Goal: Task Accomplishment & Management: Manage account settings

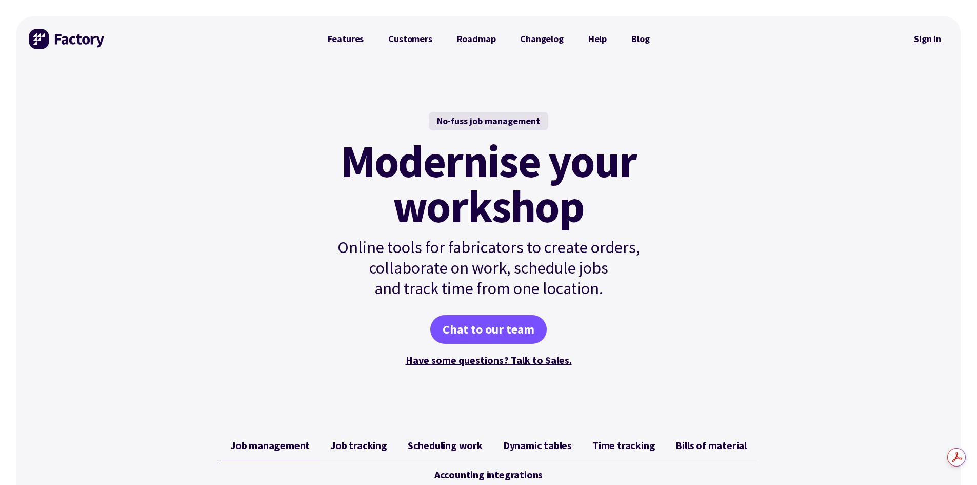
click at [923, 36] on link "Sign in" at bounding box center [928, 39] width 42 height 24
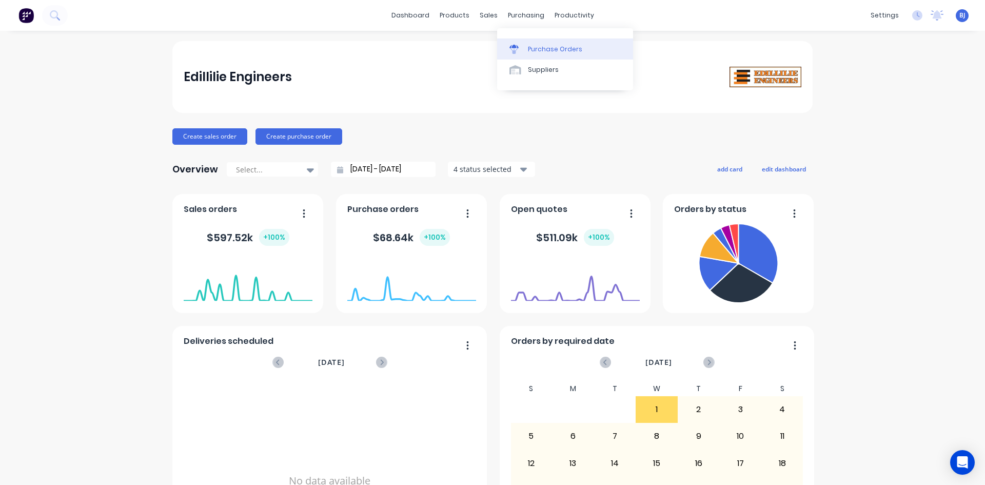
click at [517, 48] on icon at bounding box center [514, 51] width 8 height 6
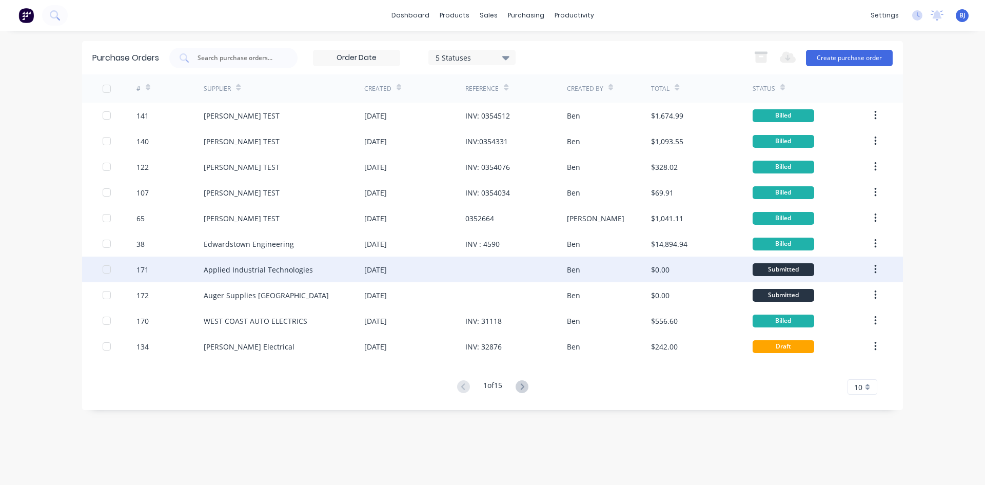
click at [387, 272] on div "[DATE]" at bounding box center [375, 269] width 23 height 11
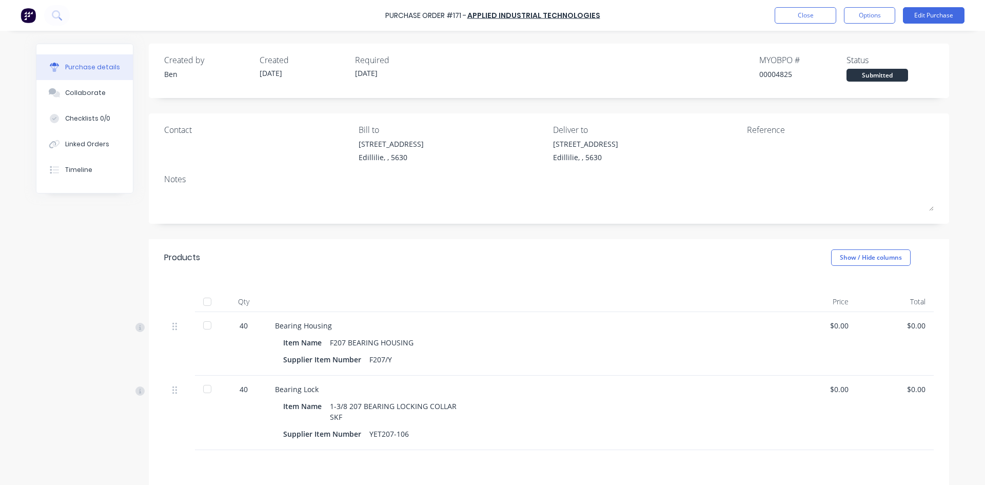
click at [206, 302] on div at bounding box center [207, 301] width 21 height 21
click at [914, 323] on div "$0.00" at bounding box center [895, 325] width 61 height 11
click at [940, 16] on button "Edit Purchase" at bounding box center [934, 15] width 62 height 16
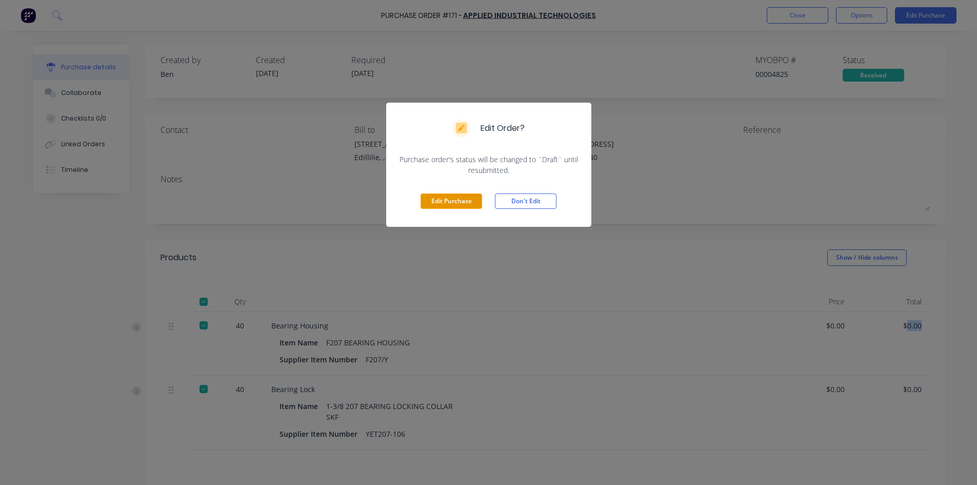
click at [460, 203] on button "Edit Purchase" at bounding box center [452, 200] width 62 height 15
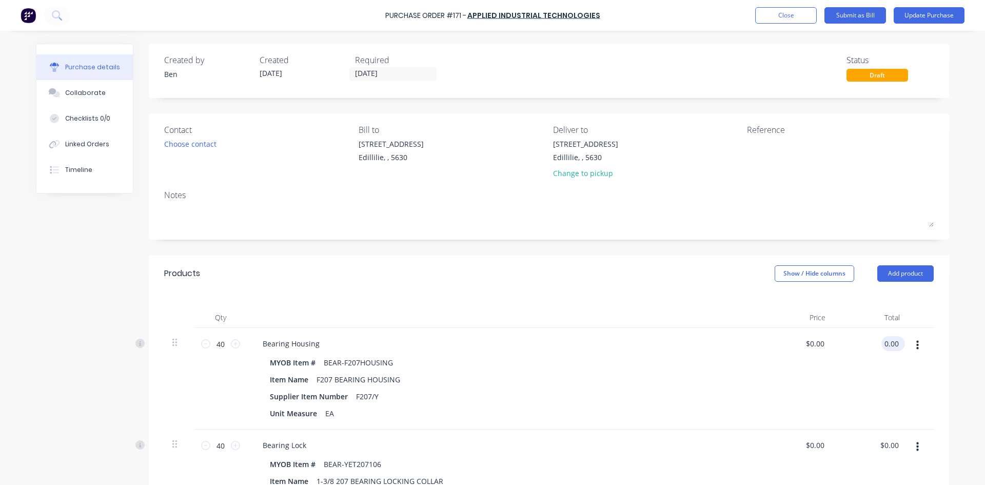
click at [881, 342] on input "0.00" at bounding box center [890, 343] width 19 height 15
type input "305.10"
type input "$7.6275"
type input "$305.10"
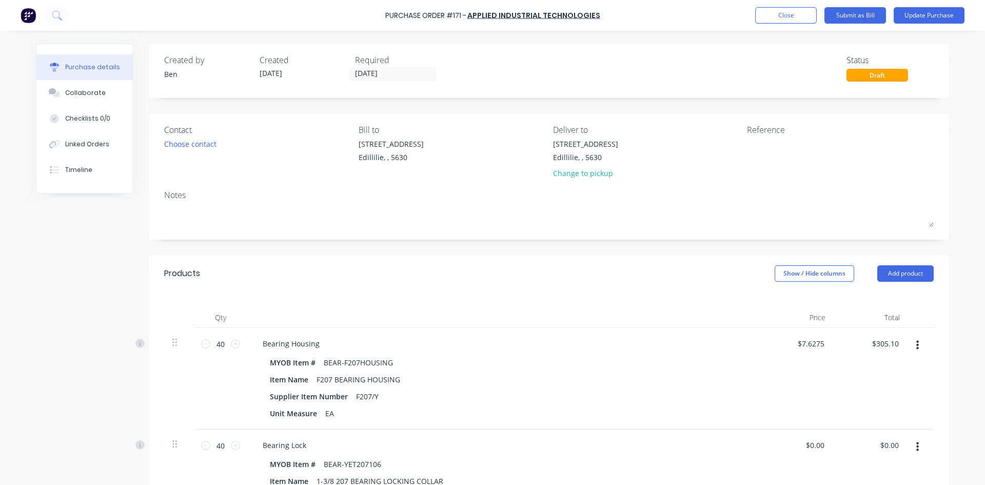
click at [827, 390] on div "$7.6275 $7.6275" at bounding box center [796, 379] width 74 height 102
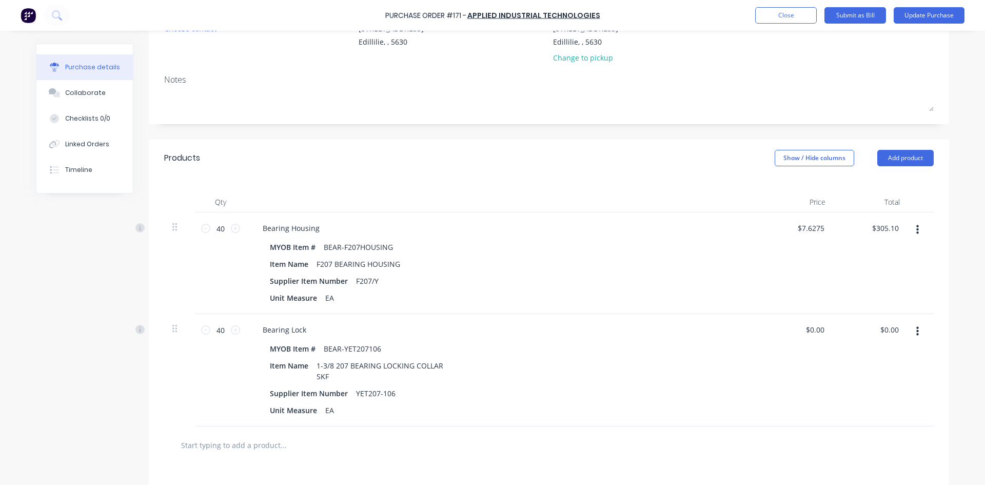
scroll to position [154, 0]
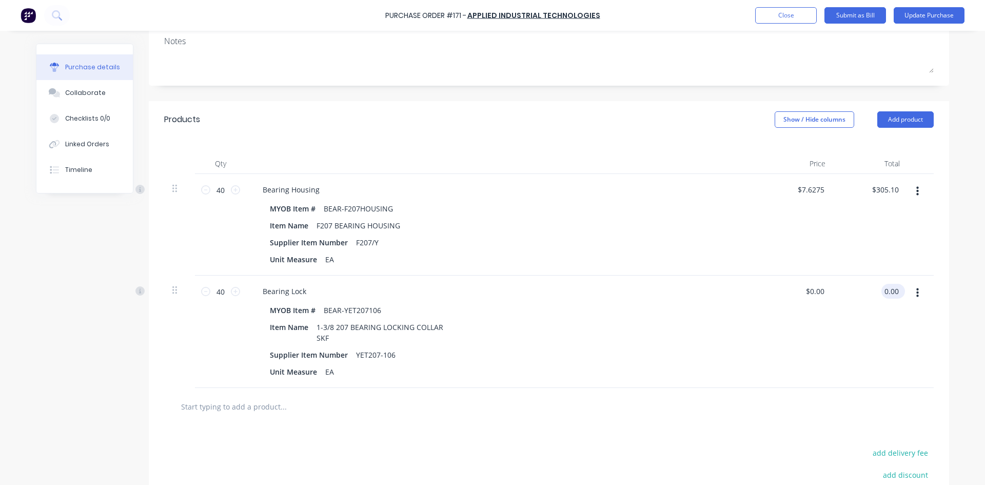
click at [888, 291] on input "0.00" at bounding box center [890, 291] width 19 height 15
click at [881, 290] on input "0.00" at bounding box center [890, 291] width 19 height 15
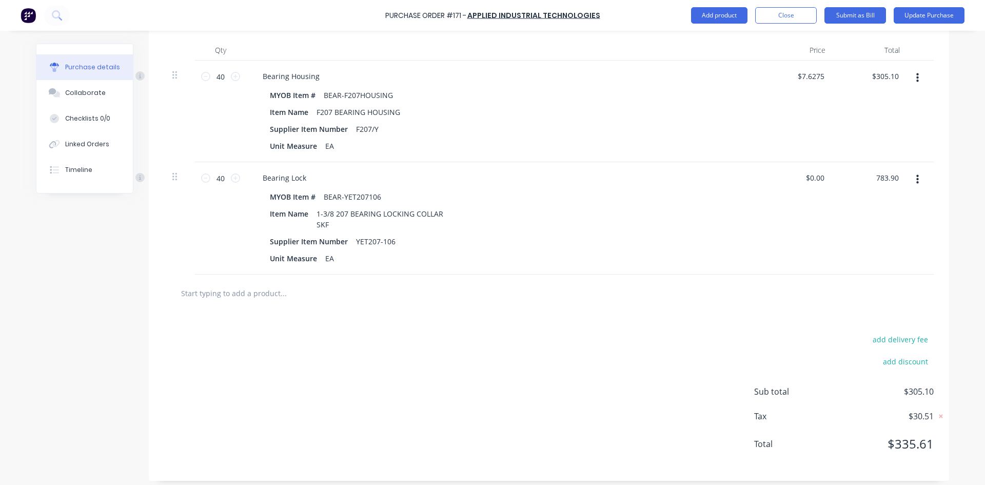
scroll to position [273, 0]
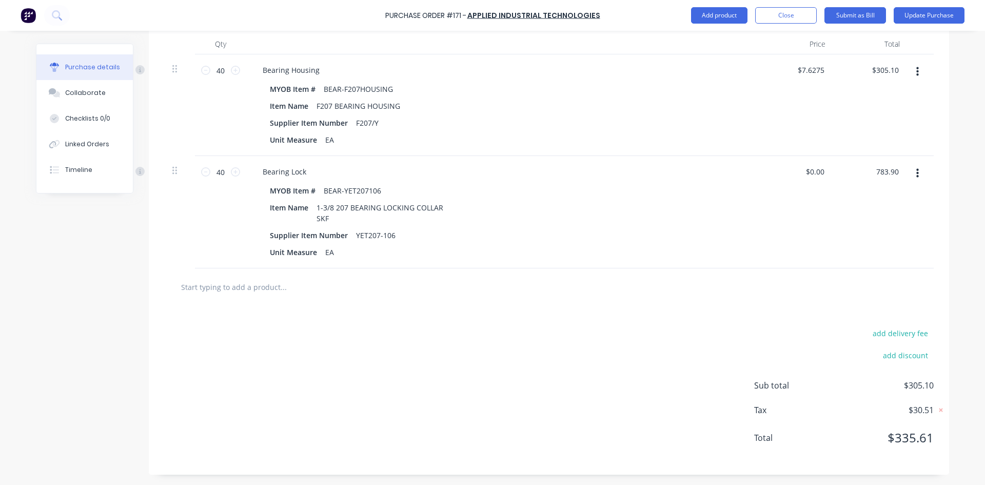
type input "783.90"
type input "$19.5975"
type input "$783.90"
click at [593, 347] on div "add delivery fee add discount Sub total $1,089.00 Tax $108.90 Total $1,197.90" at bounding box center [549, 390] width 800 height 169
click at [936, 412] on icon at bounding box center [941, 410] width 10 height 10
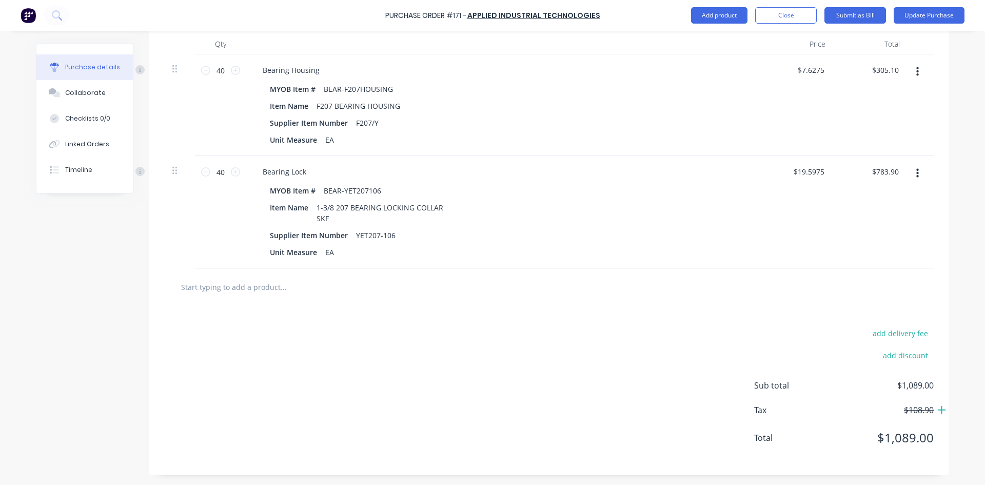
click at [937, 412] on icon at bounding box center [941, 410] width 9 height 10
click at [795, 14] on button "Close" at bounding box center [786, 15] width 62 height 16
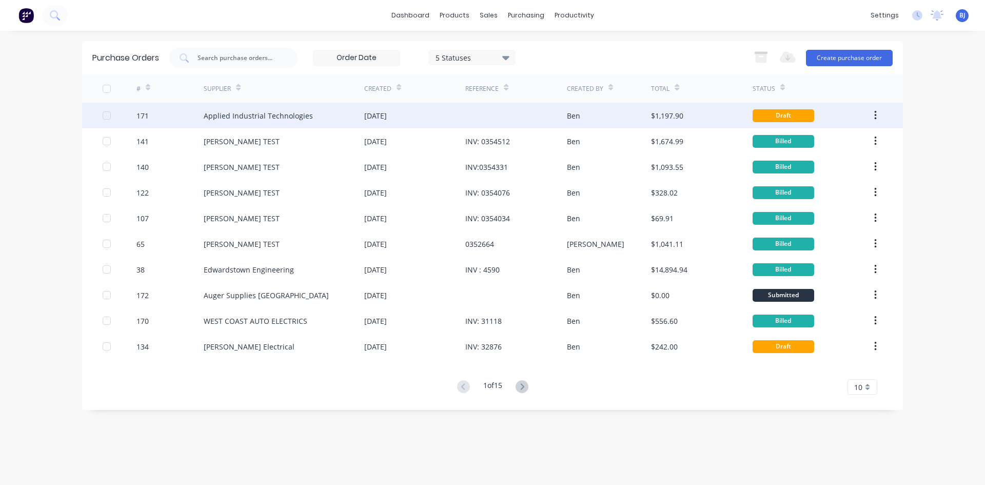
click at [387, 118] on div "02 Oct 2025" at bounding box center [375, 115] width 23 height 11
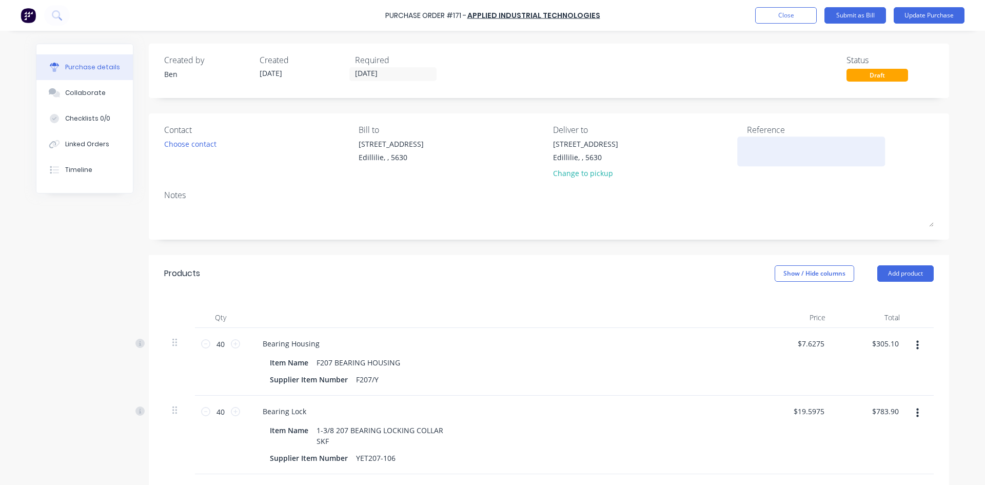
click at [748, 147] on textarea at bounding box center [811, 149] width 128 height 23
type textarea "7606112"
type textarea "x"
type textarea "7606112"
click at [847, 15] on button "Submit as Bill" at bounding box center [855, 15] width 62 height 16
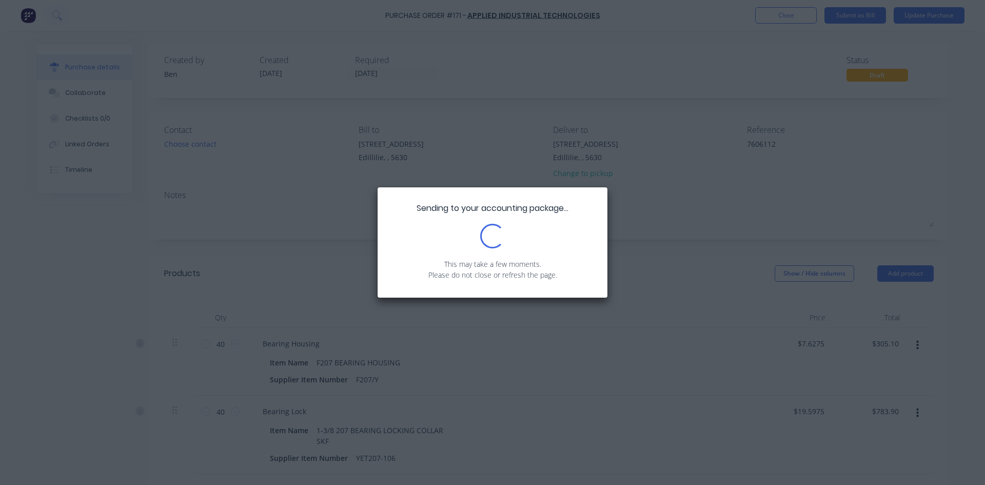
type textarea "x"
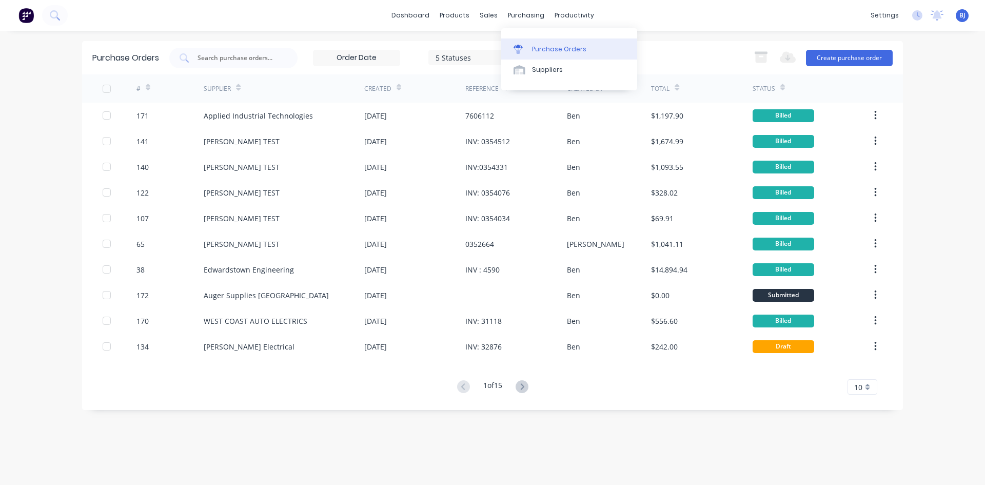
click at [532, 47] on div "Purchase Orders" at bounding box center [559, 49] width 54 height 9
click at [832, 52] on button "Create purchase order" at bounding box center [849, 58] width 87 height 16
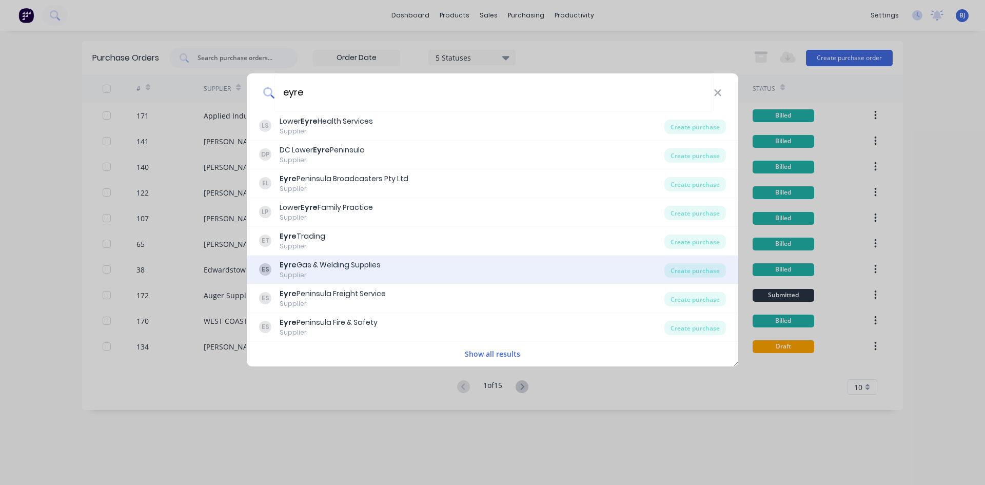
type input "eyre"
click at [342, 272] on div "Supplier" at bounding box center [330, 274] width 101 height 9
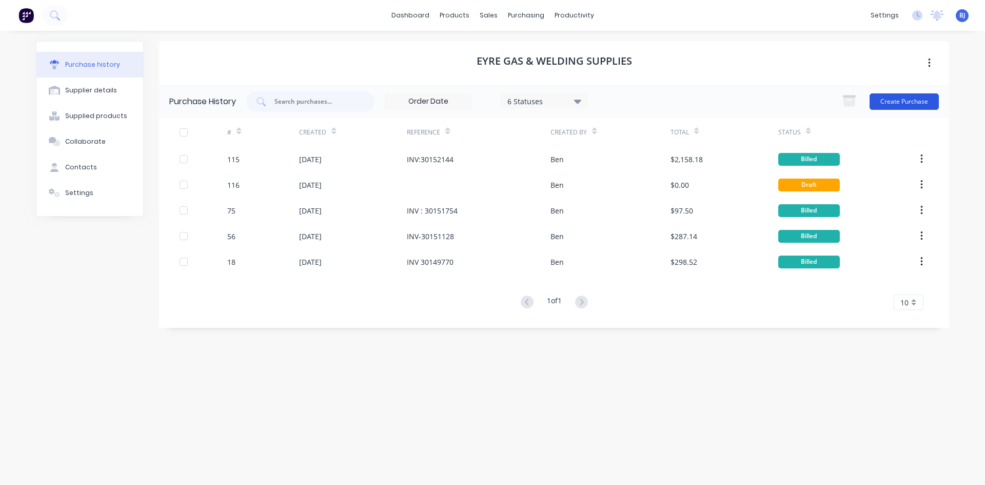
click at [894, 101] on button "Create Purchase" at bounding box center [903, 101] width 69 height 16
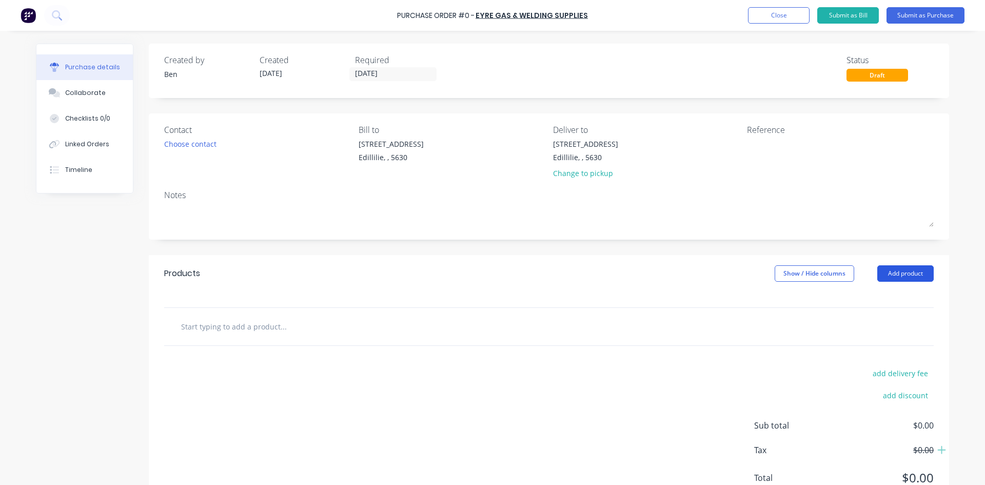
click at [906, 274] on button "Add product" at bounding box center [905, 273] width 56 height 16
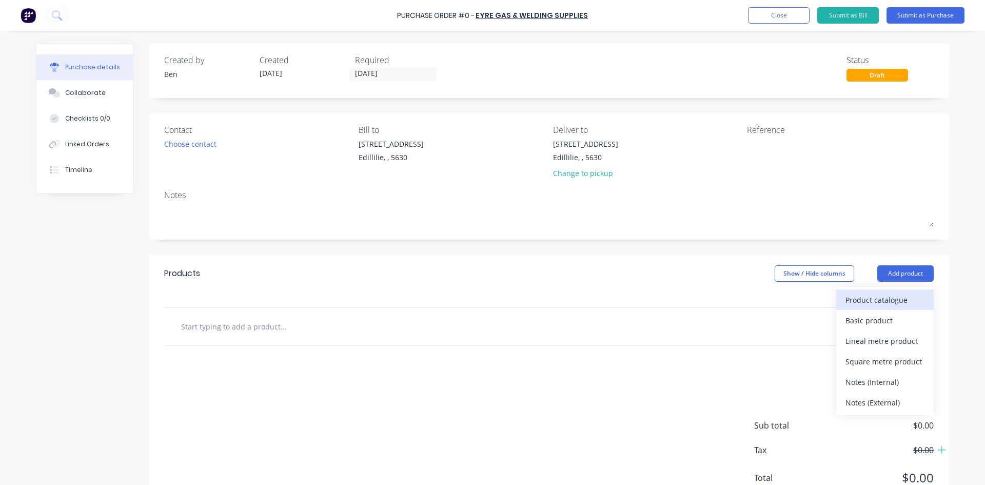
click at [854, 297] on div "Product catalogue" at bounding box center [884, 299] width 79 height 15
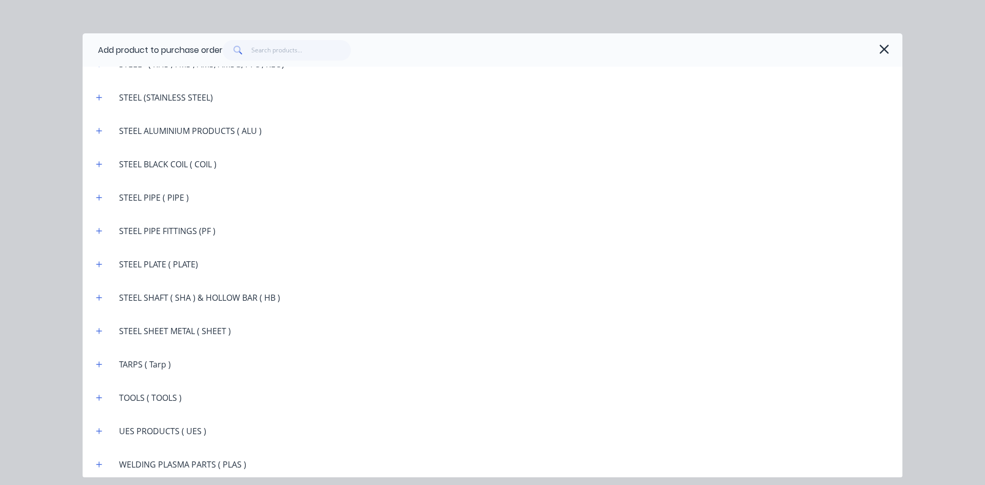
scroll to position [1824, 0]
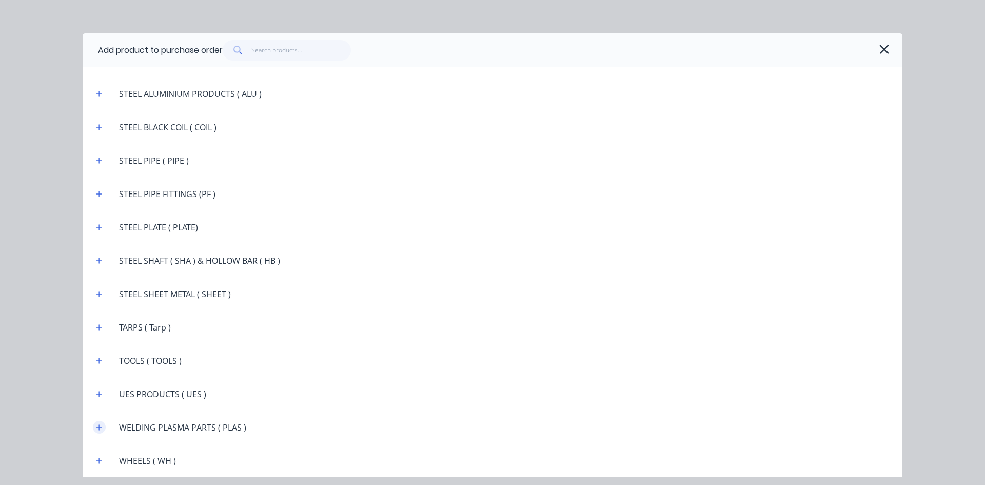
click at [96, 427] on icon "button" at bounding box center [99, 427] width 6 height 7
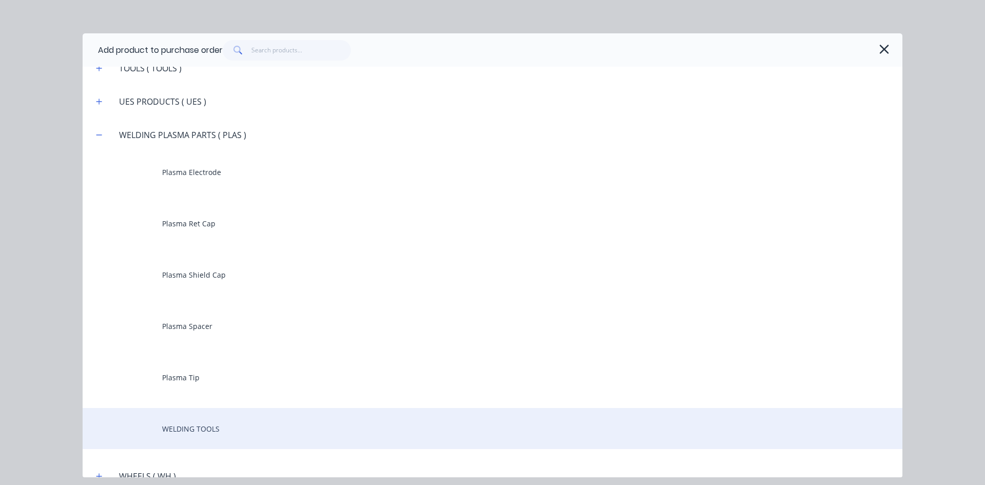
scroll to position [2131, 0]
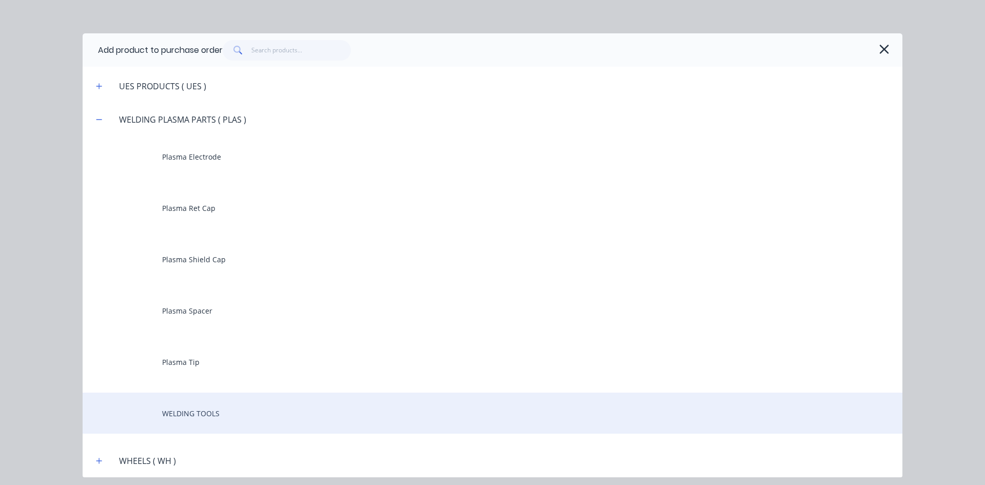
click at [202, 411] on div "WELDING TOOLS" at bounding box center [493, 412] width 820 height 41
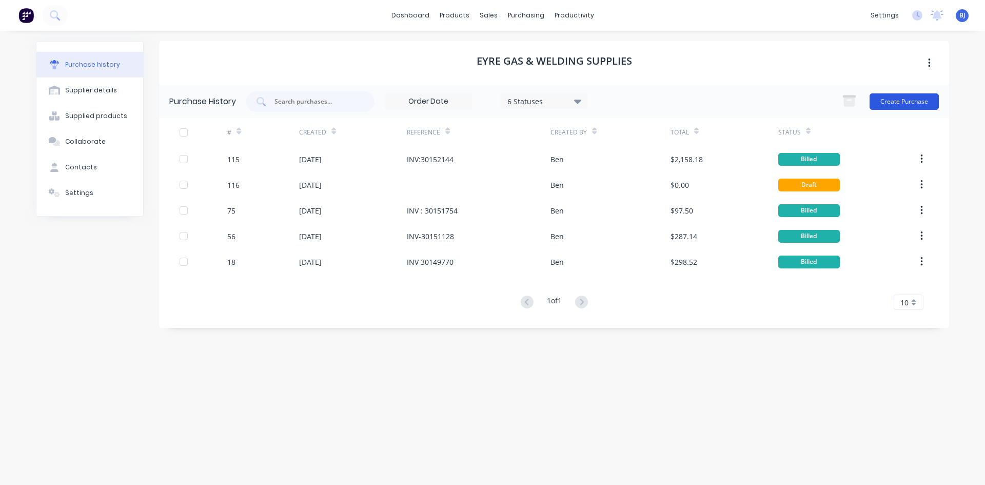
click at [898, 100] on button "Create Purchase" at bounding box center [903, 101] width 69 height 16
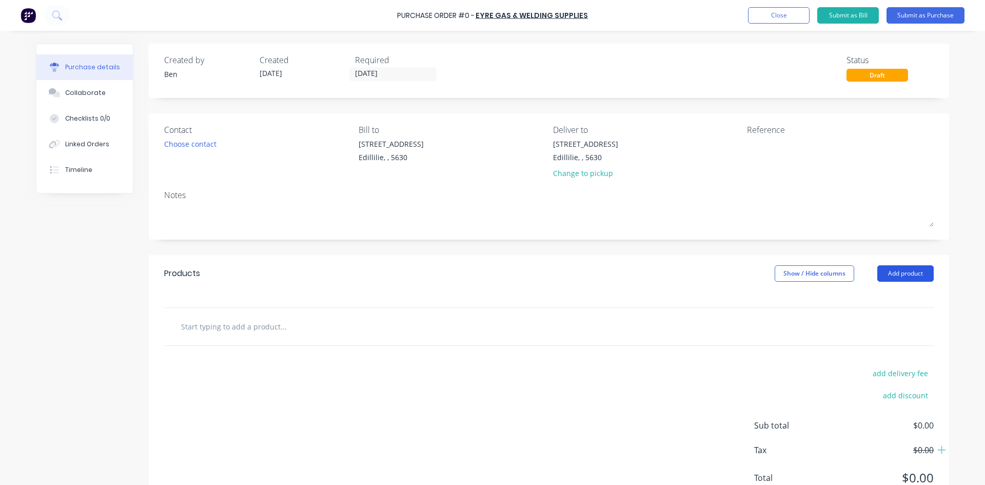
click at [894, 272] on button "Add product" at bounding box center [905, 273] width 56 height 16
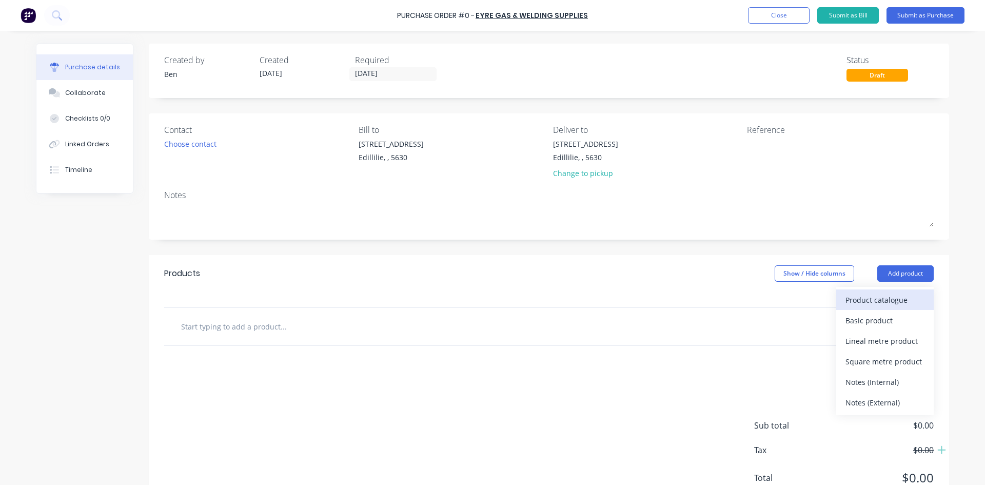
click at [845, 298] on div "Product catalogue" at bounding box center [884, 299] width 79 height 15
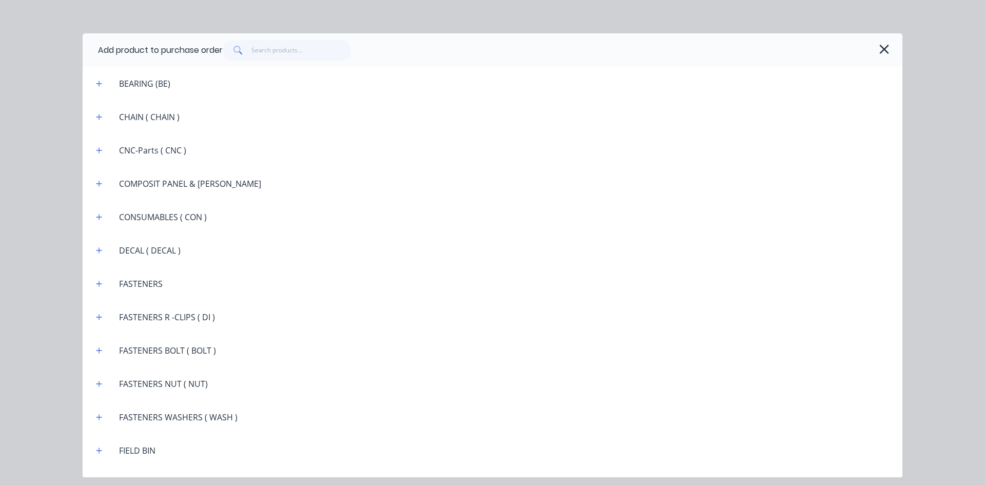
scroll to position [769, 0]
click at [102, 217] on icon "button" at bounding box center [99, 214] width 6 height 7
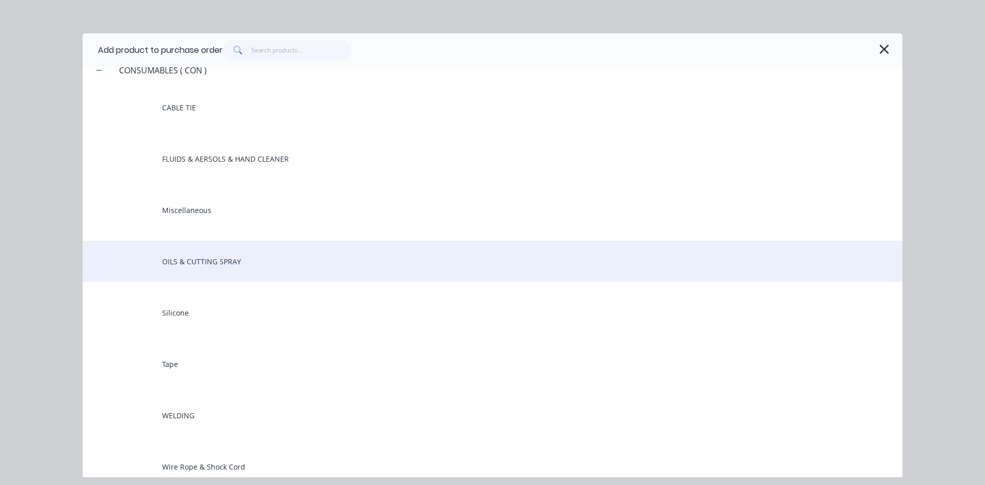
scroll to position [923, 0]
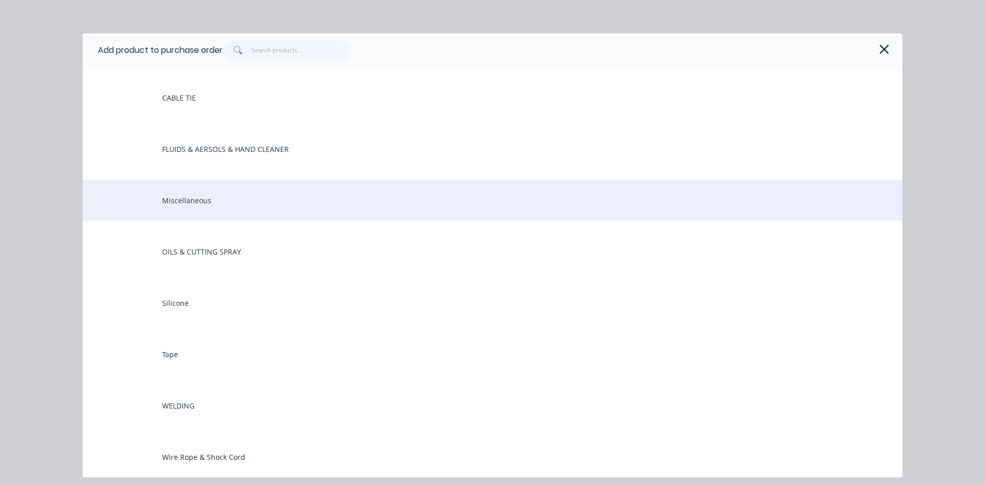
click at [172, 204] on div "Miscellaneous" at bounding box center [493, 200] width 820 height 41
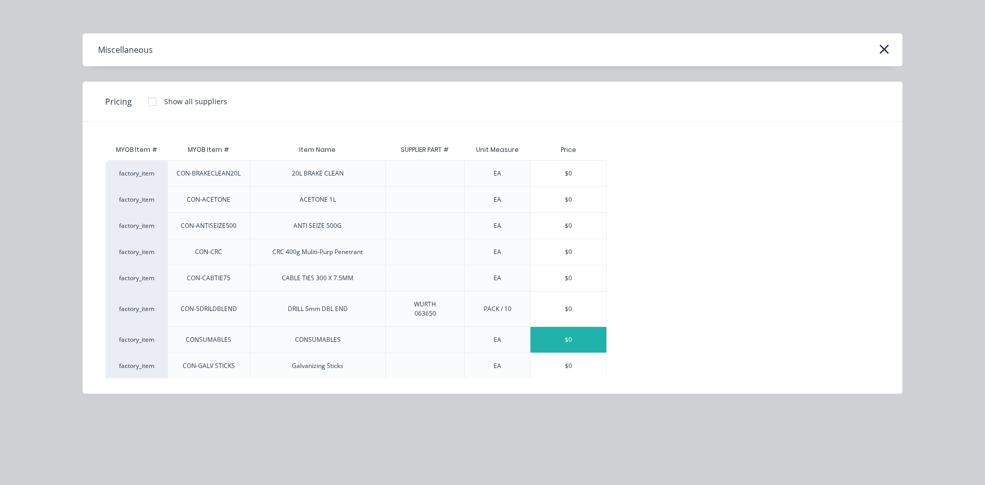
click at [562, 344] on div "$0" at bounding box center [568, 340] width 76 height 26
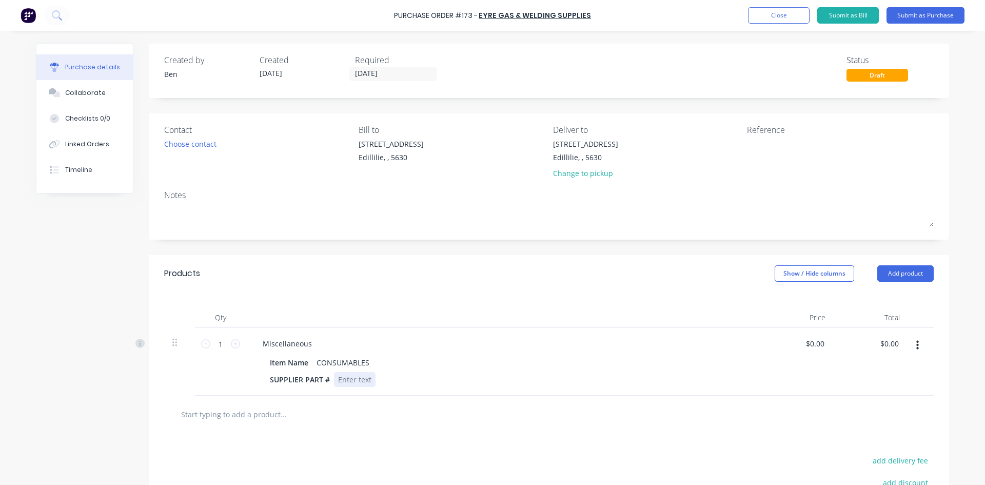
click at [367, 379] on div at bounding box center [355, 379] width 42 height 15
drag, startPoint x: 898, startPoint y: 346, endPoint x: 559, endPoint y: 252, distance: 351.2
click at [818, 339] on div "1 1 Miscellaneous Item Name CONSUMABLES SUPPLIER PART # Welding lens ,Replaceme…" at bounding box center [548, 362] width 769 height 68
click at [881, 341] on input "0.00" at bounding box center [890, 343] width 19 height 15
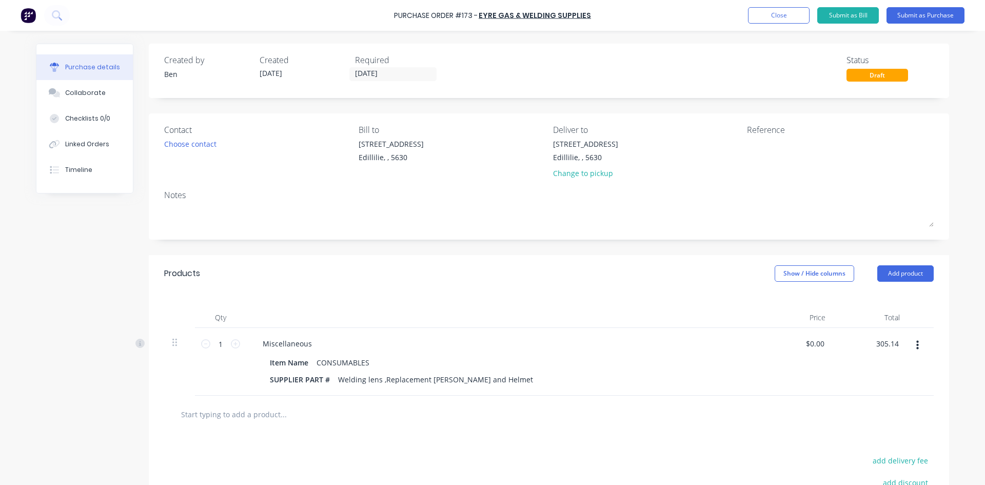
type input "305.14"
type input "$305.14"
click at [502, 277] on div "Products Show / Hide columns Add product" at bounding box center [549, 273] width 800 height 37
click at [758, 147] on textarea at bounding box center [811, 149] width 128 height 23
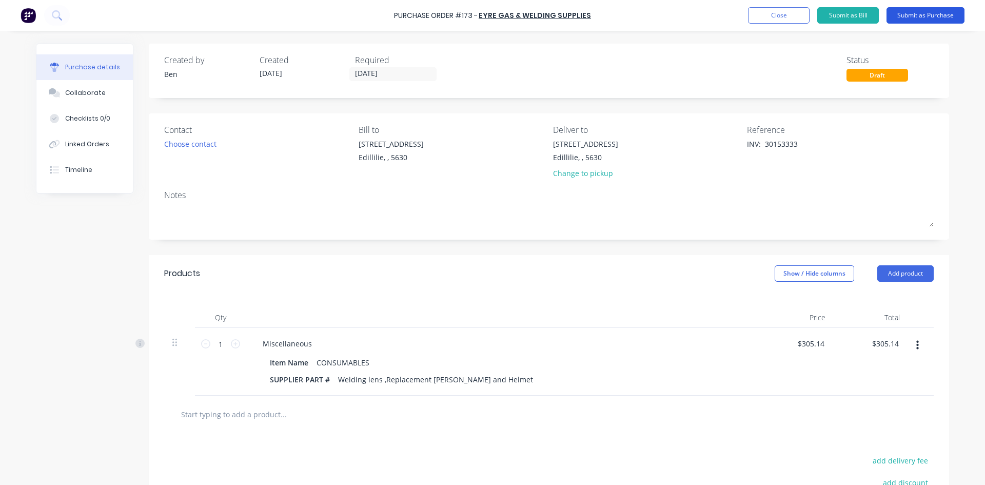
type textarea "INV: 30153333"
type textarea "x"
type textarea "INV: 30153333"
click at [901, 12] on button "Submit as Purchase" at bounding box center [925, 15] width 78 height 16
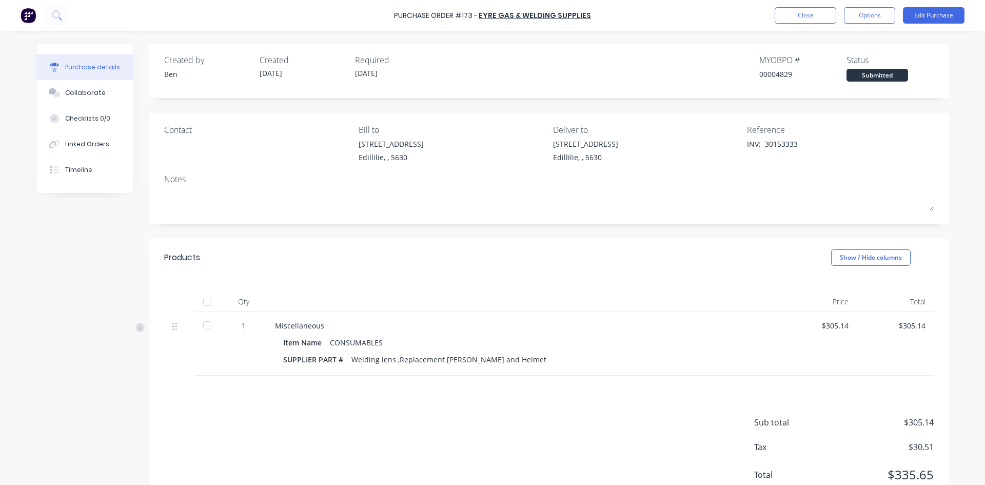
drag, startPoint x: 869, startPoint y: 15, endPoint x: 869, endPoint y: 27, distance: 11.8
click at [869, 15] on button "Options" at bounding box center [869, 15] width 51 height 16
click at [830, 65] on div "Convert to Bill" at bounding box center [846, 62] width 79 height 15
type textarea "x"
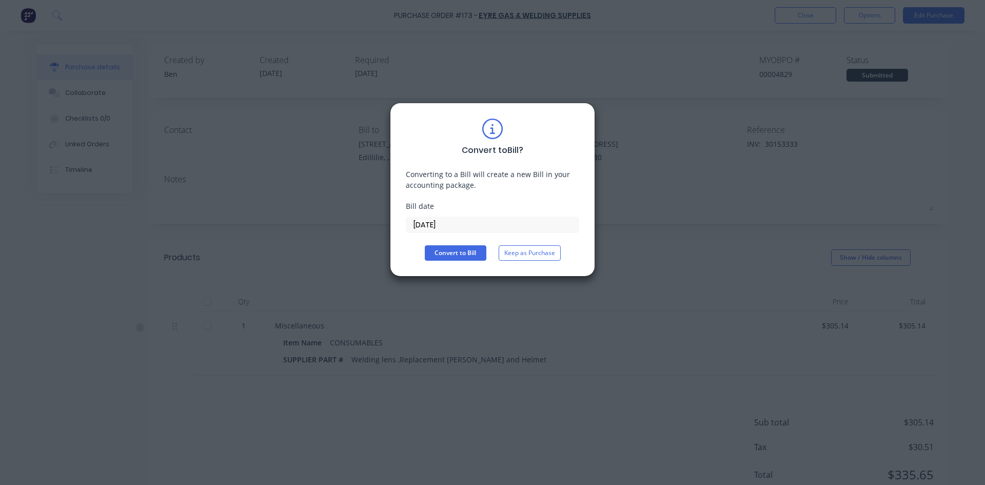
click at [443, 227] on input "07/10/25" at bounding box center [492, 224] width 172 height 15
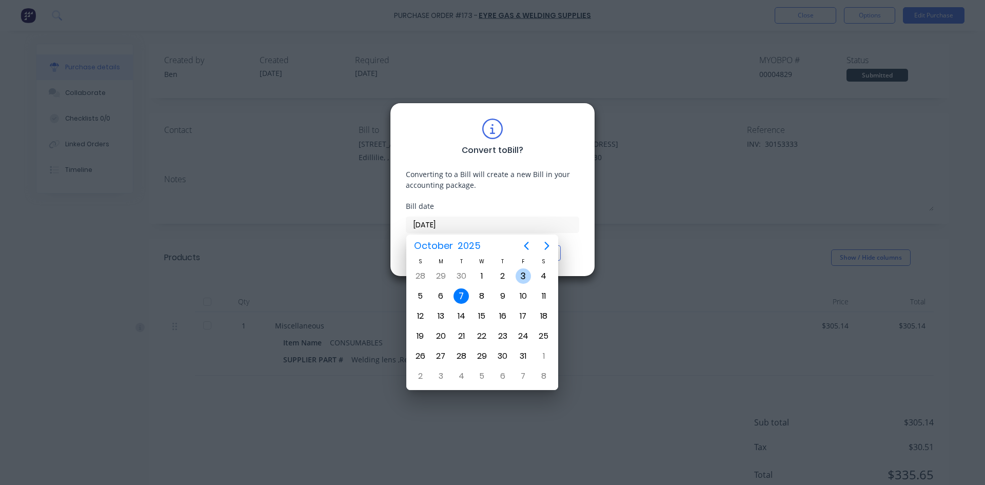
click at [522, 276] on div "3" at bounding box center [523, 275] width 15 height 15
type input "03/10/25"
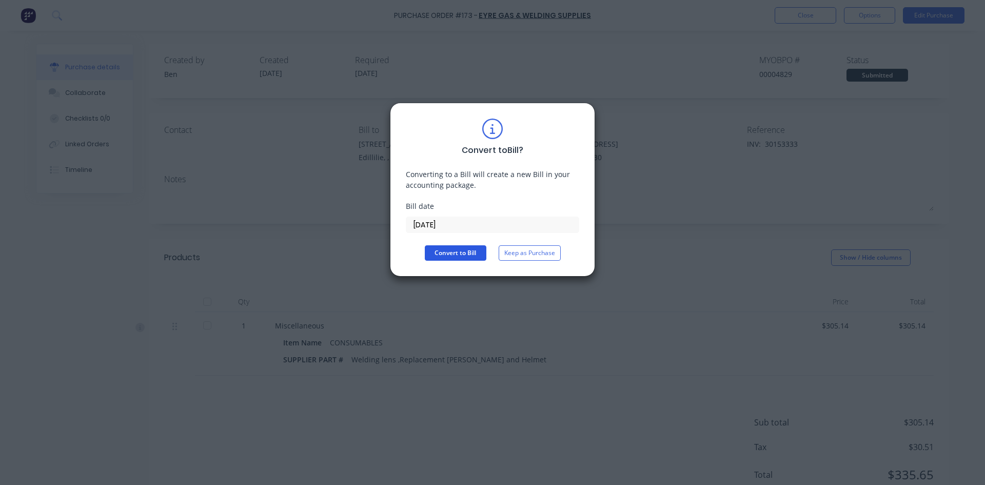
click at [460, 254] on button "Convert to Bill" at bounding box center [456, 252] width 62 height 15
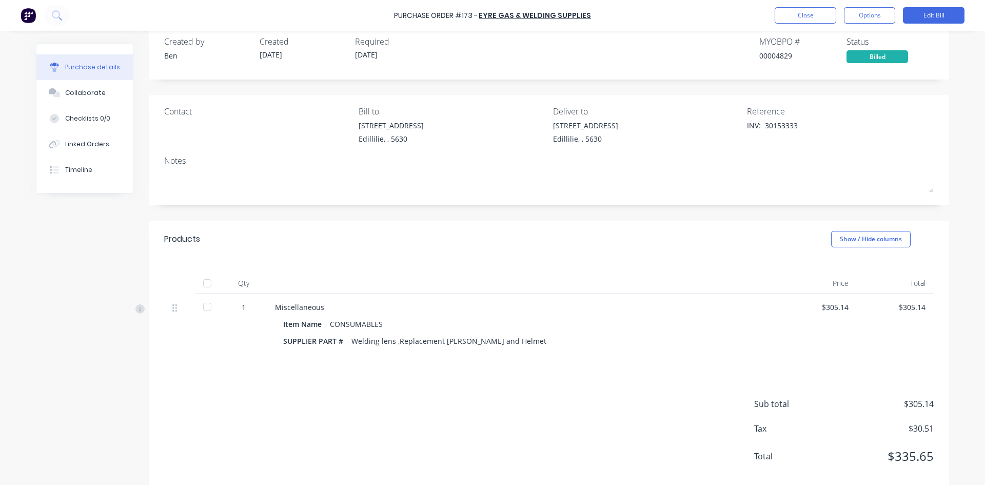
scroll to position [37, 0]
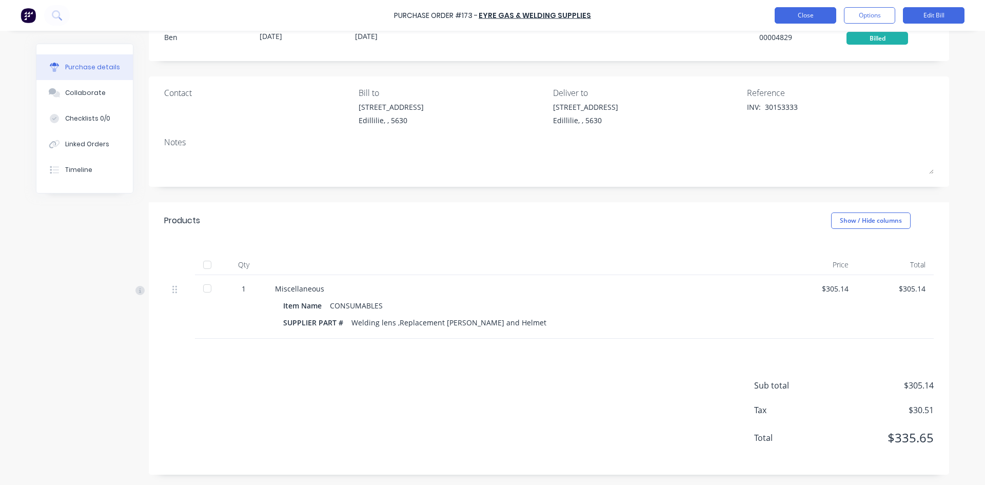
click at [814, 16] on button "Close" at bounding box center [806, 15] width 62 height 16
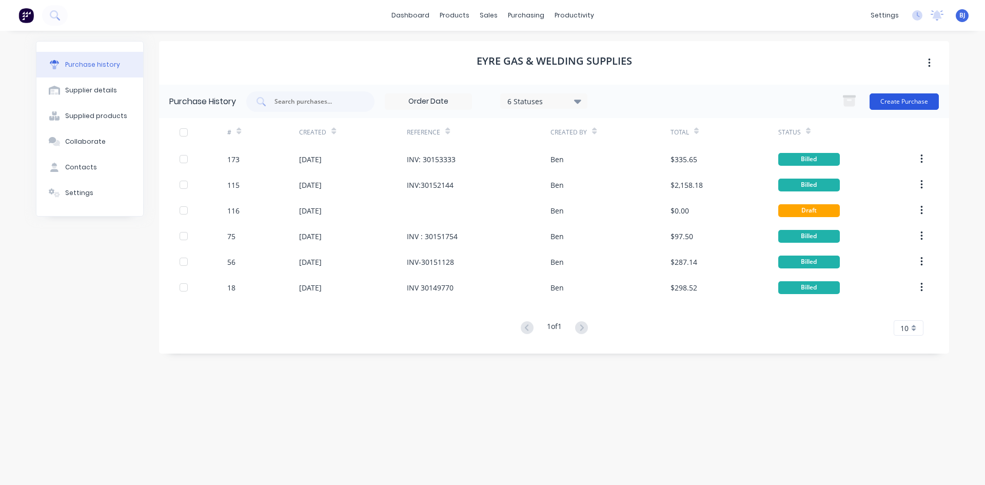
click at [884, 98] on button "Create Purchase" at bounding box center [903, 101] width 69 height 16
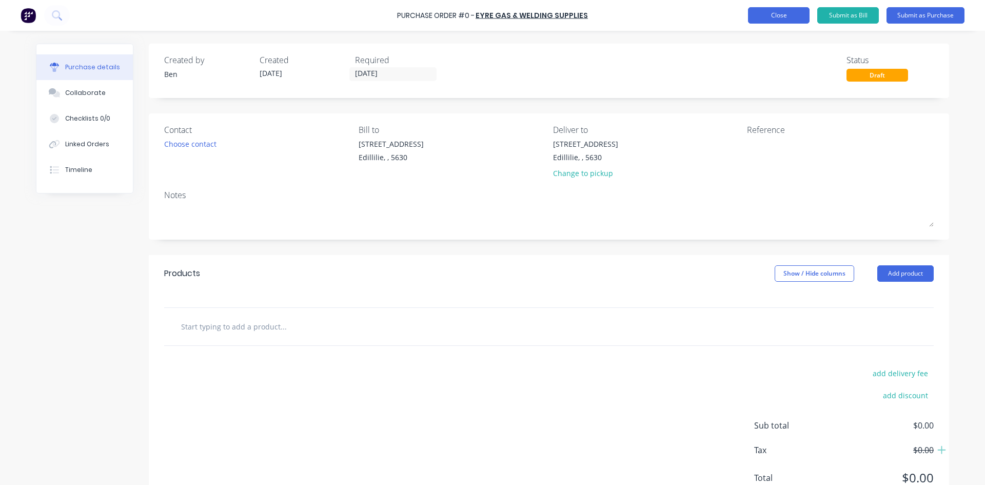
click at [766, 15] on button "Close" at bounding box center [779, 15] width 62 height 16
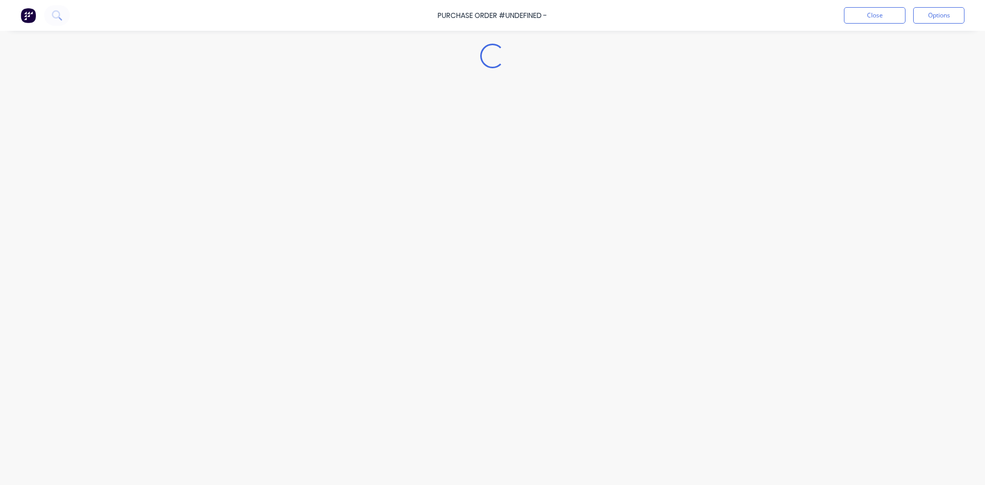
type textarea "x"
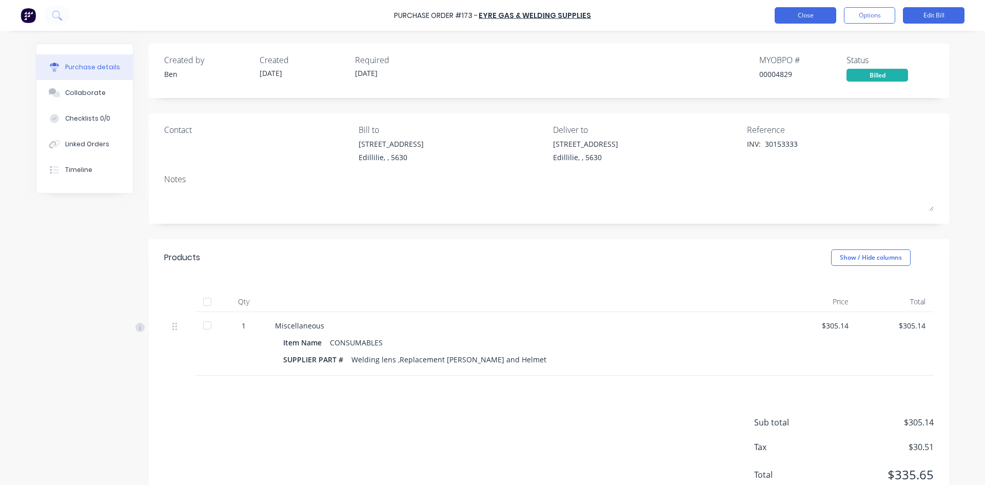
click at [817, 16] on button "Close" at bounding box center [806, 15] width 62 height 16
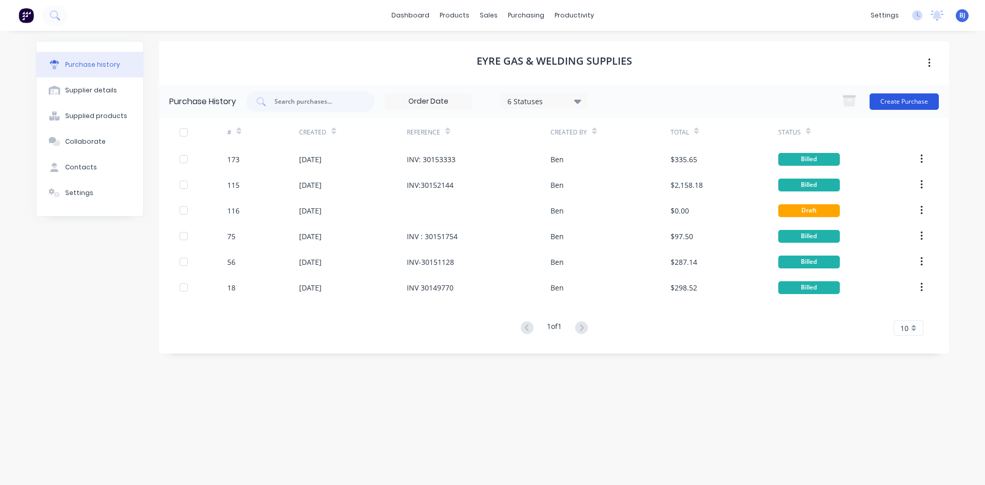
click at [902, 99] on button "Create Purchase" at bounding box center [903, 101] width 69 height 16
click at [526, 50] on div at bounding box center [520, 49] width 15 height 9
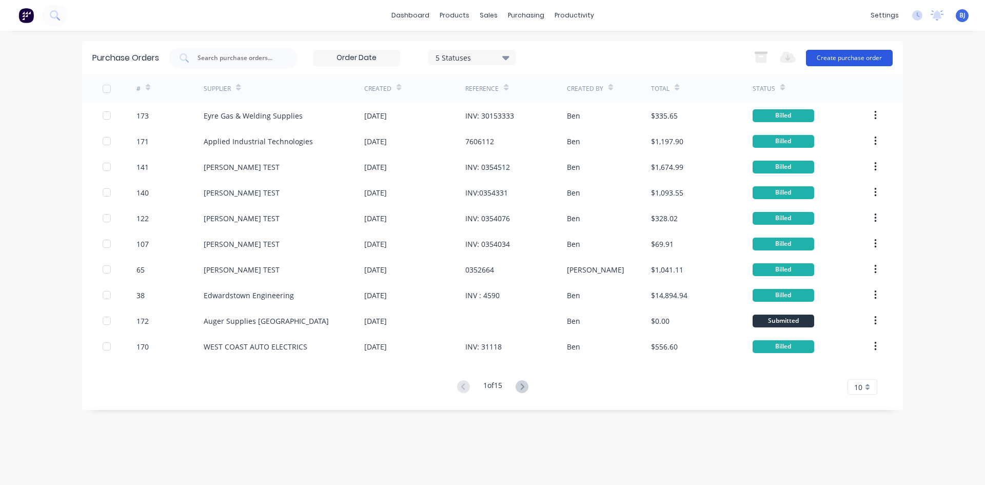
click at [834, 57] on button "Create purchase order" at bounding box center [849, 58] width 87 height 16
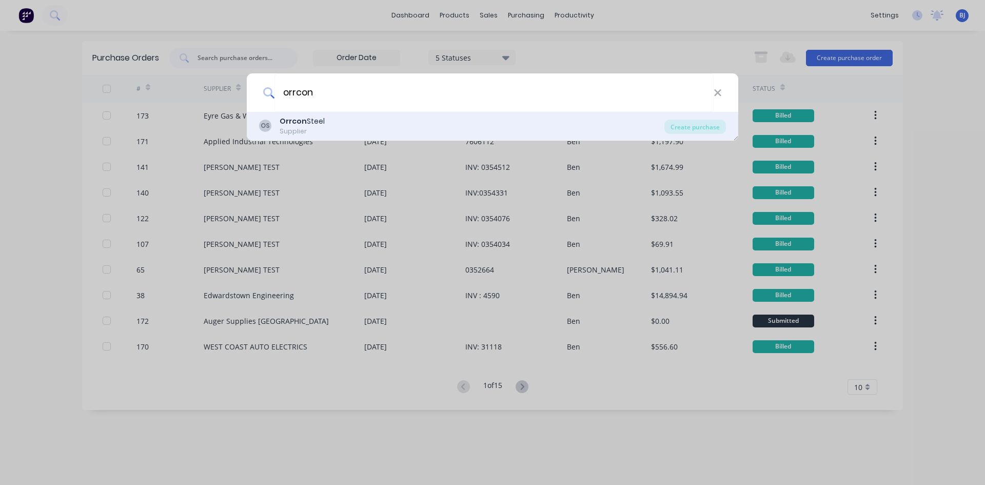
type input "orrcon"
click at [293, 123] on b "Orrcon" at bounding box center [293, 121] width 27 height 10
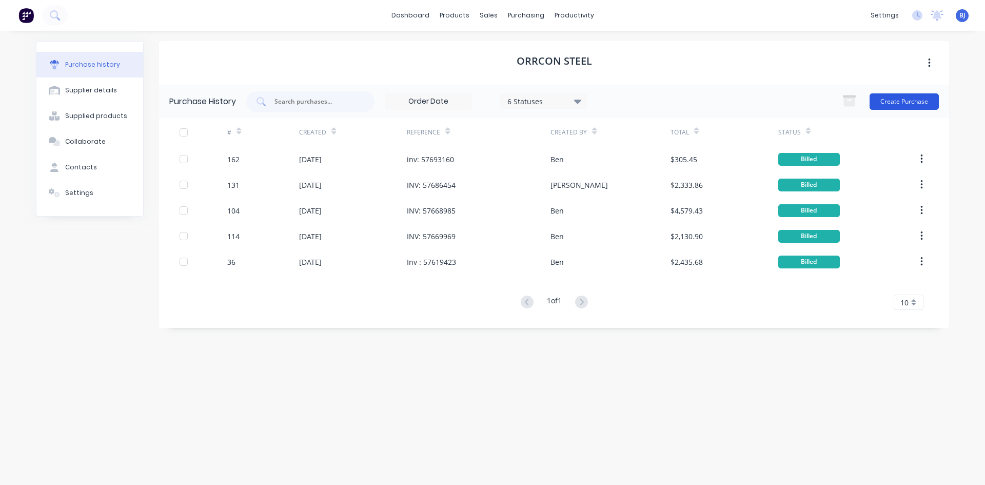
click at [896, 100] on button "Create Purchase" at bounding box center [903, 101] width 69 height 16
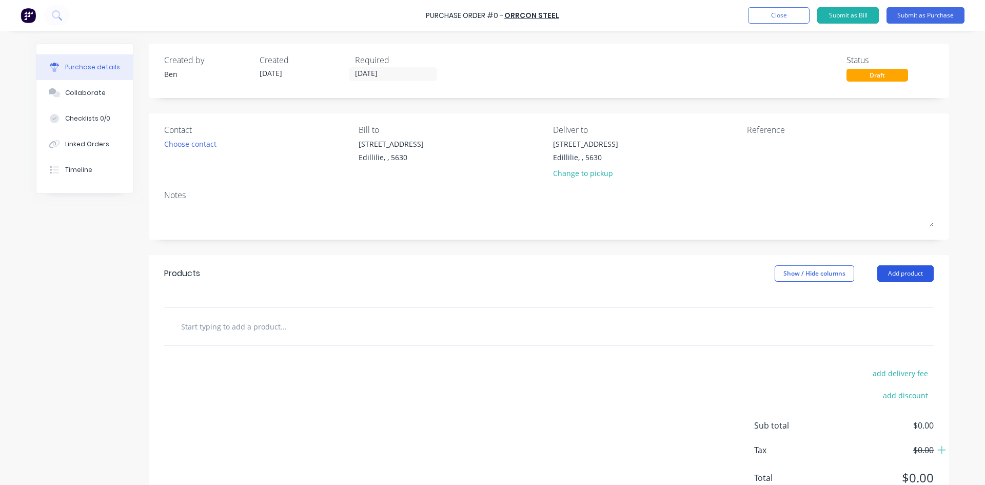
click at [899, 274] on button "Add product" at bounding box center [905, 273] width 56 height 16
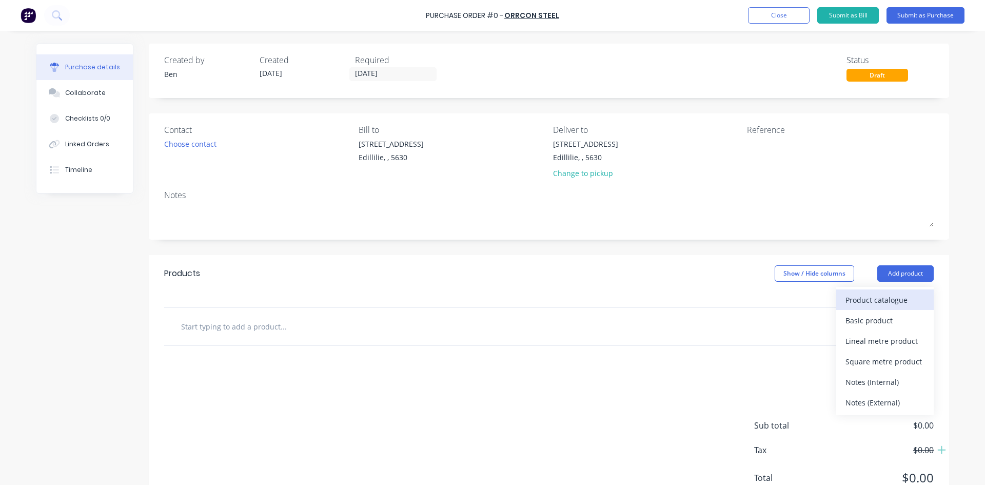
click at [867, 299] on div "Product catalogue" at bounding box center [884, 299] width 79 height 15
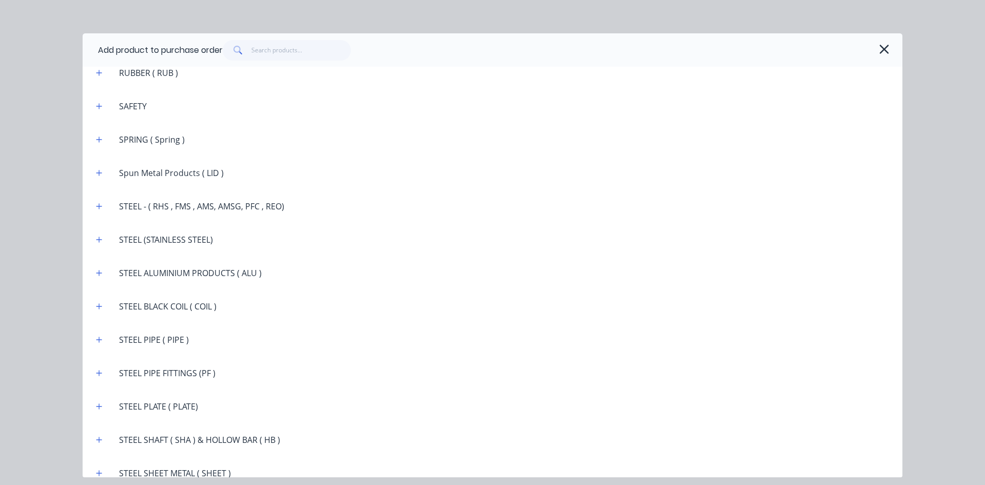
scroll to position [1795, 0]
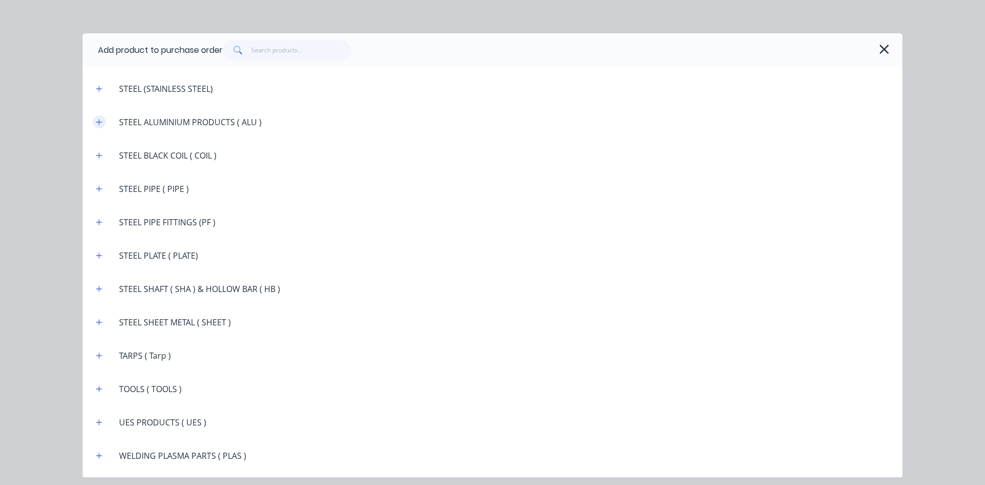
click at [102, 122] on icon "button" at bounding box center [99, 122] width 6 height 6
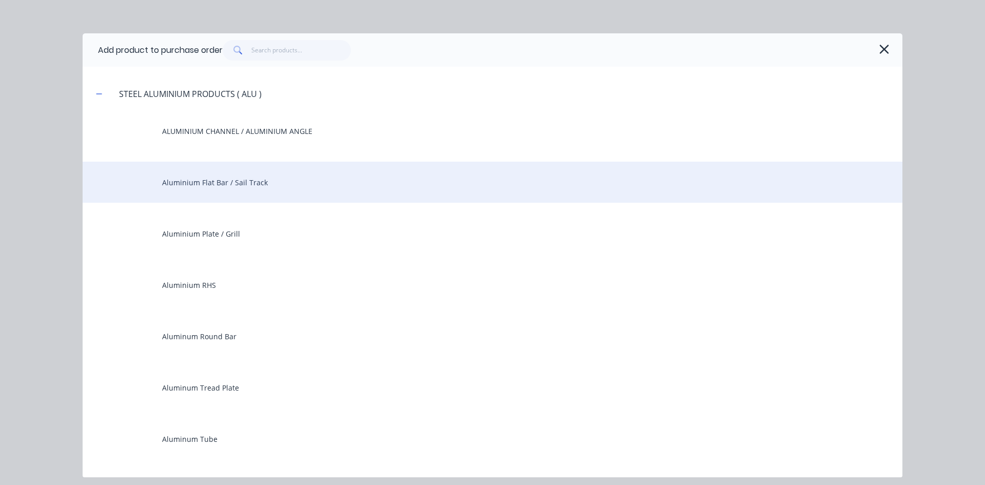
scroll to position [1847, 0]
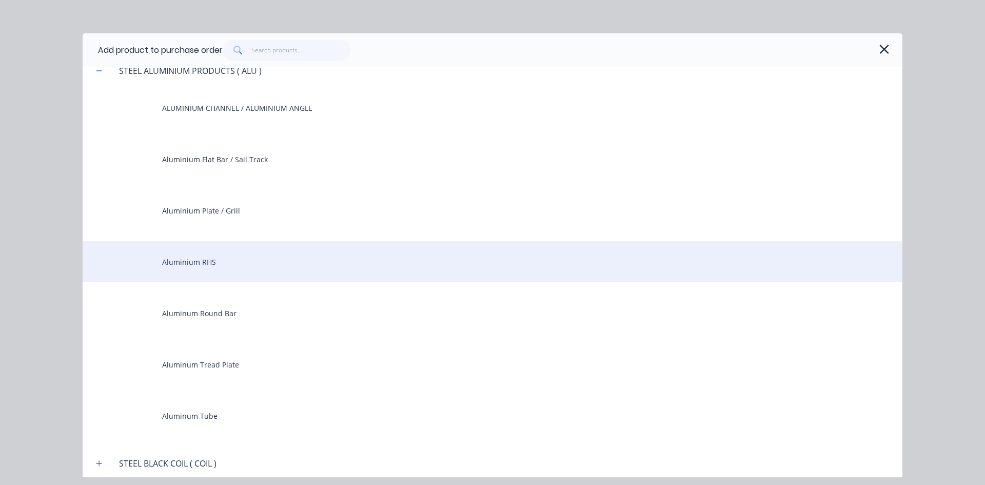
click at [213, 262] on div "Aluminium RHS" at bounding box center [493, 261] width 820 height 41
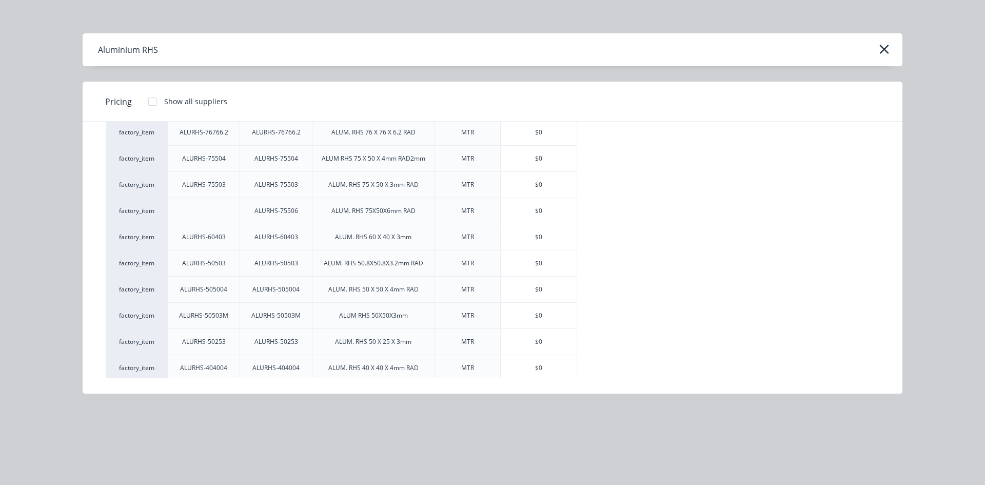
scroll to position [103, 0]
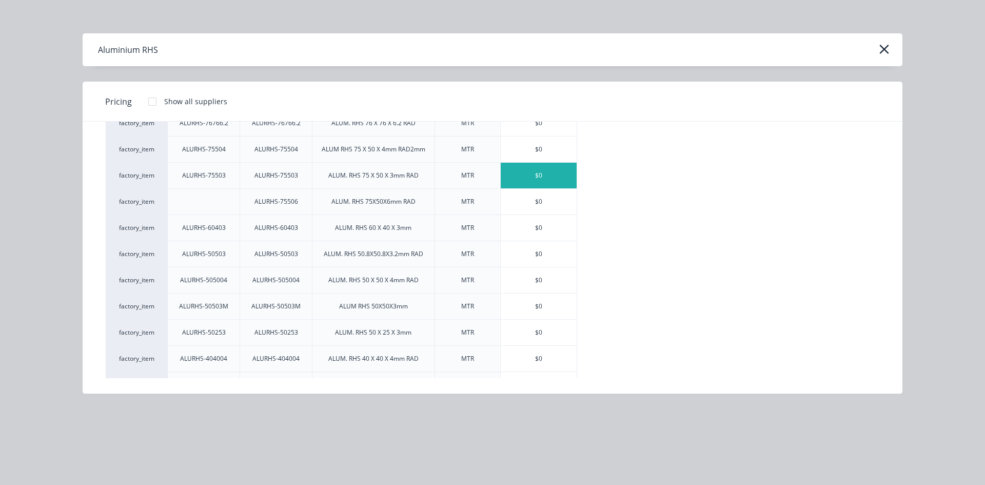
click at [549, 175] on div "$0" at bounding box center [539, 176] width 76 height 26
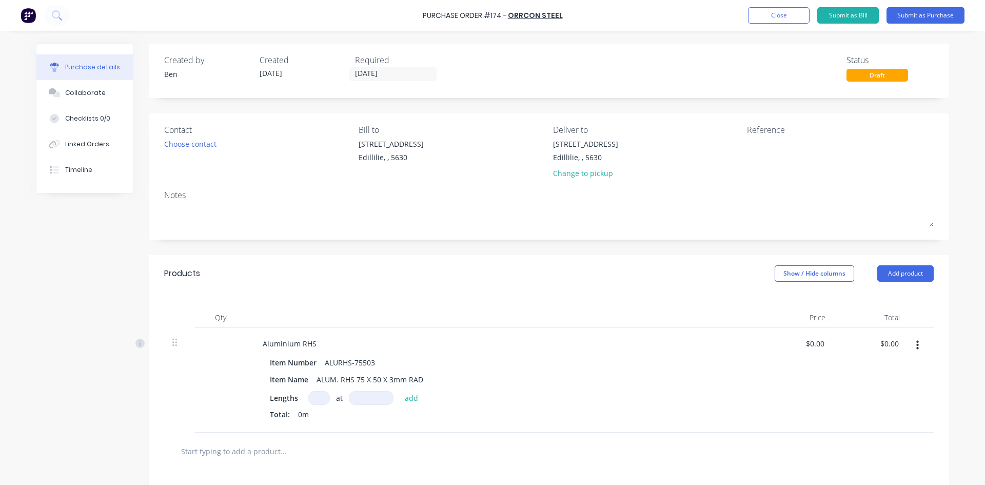
click at [313, 397] on input at bounding box center [319, 398] width 22 height 14
type input "2"
click at [358, 397] on input at bounding box center [371, 398] width 45 height 14
type input "6500mm"
click at [409, 398] on button "add" at bounding box center [412, 397] width 24 height 12
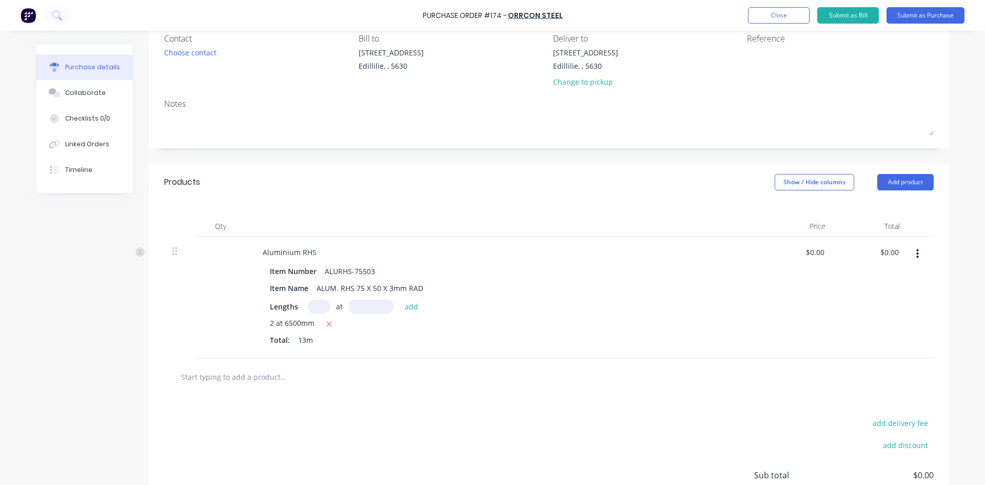
scroll to position [103, 0]
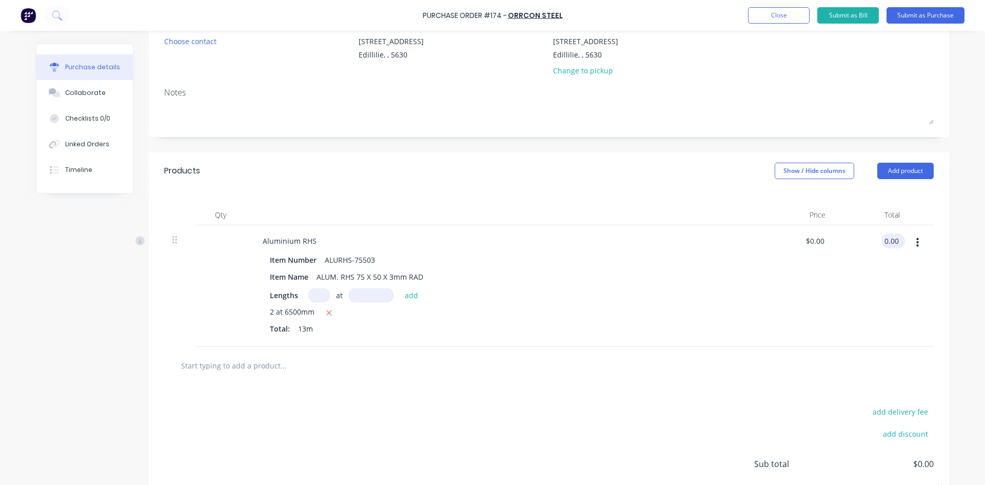
click at [893, 241] on input "0.00" at bounding box center [890, 240] width 19 height 15
click at [892, 241] on input "0.00" at bounding box center [890, 240] width 19 height 15
click at [882, 239] on input "0.00" at bounding box center [889, 240] width 24 height 15
click at [882, 239] on input "0.00" at bounding box center [890, 240] width 19 height 15
type input "240.50"
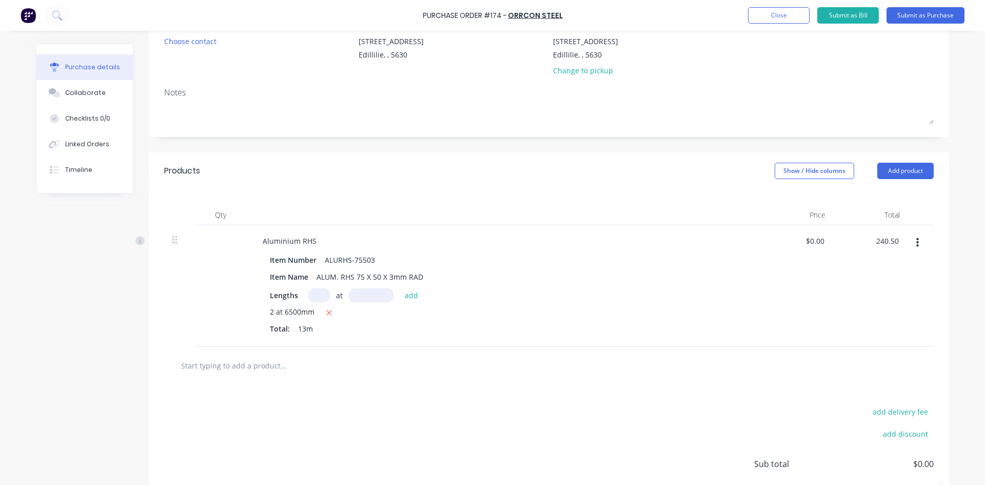
type input "$18.50"
type input "$240.50"
click at [751, 353] on div at bounding box center [548, 365] width 769 height 37
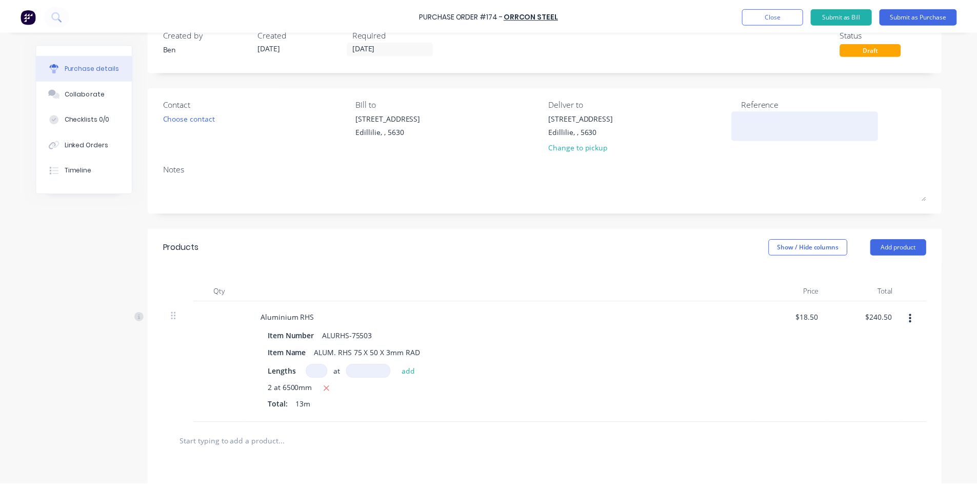
scroll to position [0, 0]
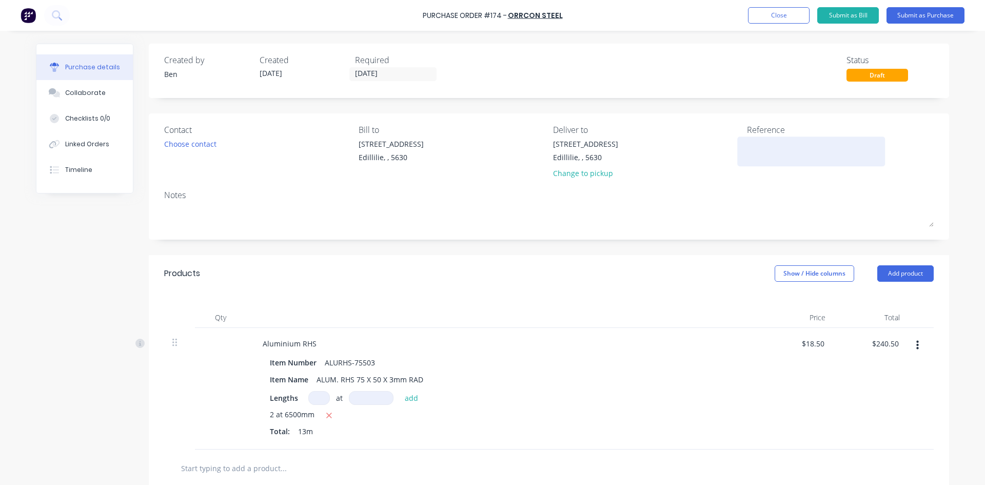
click at [755, 148] on textarea at bounding box center [811, 149] width 128 height 23
type textarea "i"
type textarea "INV : 57693963"
type textarea "x"
type textarea "INV : 57693963"
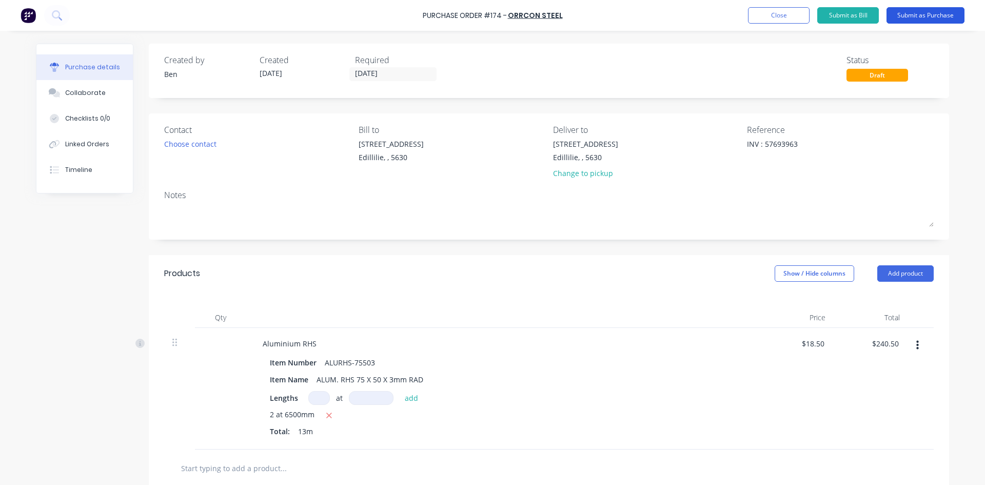
click at [918, 17] on button "Submit as Purchase" at bounding box center [925, 15] width 78 height 16
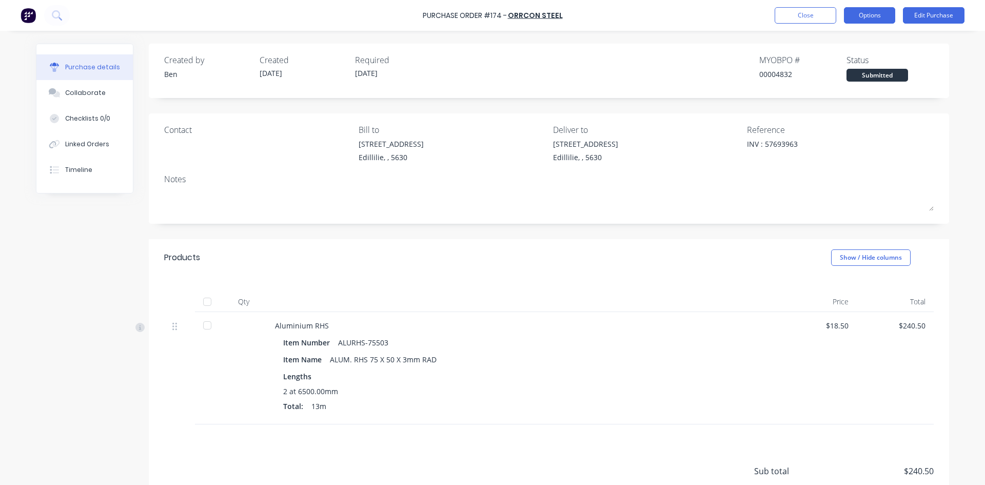
click at [878, 21] on button "Options" at bounding box center [869, 15] width 51 height 16
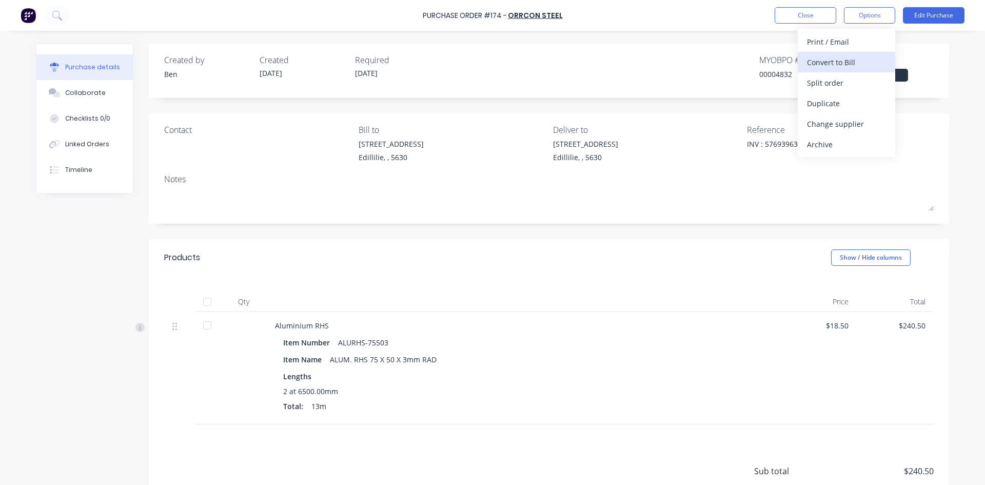
click at [831, 62] on div "Convert to Bill" at bounding box center [846, 62] width 79 height 15
type textarea "x"
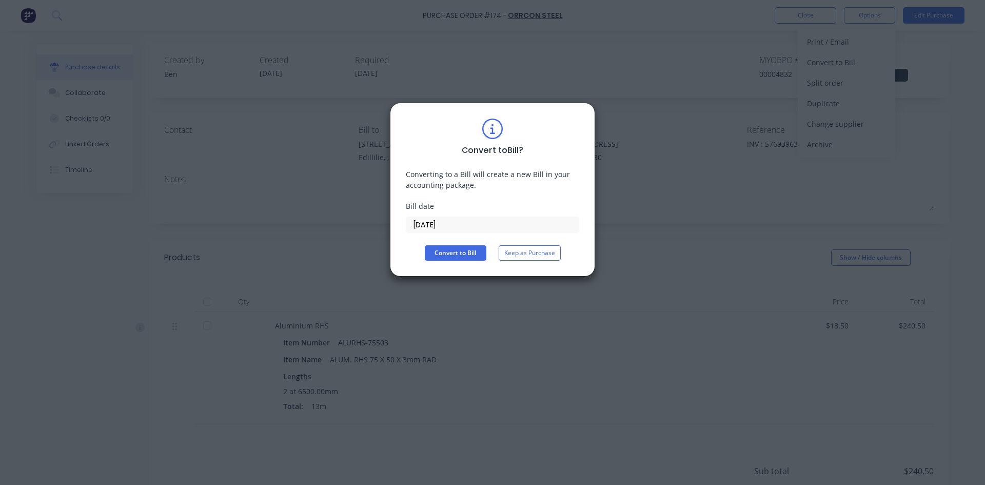
click at [468, 226] on input "07/10/25" at bounding box center [492, 224] width 172 height 15
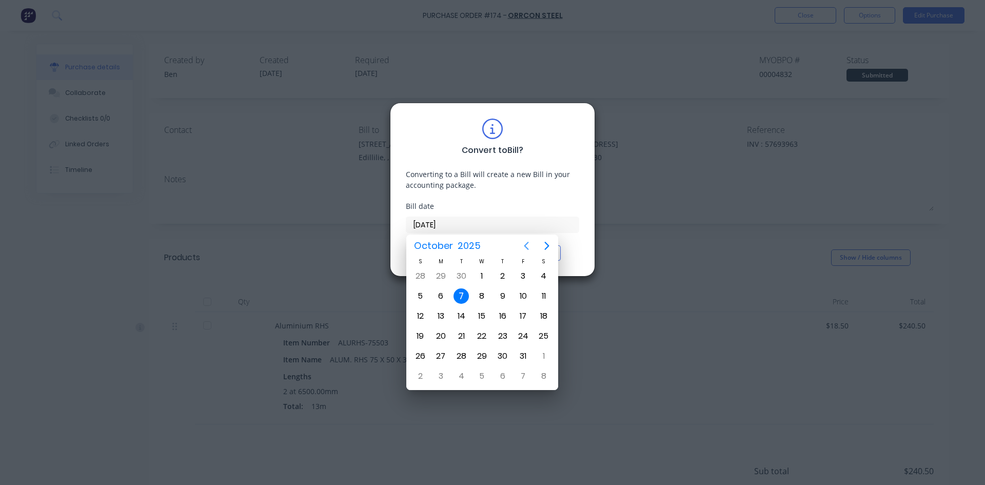
click at [522, 244] on icon "Previous page" at bounding box center [526, 246] width 12 height 12
click at [443, 359] on div "29" at bounding box center [440, 355] width 15 height 15
type input "29/09/25"
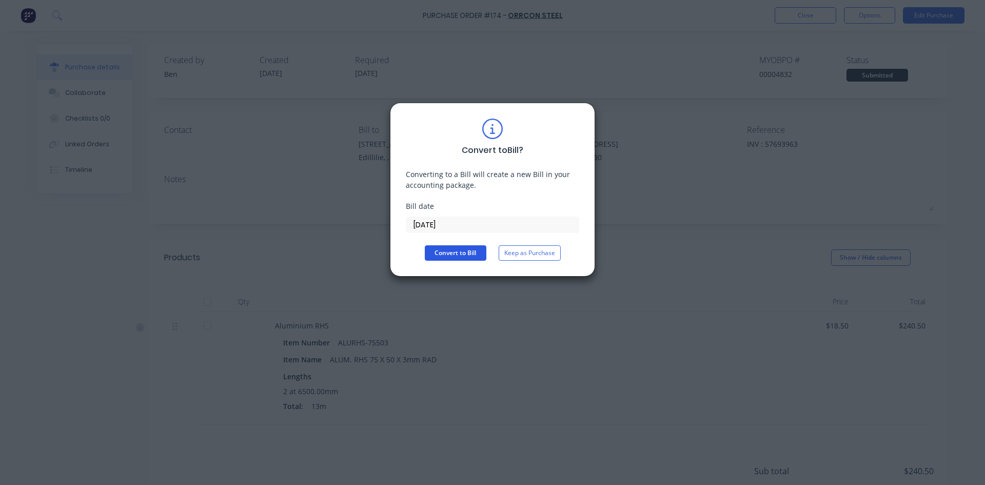
click at [462, 254] on button "Convert to Bill" at bounding box center [456, 252] width 62 height 15
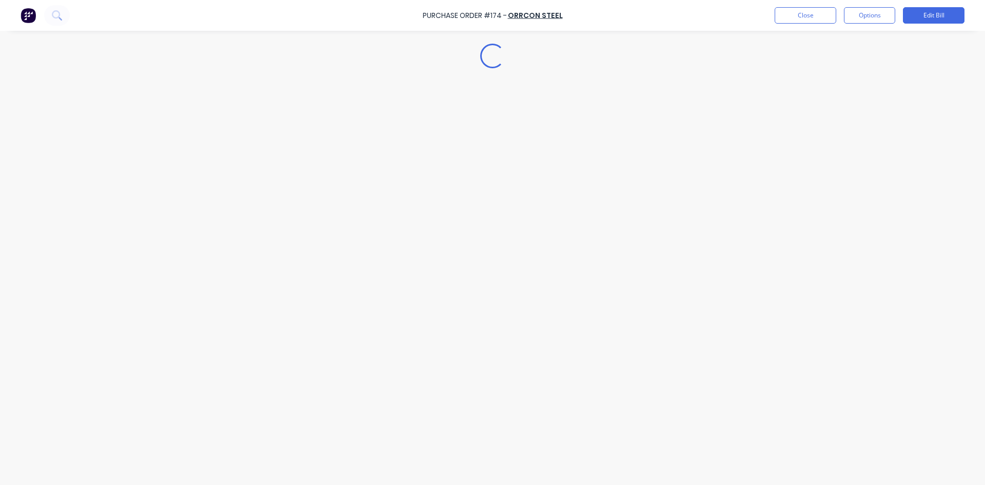
type textarea "x"
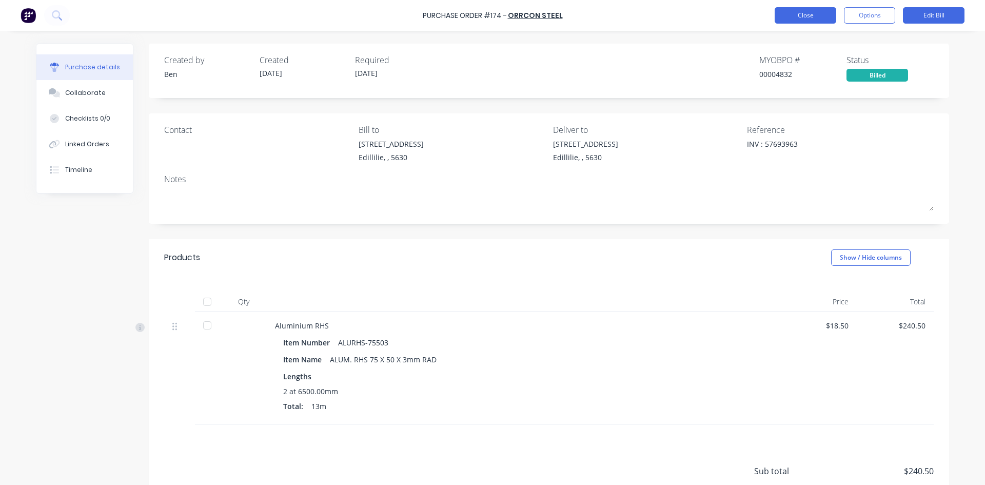
click at [804, 16] on button "Close" at bounding box center [806, 15] width 62 height 16
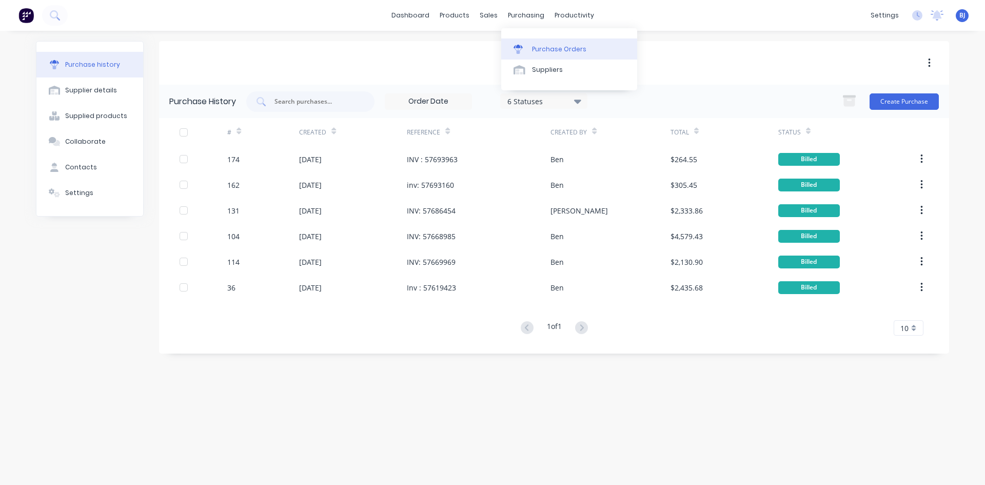
click at [531, 49] on link "Purchase Orders" at bounding box center [569, 48] width 136 height 21
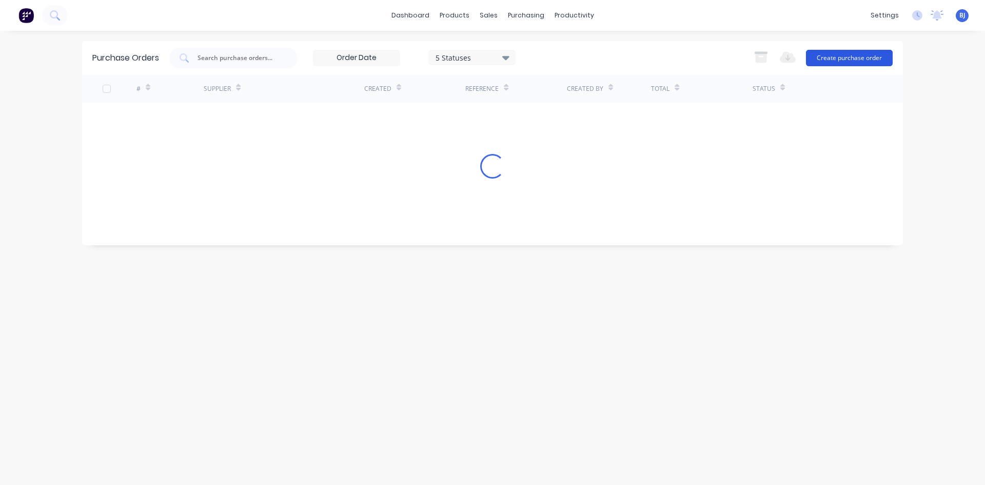
click at [864, 57] on button "Create purchase order" at bounding box center [849, 58] width 87 height 16
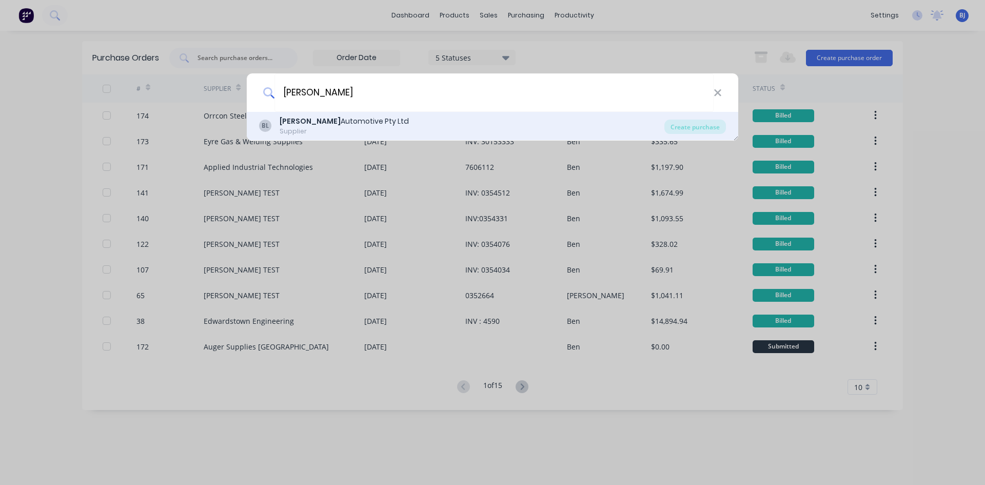
type input "BURSON"
click at [329, 121] on div "Burson Automotive Pty Ltd" at bounding box center [344, 121] width 129 height 11
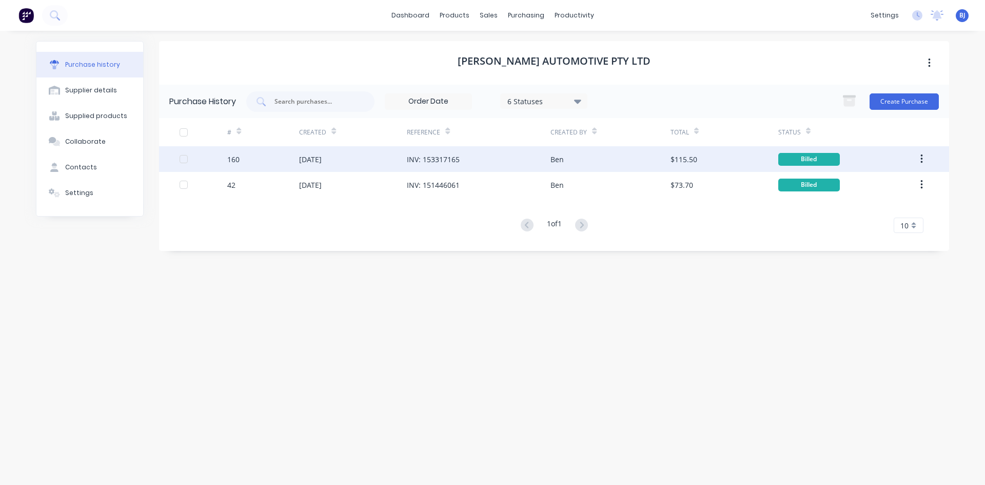
click at [442, 160] on div "INV: 153317165" at bounding box center [433, 159] width 53 height 11
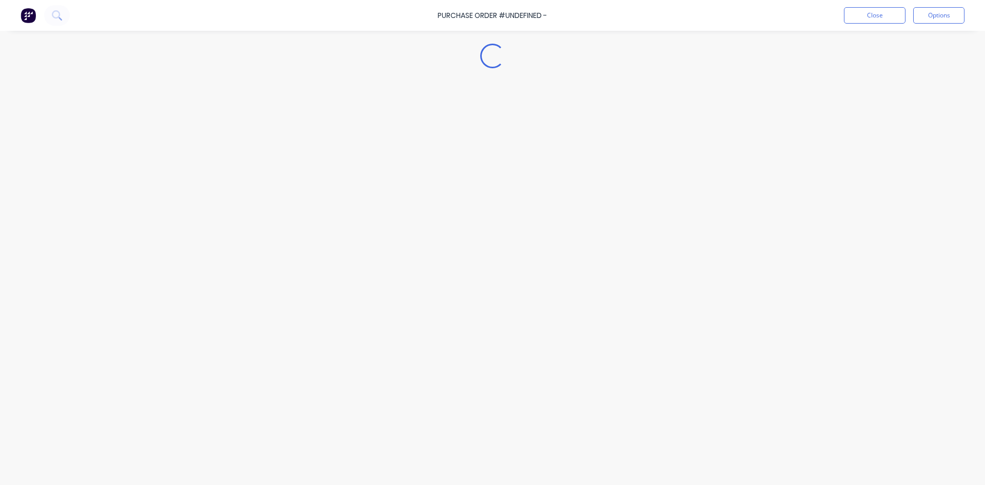
click at [442, 160] on div "Loading..." at bounding box center [493, 226] width 934 height 433
type textarea "x"
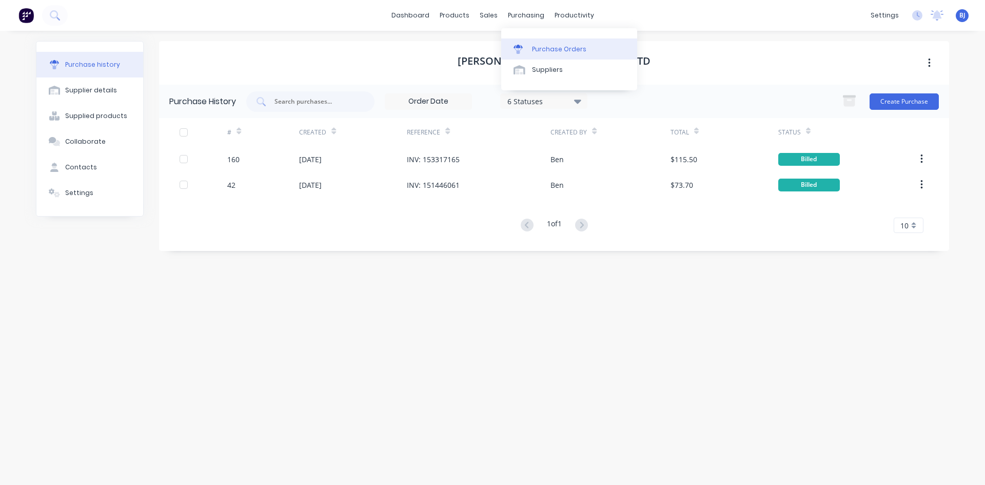
click at [538, 46] on div "Purchase Orders" at bounding box center [559, 49] width 54 height 9
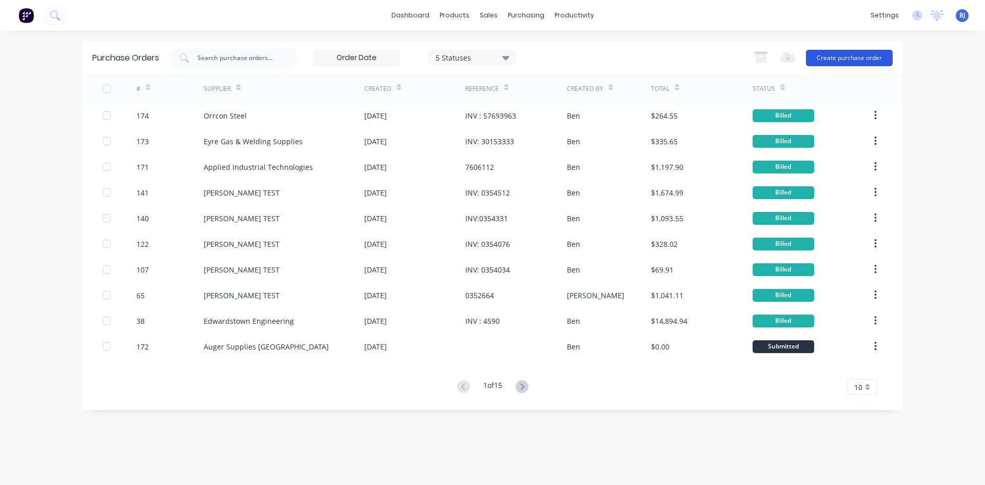
click at [852, 57] on button "Create purchase order" at bounding box center [849, 58] width 87 height 16
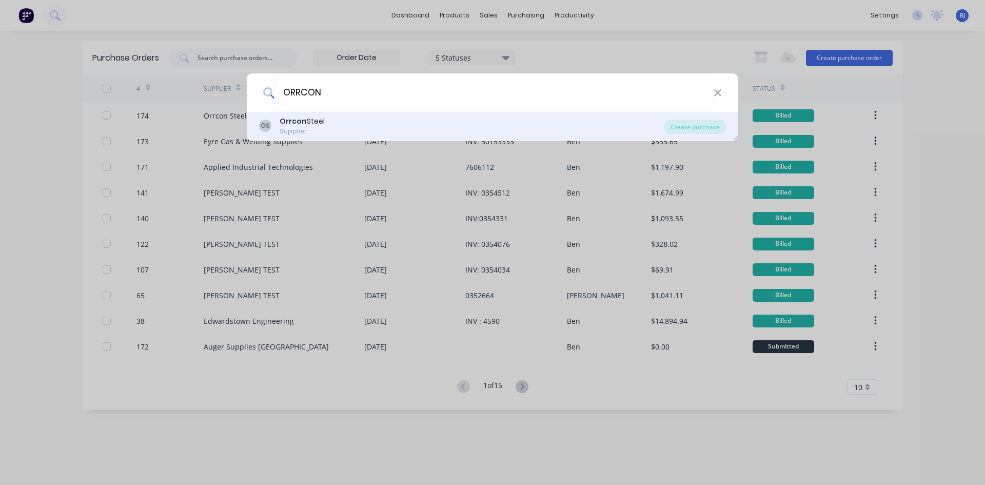
type input "ORRCON"
click at [318, 128] on div "Supplier" at bounding box center [302, 131] width 45 height 9
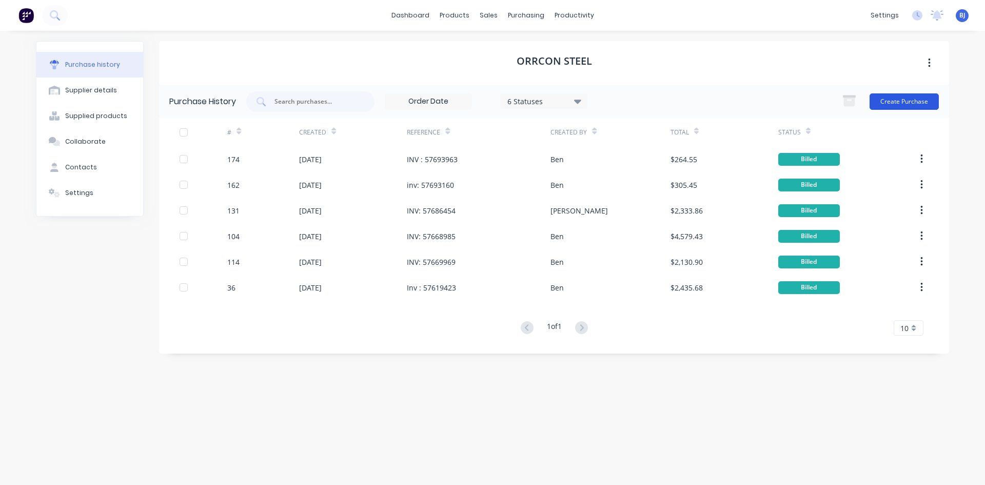
click at [881, 96] on button "Create Purchase" at bounding box center [903, 101] width 69 height 16
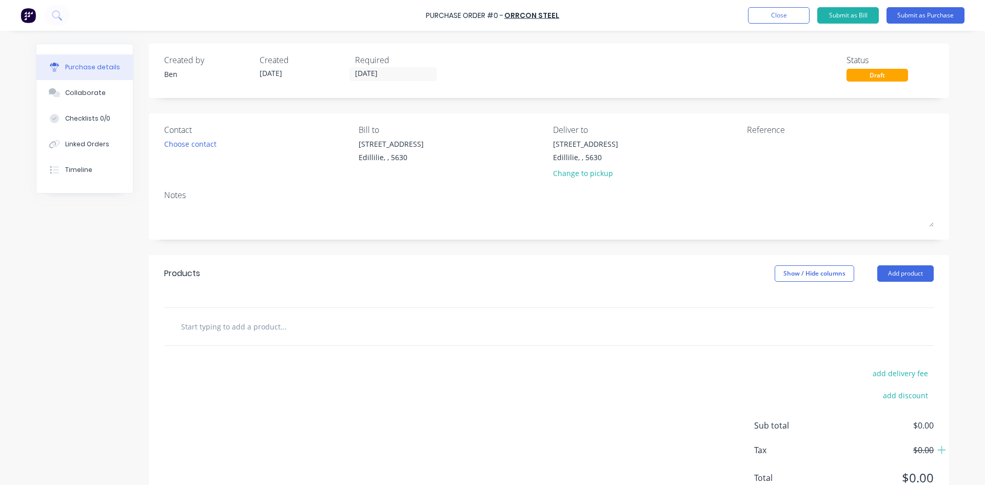
click at [872, 78] on div "Draft" at bounding box center [877, 75] width 62 height 13
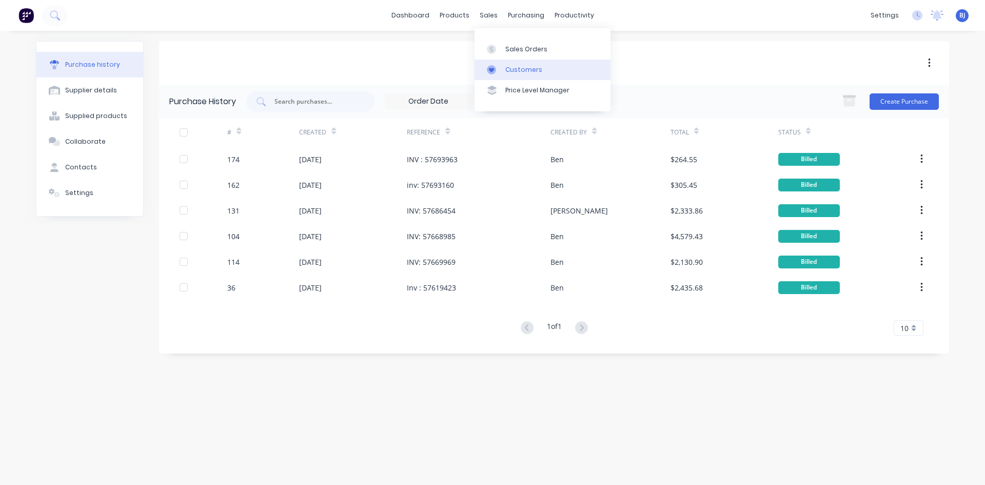
click at [495, 69] on icon at bounding box center [491, 69] width 9 height 9
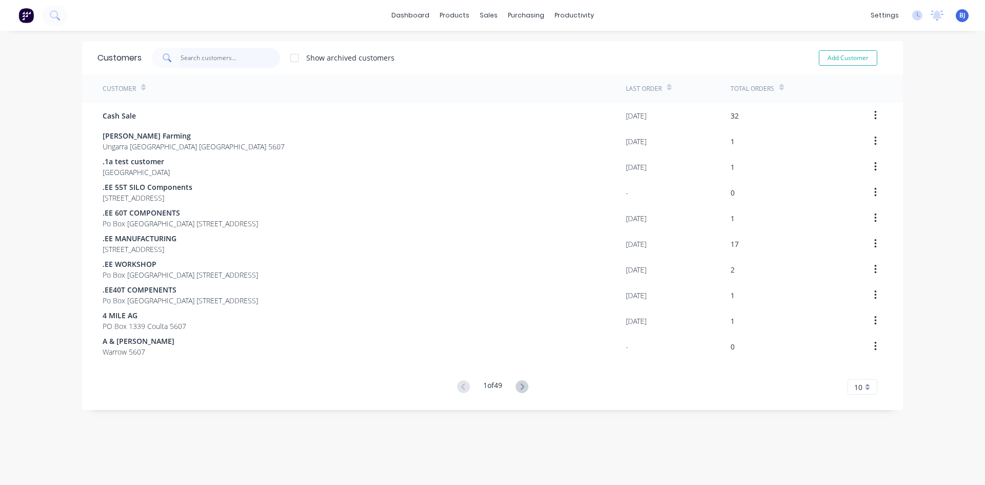
click at [182, 58] on input "text" at bounding box center [231, 58] width 100 height 21
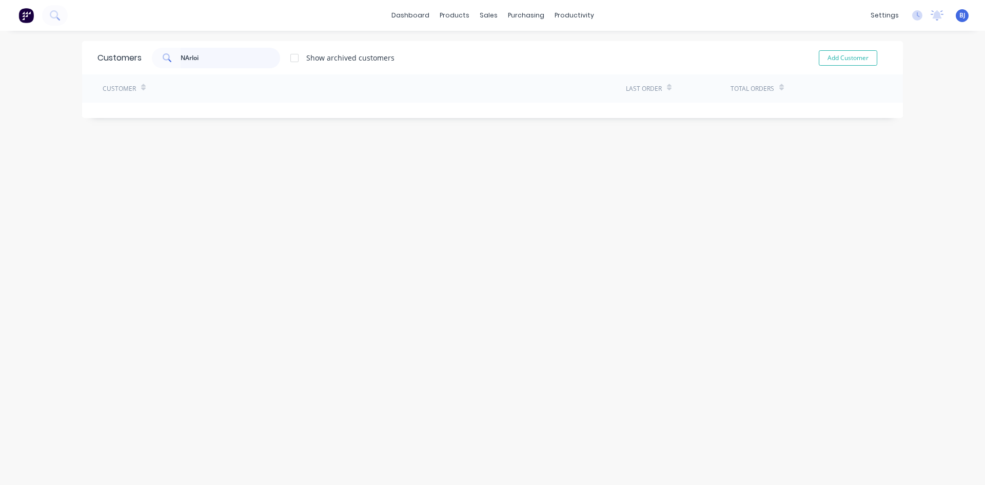
click at [203, 61] on input "NArloi" at bounding box center [231, 58] width 100 height 21
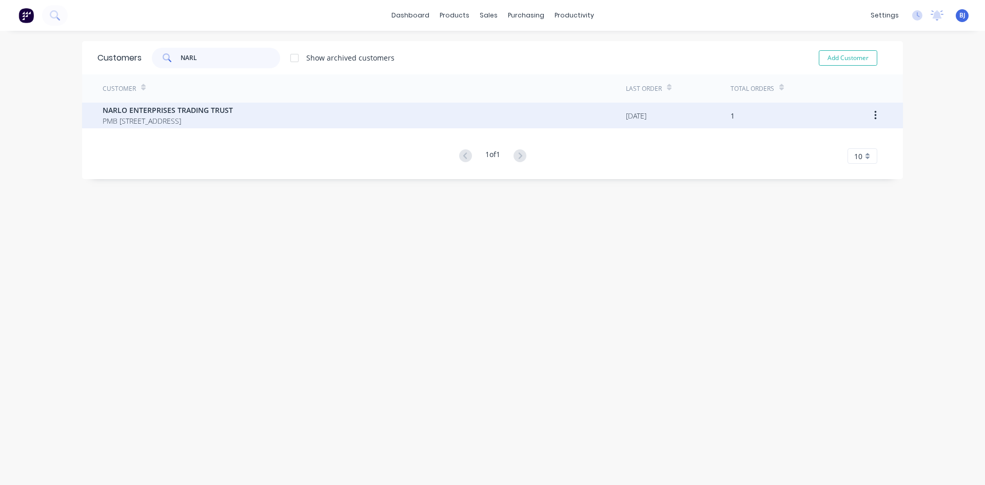
type input "NARL"
click at [183, 111] on span "NARLO ENTERPRISES TRADING TRUST" at bounding box center [168, 110] width 130 height 11
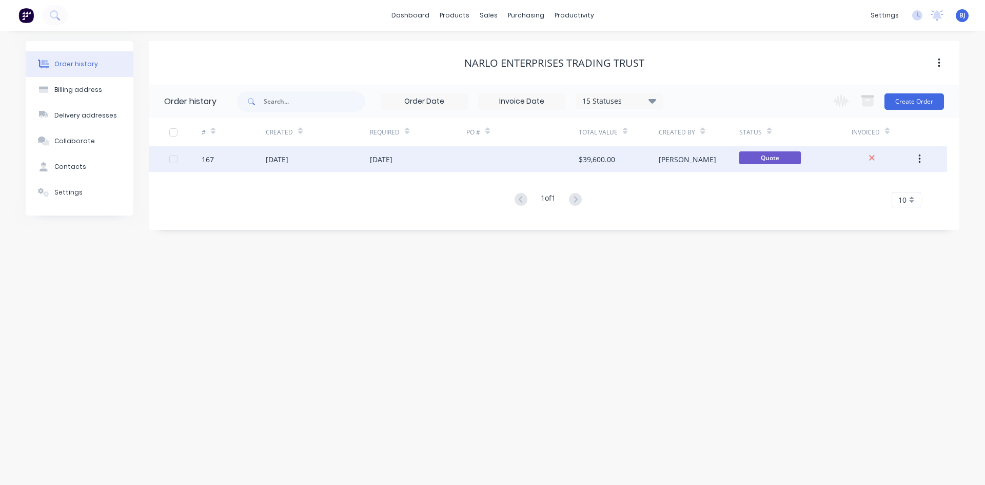
click at [288, 158] on div "17 Sep 2025" at bounding box center [277, 159] width 23 height 11
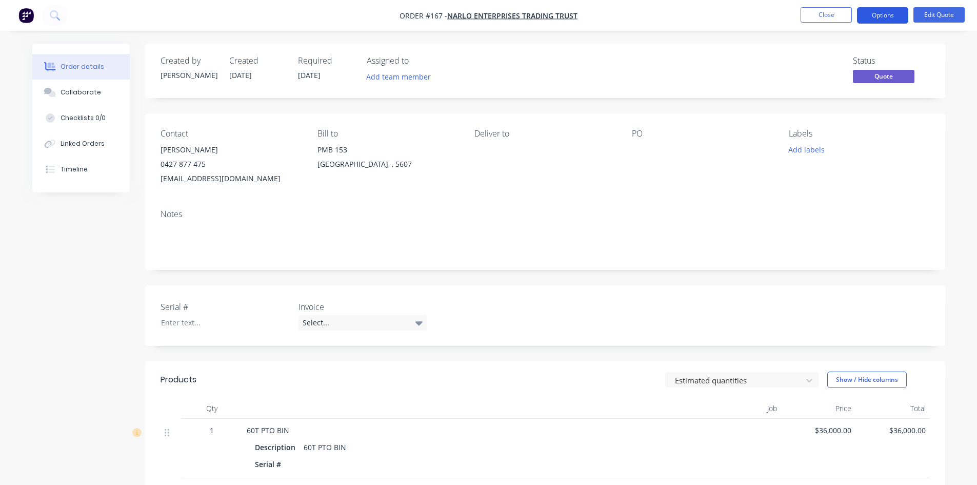
click at [898, 17] on button "Options" at bounding box center [882, 15] width 51 height 16
click at [947, 56] on div "Order details Collaborate Checklists 0/0 Linked Orders Timeline Order details C…" at bounding box center [489, 341] width 934 height 595
click at [938, 15] on button "Edit Quote" at bounding box center [939, 14] width 51 height 15
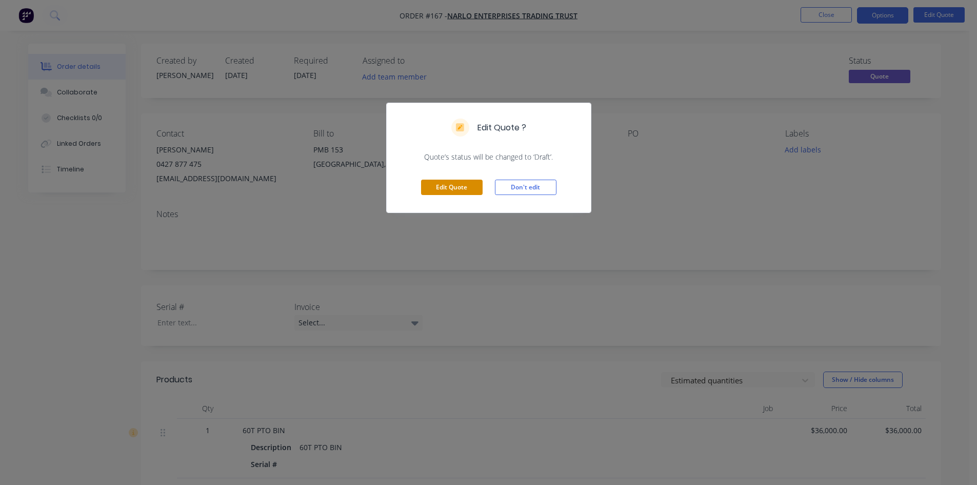
click at [436, 183] on button "Edit Quote" at bounding box center [452, 187] width 62 height 15
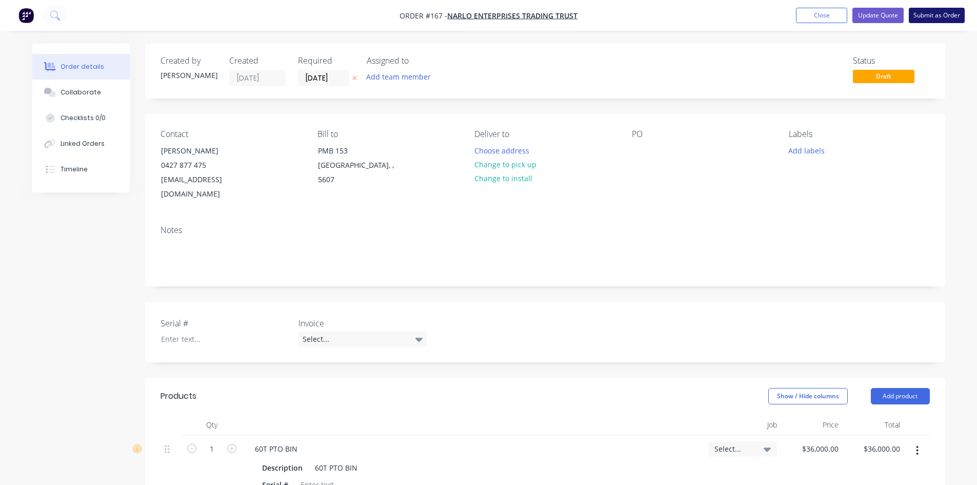
click at [936, 18] on button "Submit as Order" at bounding box center [937, 15] width 56 height 15
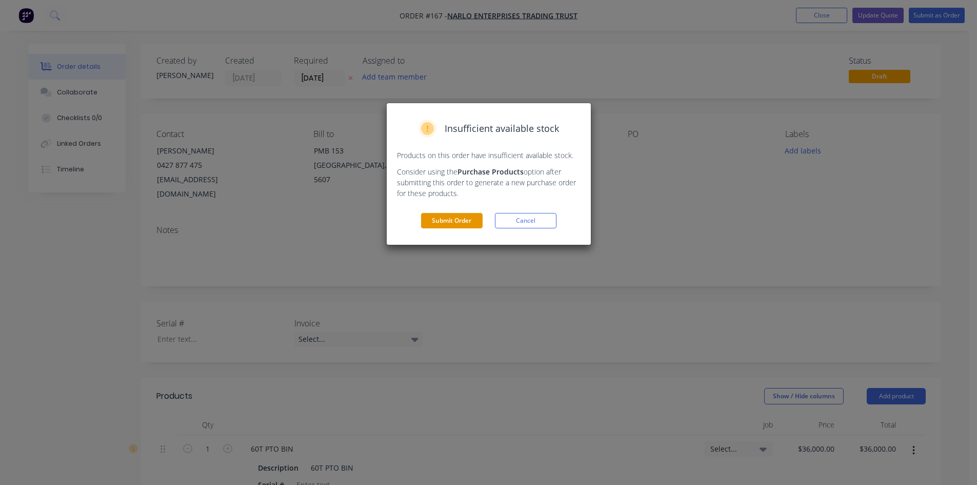
click at [462, 221] on button "Submit Order" at bounding box center [452, 220] width 62 height 15
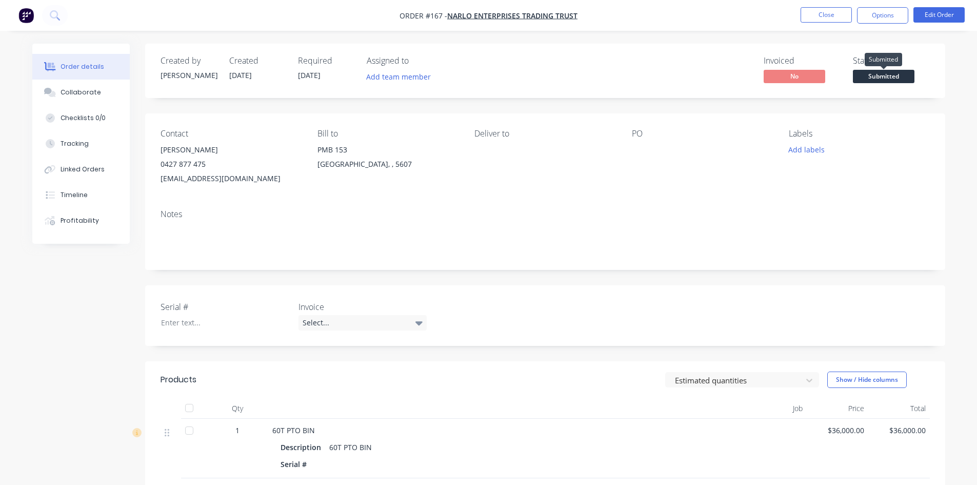
click at [879, 77] on span "Submitted" at bounding box center [884, 76] width 62 height 13
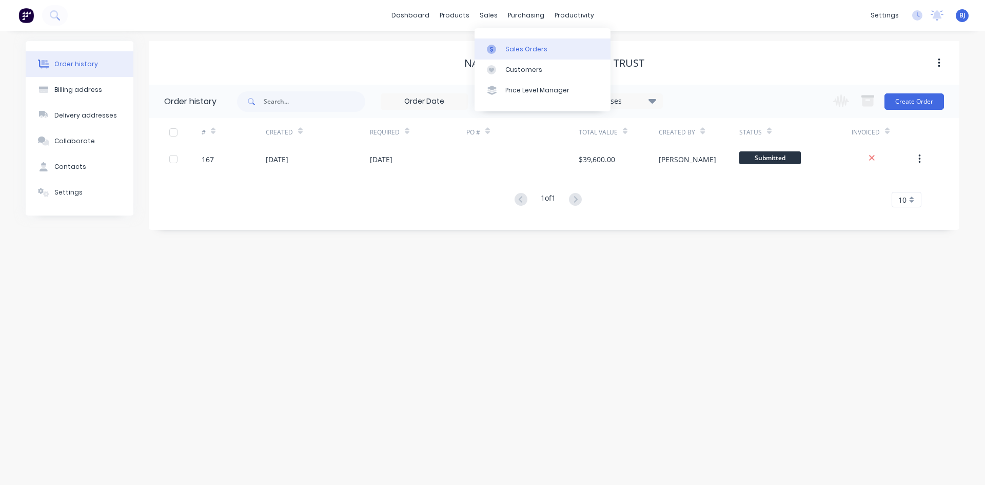
click at [494, 48] on icon at bounding box center [491, 49] width 9 height 9
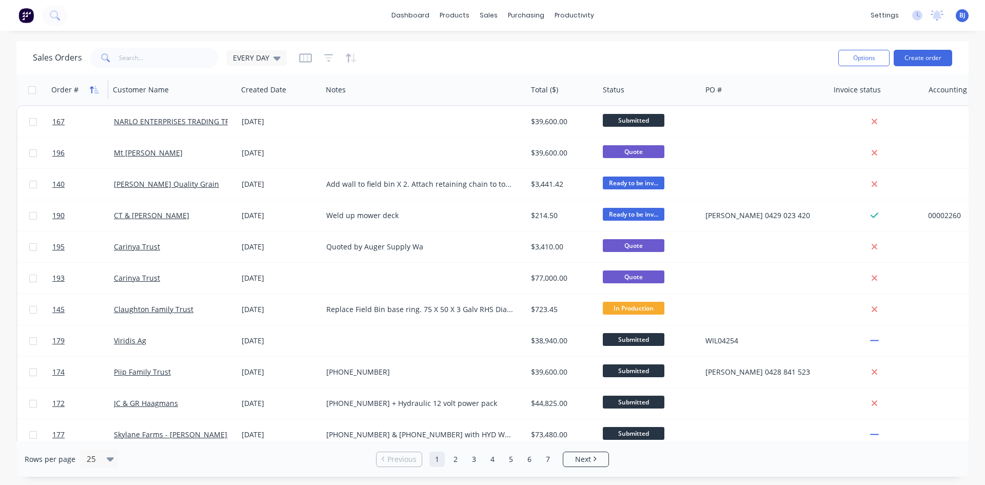
click at [91, 92] on icon "button" at bounding box center [92, 89] width 4 height 7
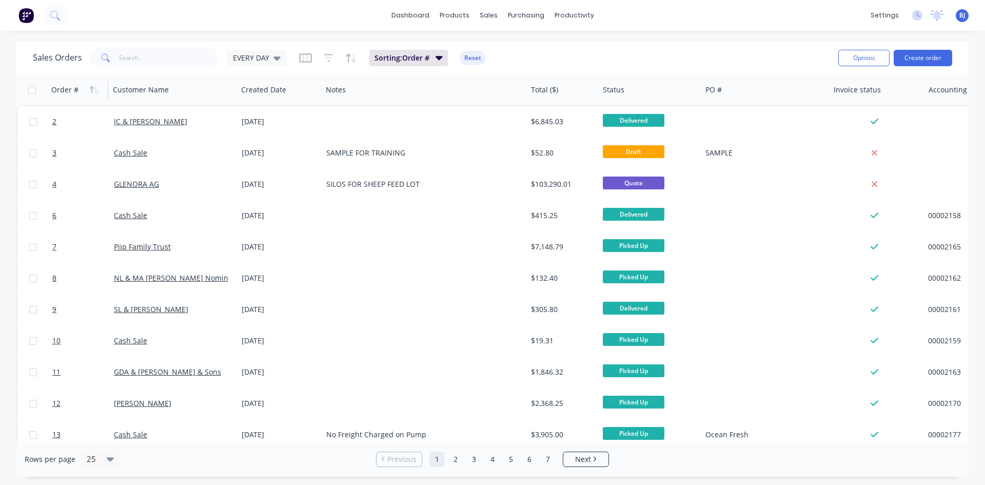
click at [91, 92] on icon "button" at bounding box center [92, 89] width 4 height 7
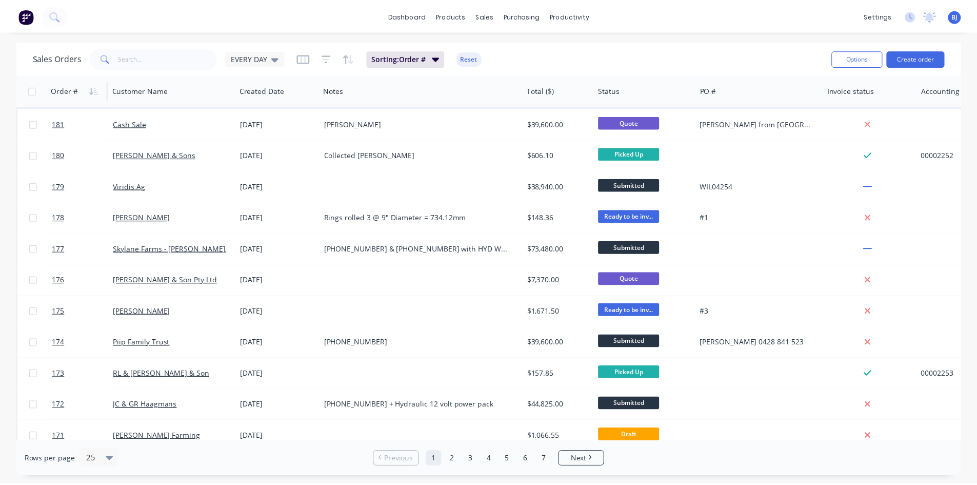
scroll to position [451, 0]
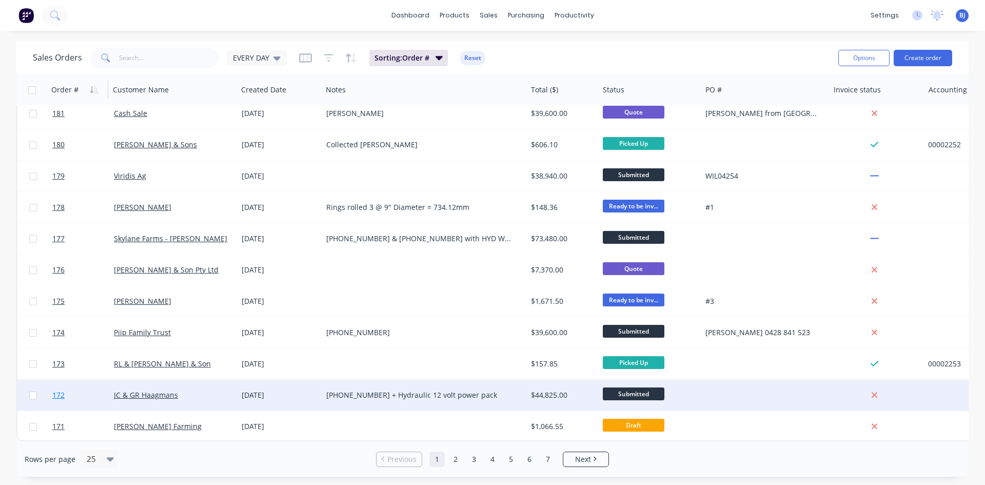
click at [72, 389] on link "172" at bounding box center [83, 395] width 62 height 31
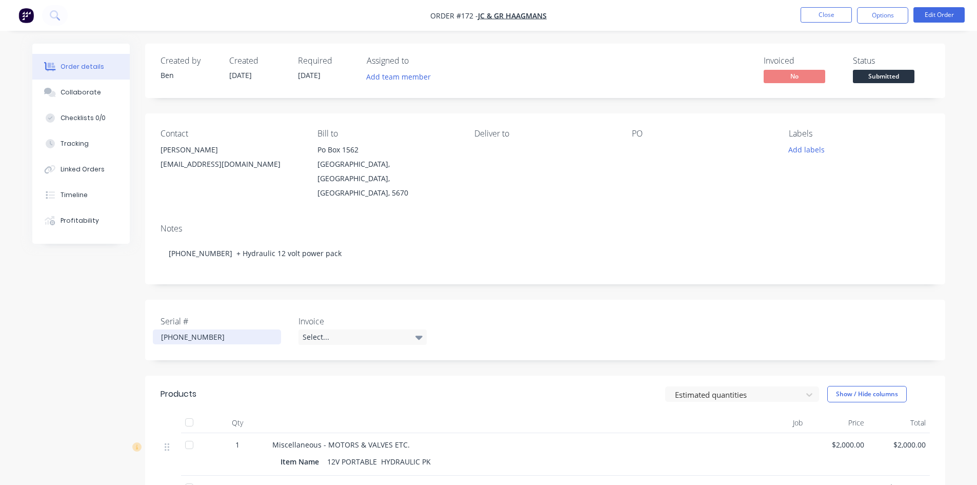
drag, startPoint x: 193, startPoint y: 311, endPoint x: 205, endPoint y: 319, distance: 14.0
click at [195, 329] on div "25-600-21" at bounding box center [217, 336] width 128 height 15
click at [945, 15] on button "Edit Order" at bounding box center [939, 14] width 51 height 15
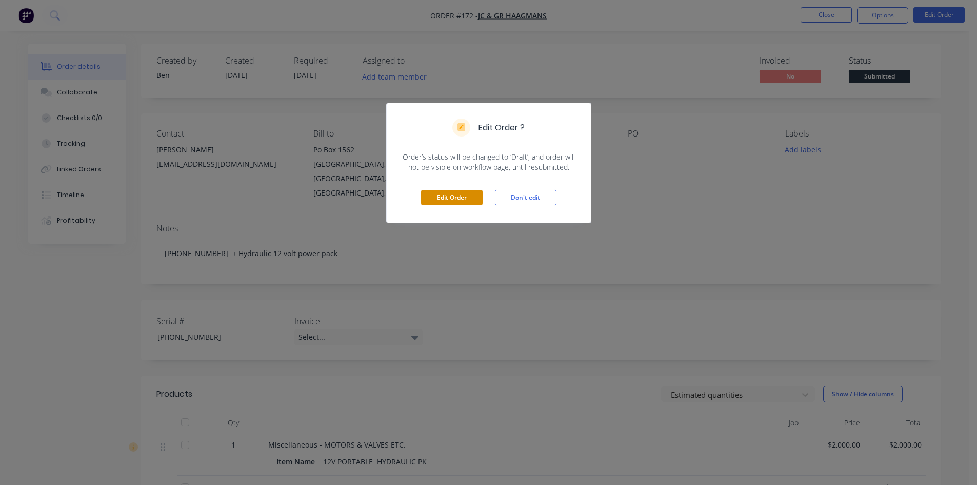
click at [460, 196] on button "Edit Order" at bounding box center [452, 197] width 62 height 15
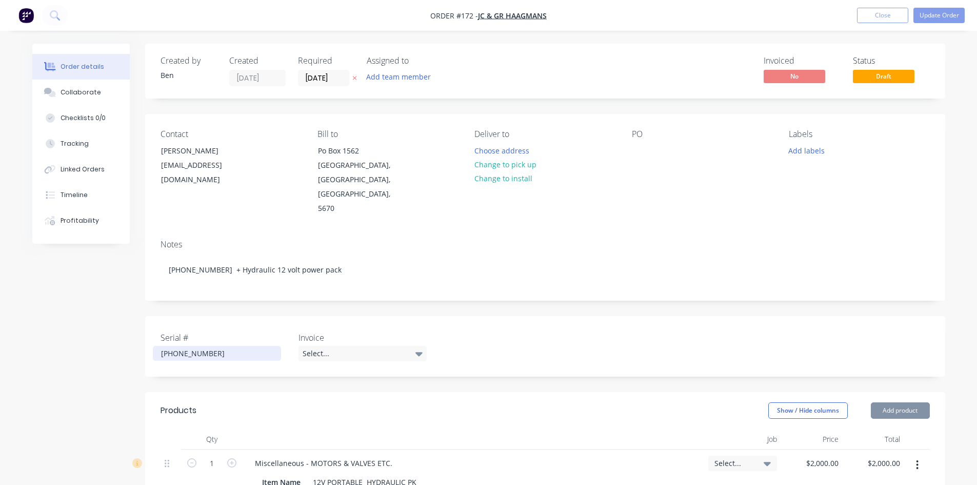
click at [197, 346] on div "25-600-21" at bounding box center [217, 353] width 128 height 15
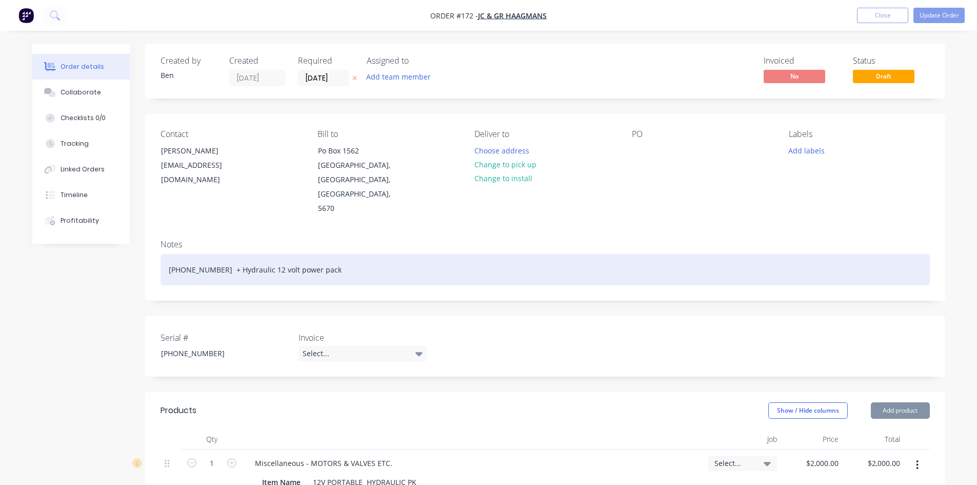
click at [202, 254] on div "25-600-21 + Hydraulic 12 volt power pack" at bounding box center [545, 269] width 769 height 31
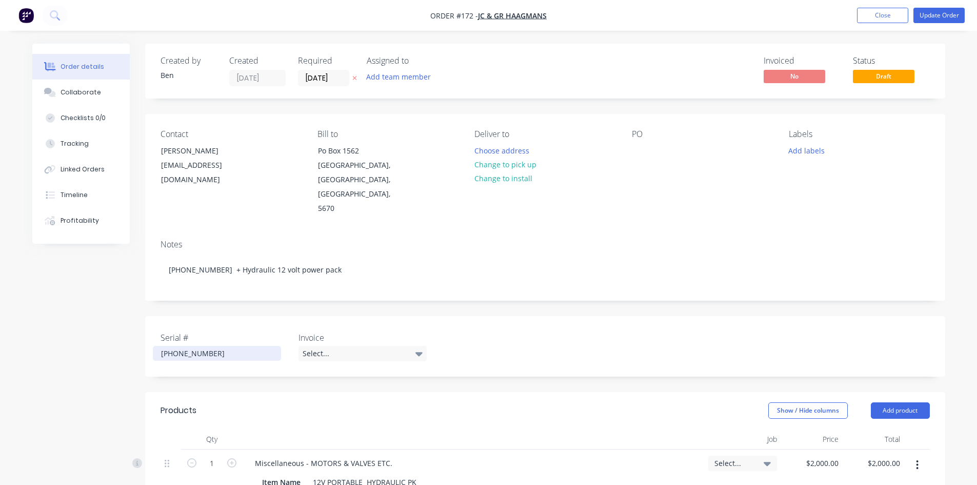
click at [195, 346] on div "25-600-21" at bounding box center [217, 353] width 128 height 15
click at [937, 13] on button "Update Order" at bounding box center [939, 15] width 51 height 15
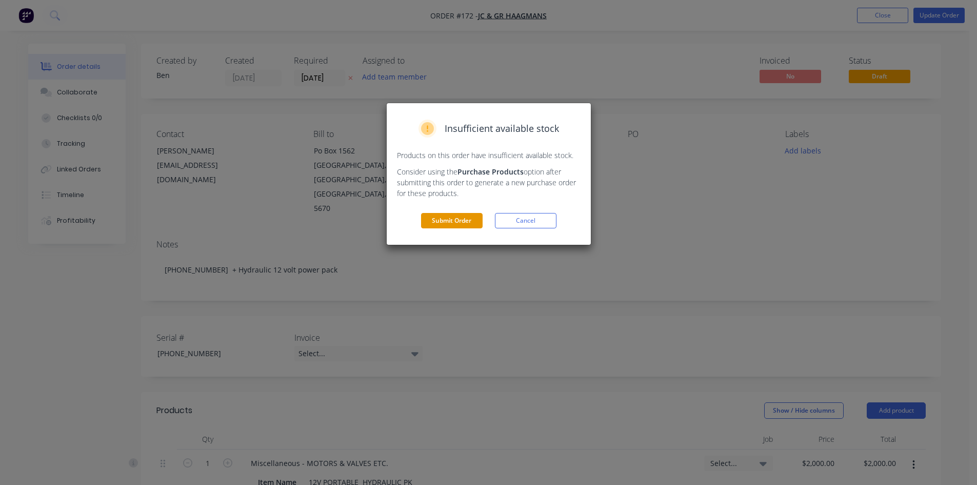
click at [465, 218] on button "Submit Order" at bounding box center [452, 220] width 62 height 15
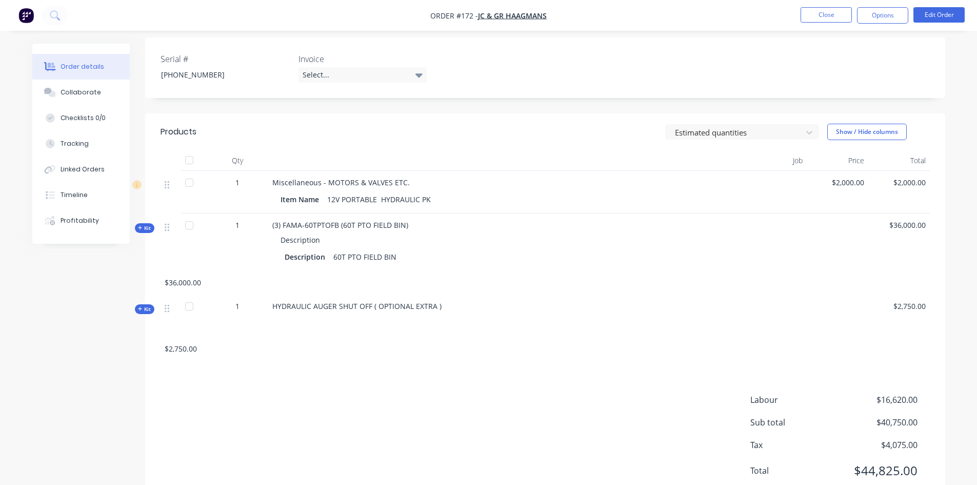
scroll to position [273, 0]
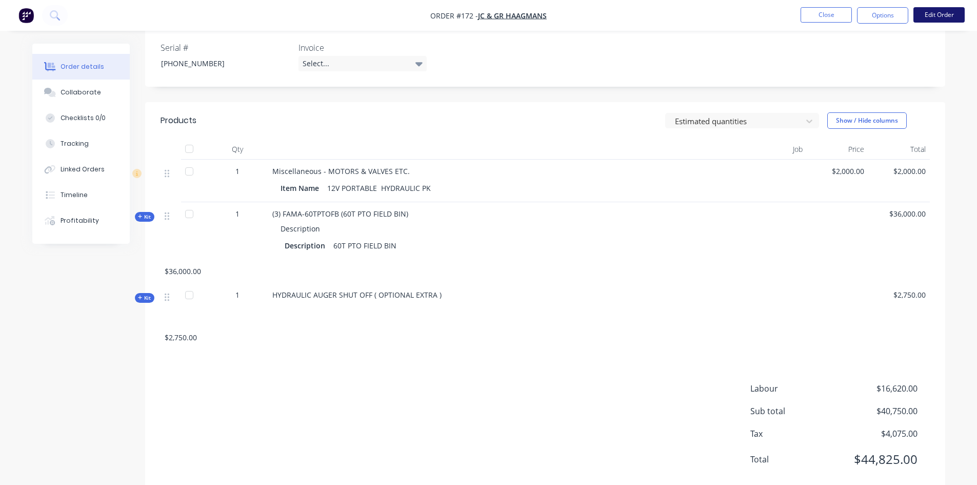
click at [934, 15] on button "Edit Order" at bounding box center [939, 14] width 51 height 15
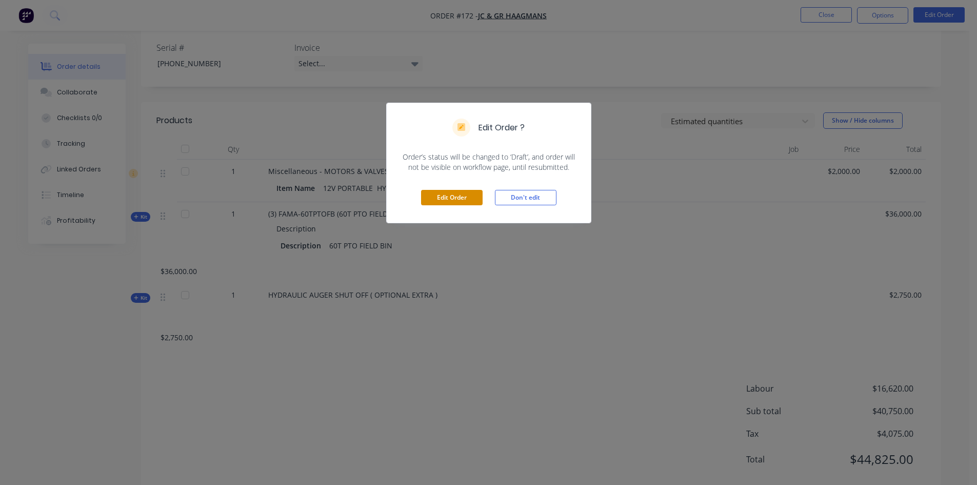
click at [471, 197] on button "Edit Order" at bounding box center [452, 197] width 62 height 15
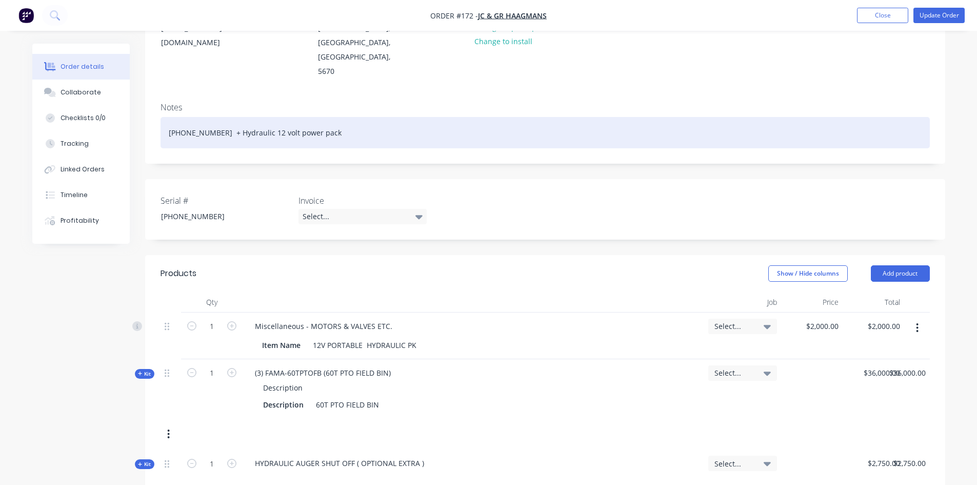
scroll to position [154, 0]
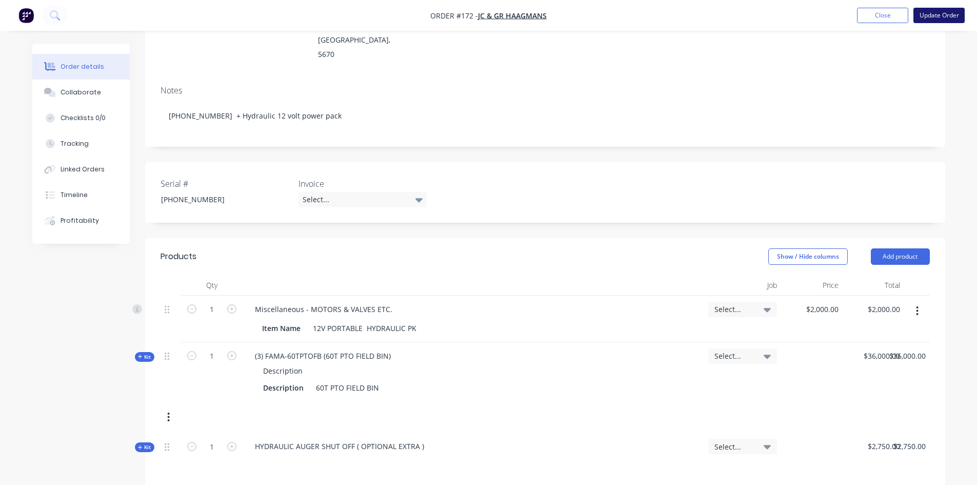
click at [926, 15] on button "Update Order" at bounding box center [939, 15] width 51 height 15
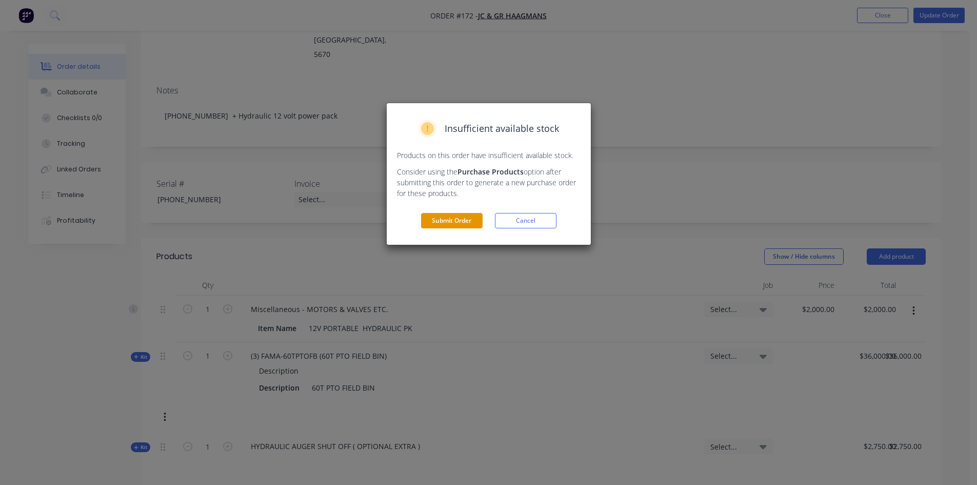
click at [468, 219] on button "Submit Order" at bounding box center [452, 220] width 62 height 15
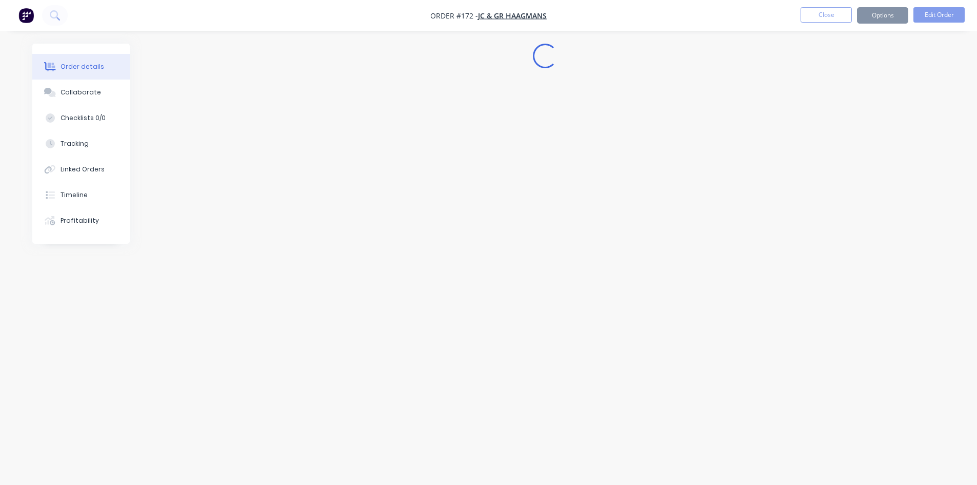
scroll to position [0, 0]
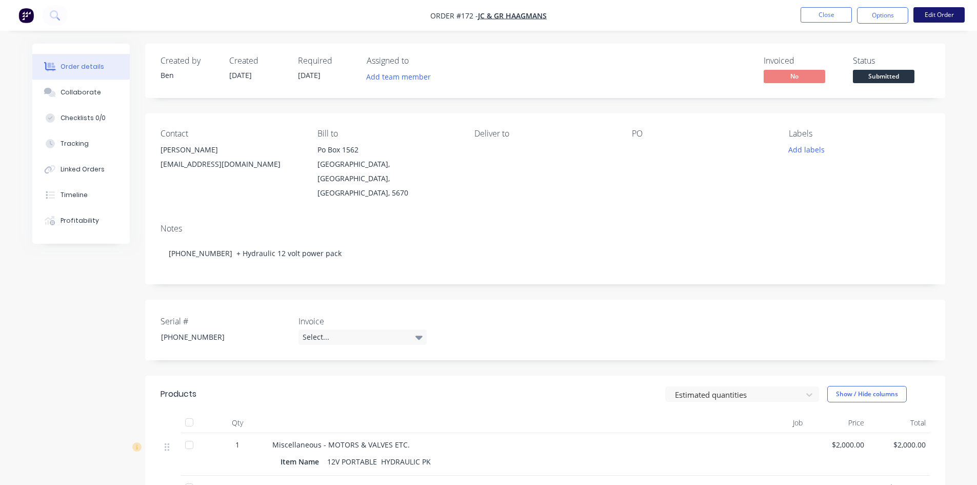
click at [933, 15] on button "Edit Order" at bounding box center [939, 14] width 51 height 15
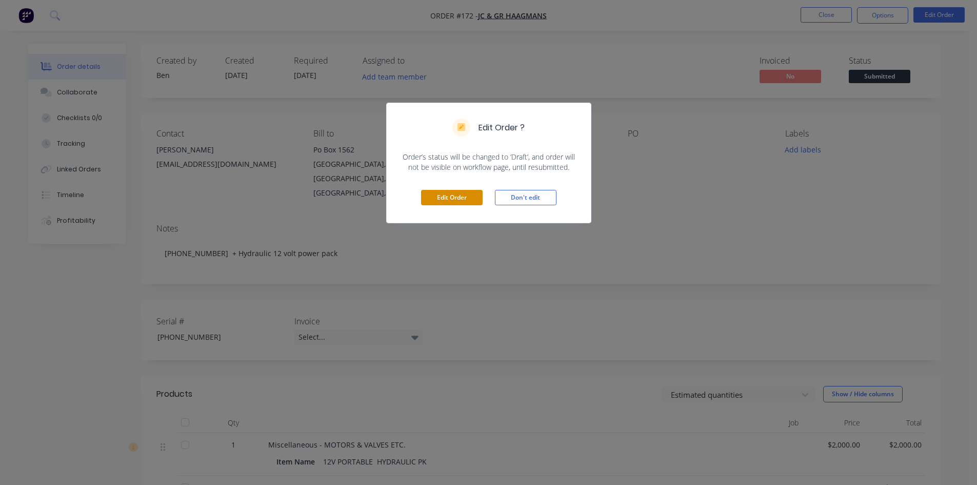
click at [454, 200] on button "Edit Order" at bounding box center [452, 197] width 62 height 15
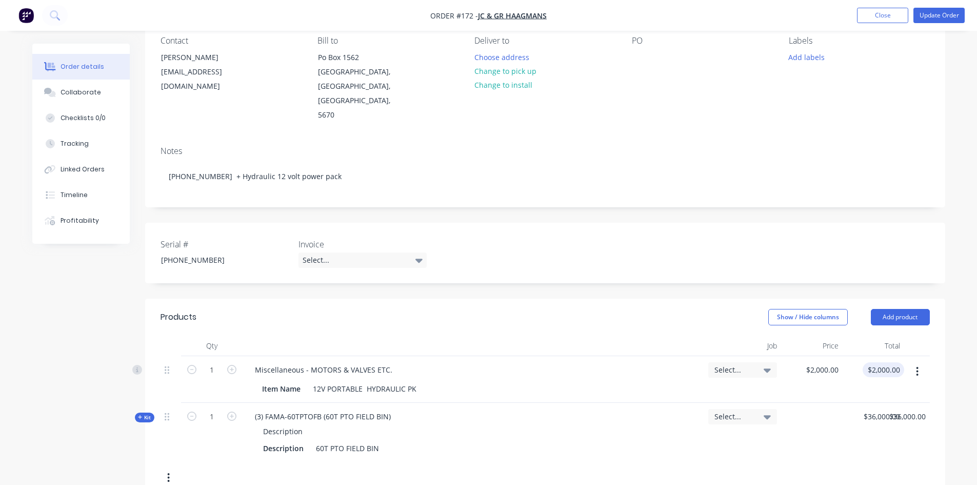
scroll to position [103, 0]
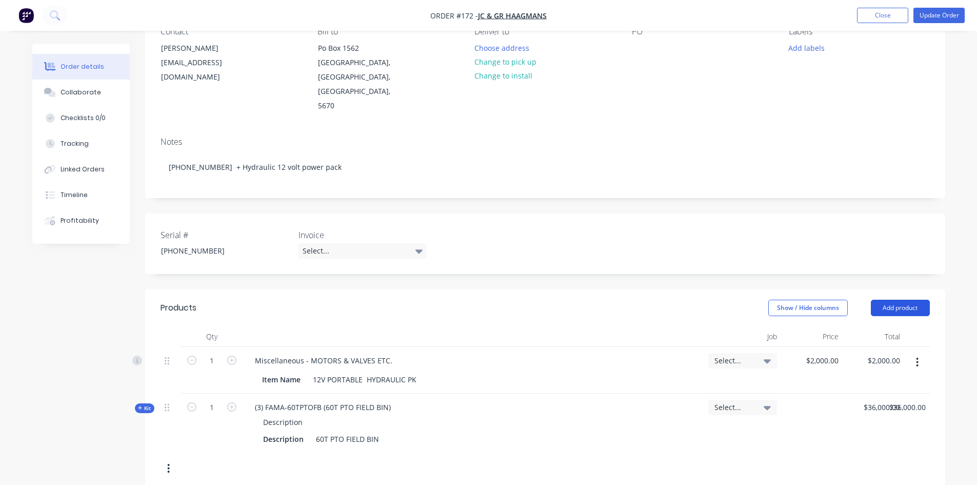
click at [895, 300] on button "Add product" at bounding box center [900, 308] width 59 height 16
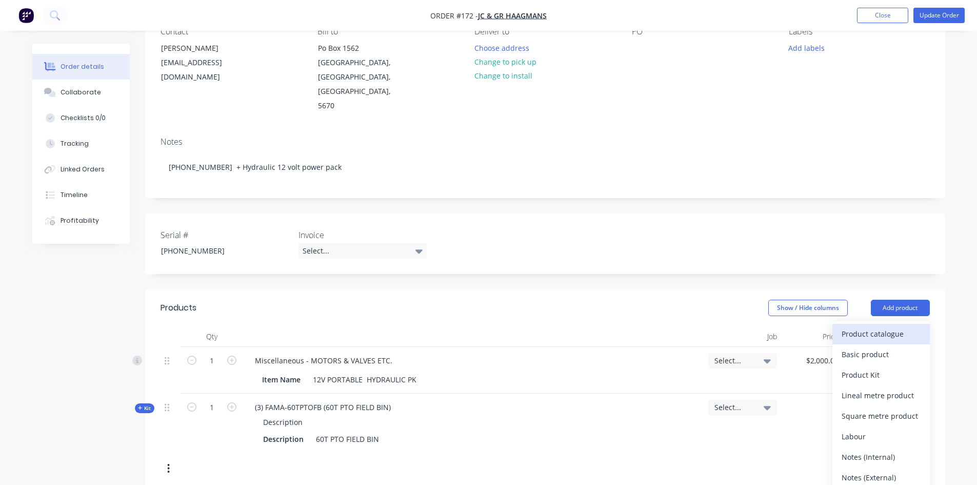
click at [854, 326] on div "Product catalogue" at bounding box center [881, 333] width 79 height 15
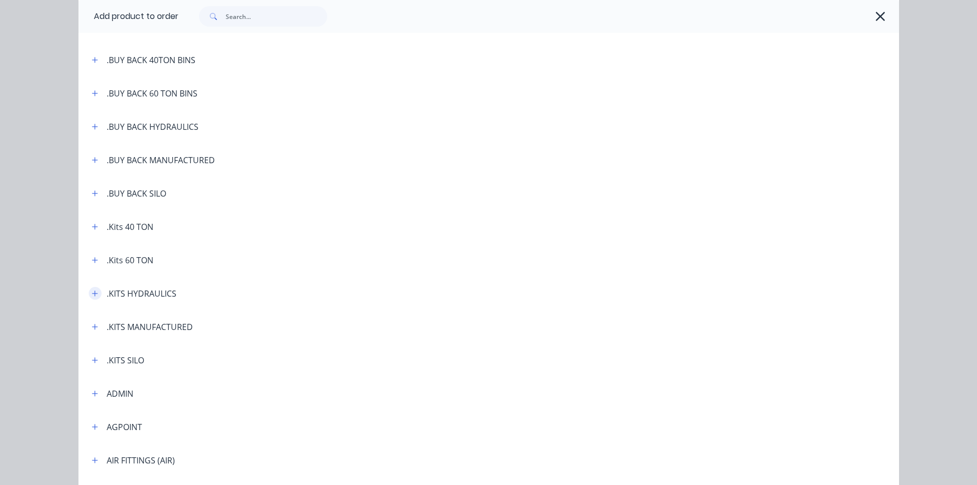
click at [93, 293] on icon "button" at bounding box center [95, 293] width 6 height 6
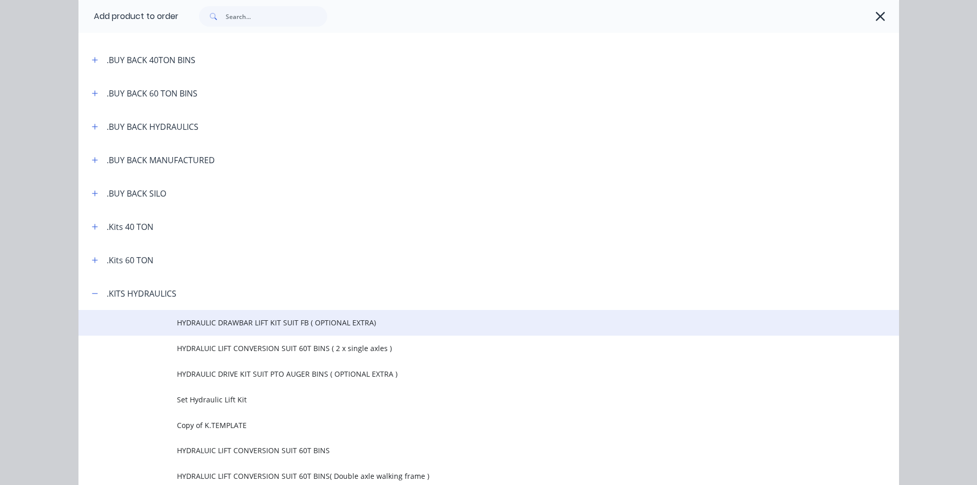
click at [235, 321] on span "HYDRAULIC DRAWBAR LIFT KIT SUIT FB ( OPTIONAL EXTRA)" at bounding box center [466, 322] width 578 height 11
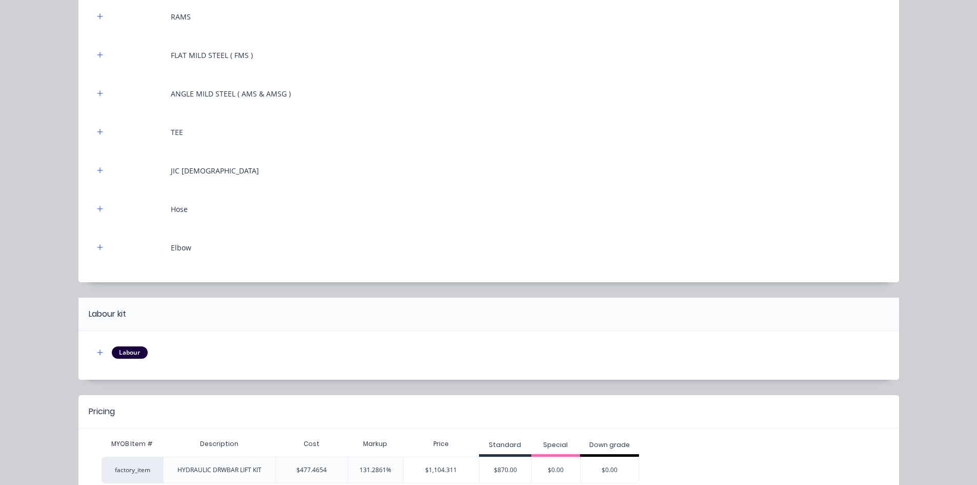
scroll to position [202, 0]
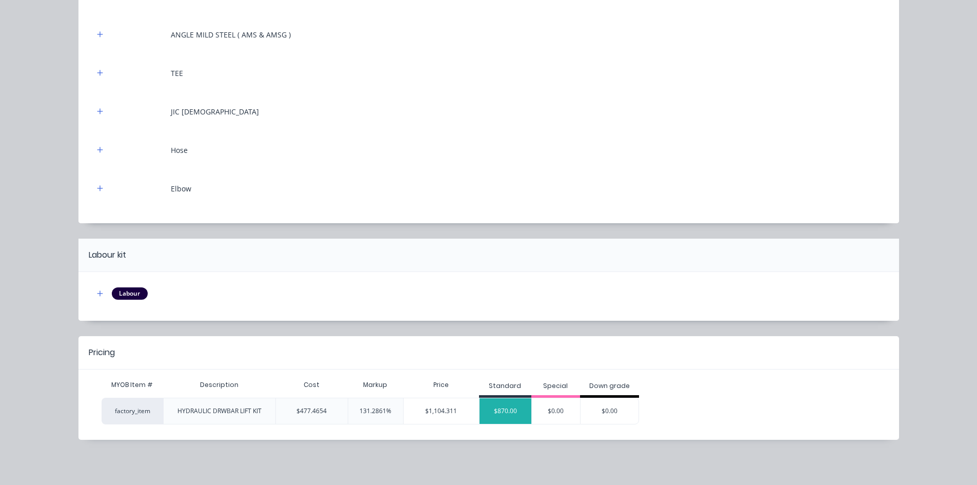
click at [498, 414] on div "$870.00" at bounding box center [506, 411] width 52 height 26
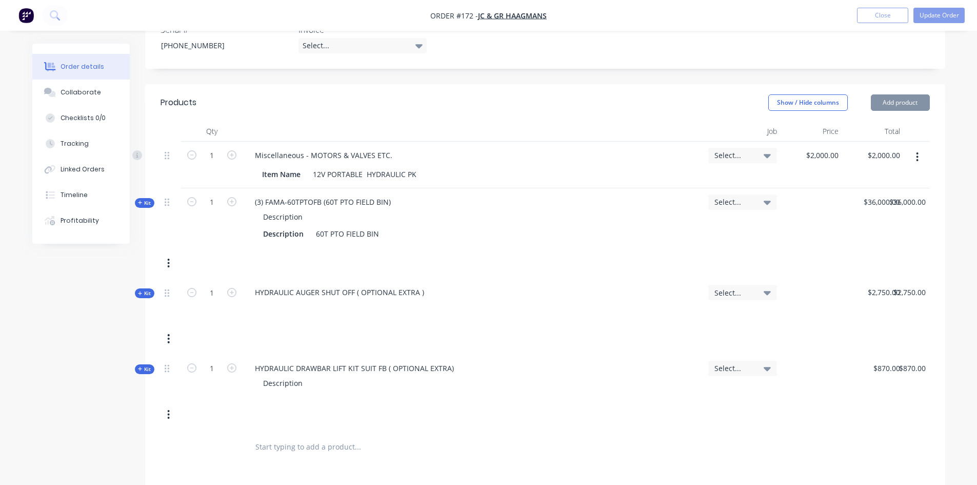
scroll to position [497, 0]
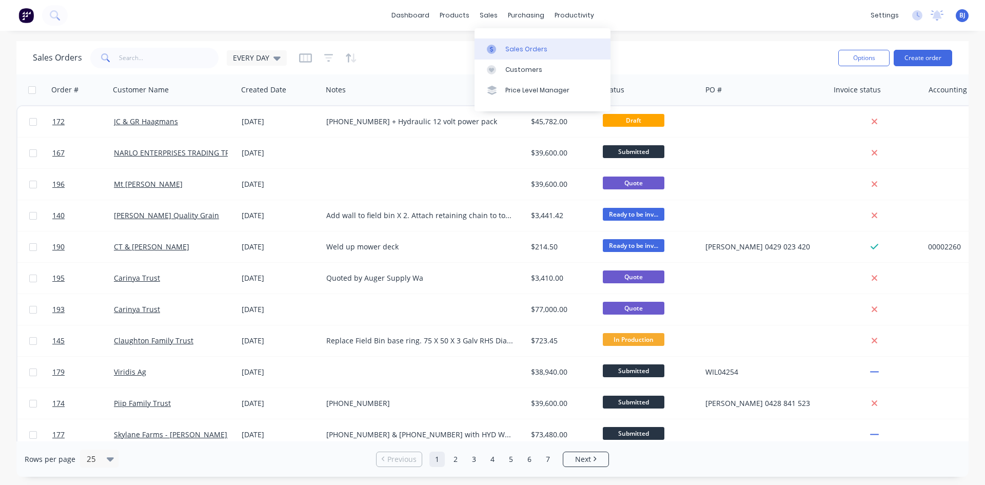
click at [496, 51] on div at bounding box center [494, 49] width 15 height 9
click at [102, 91] on button "button" at bounding box center [94, 89] width 15 height 15
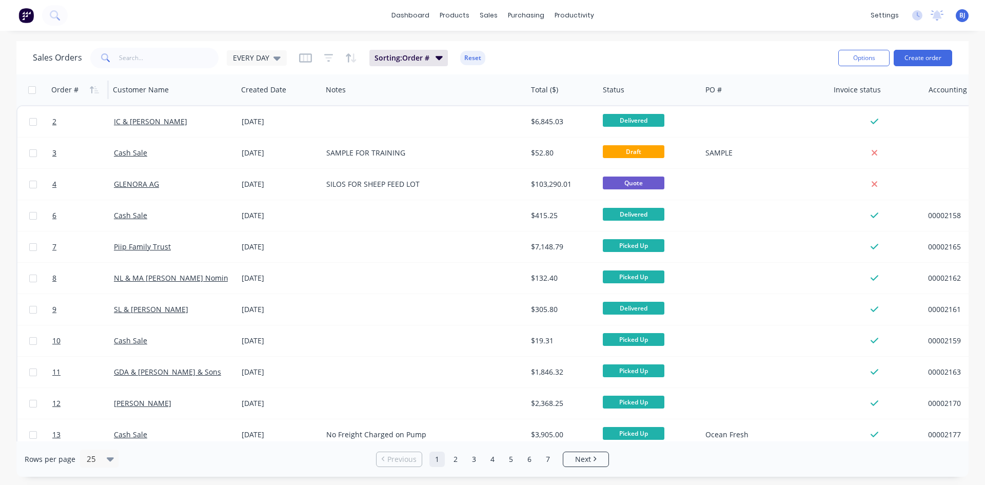
click at [98, 98] on div "Order #" at bounding box center [76, 90] width 51 height 21
click at [96, 92] on icon "button" at bounding box center [96, 89] width 5 height 7
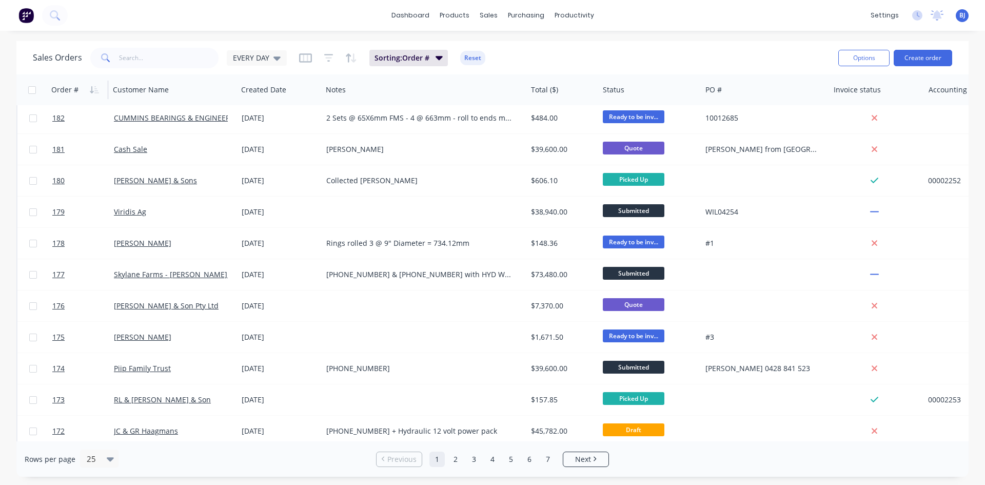
scroll to position [451, 0]
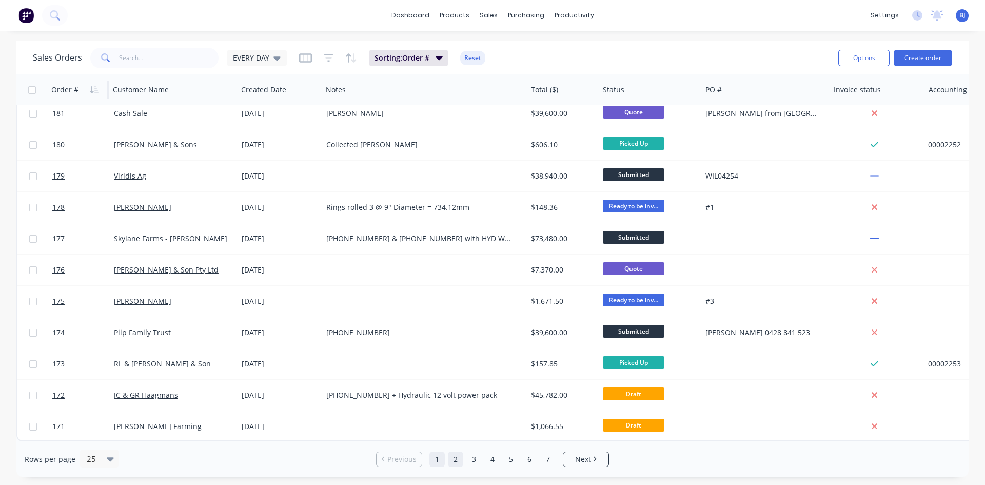
click at [457, 460] on link "2" at bounding box center [455, 458] width 15 height 15
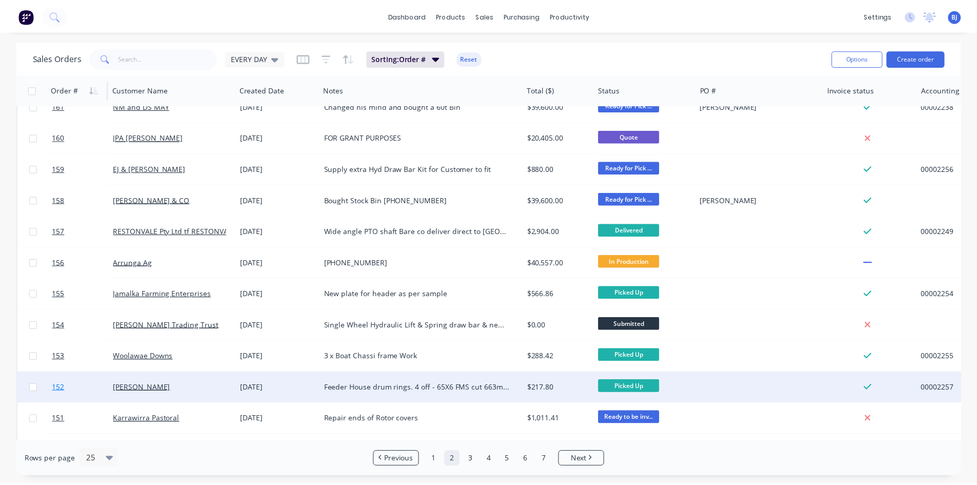
scroll to position [308, 0]
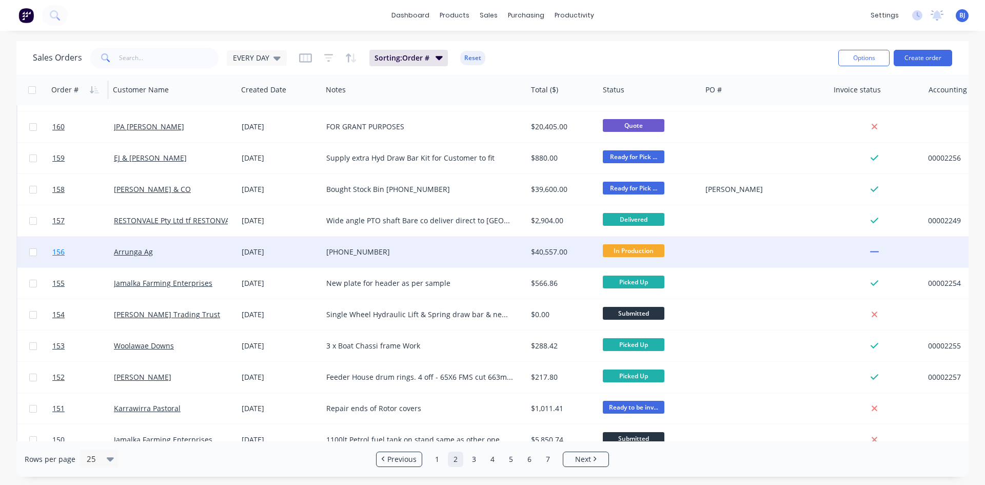
click at [110, 256] on link "156" at bounding box center [83, 251] width 62 height 31
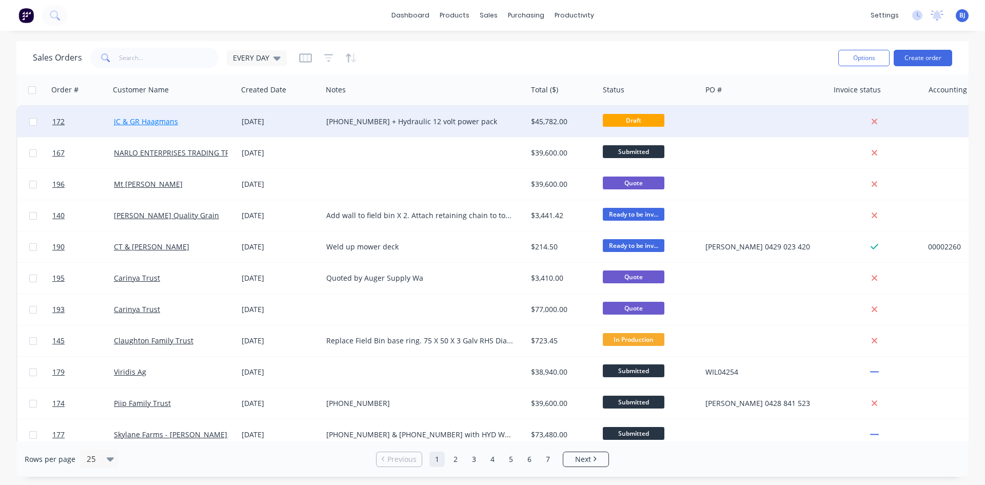
click at [173, 124] on link "JC & GR Haagmans" at bounding box center [146, 121] width 64 height 10
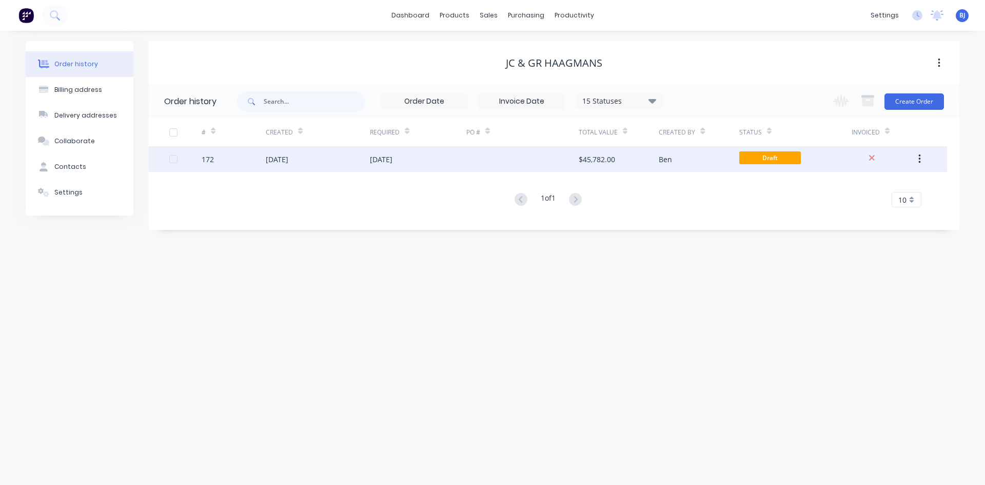
click at [368, 155] on div "27 Sep 2025" at bounding box center [318, 159] width 104 height 26
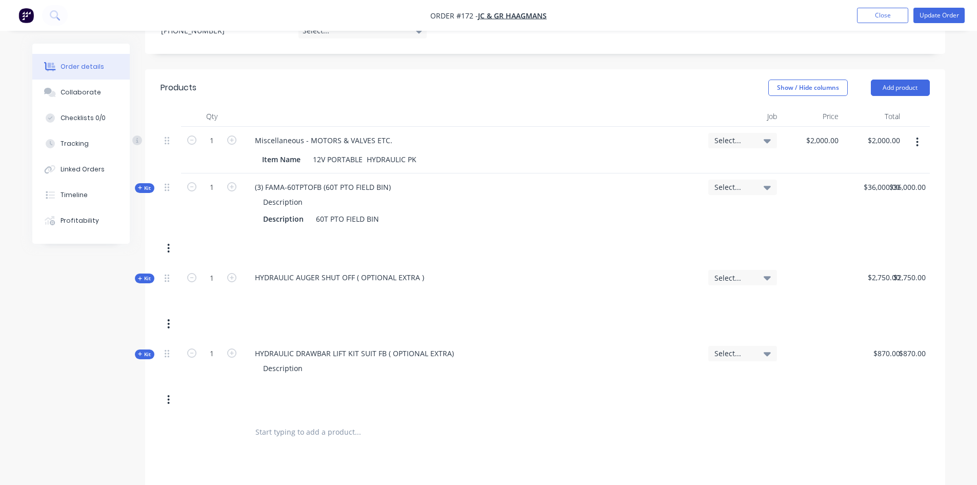
scroll to position [308, 0]
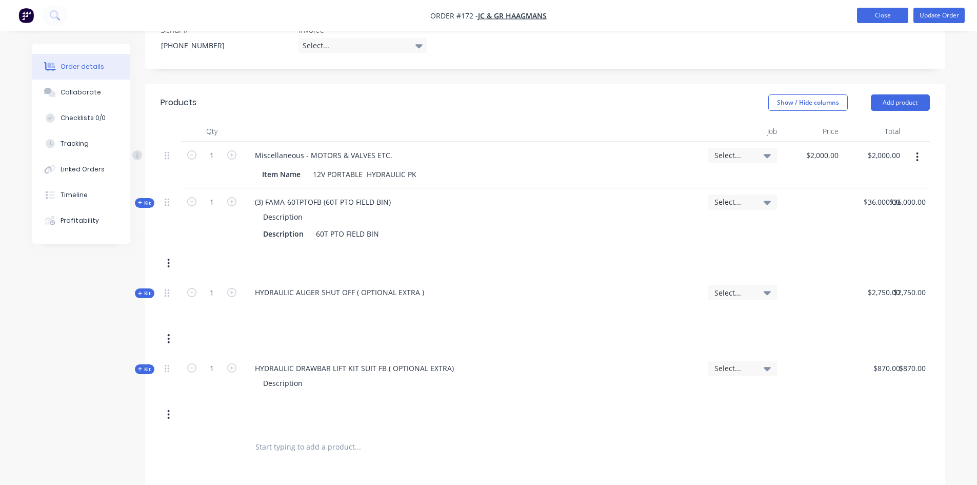
click at [884, 14] on button "Close" at bounding box center [882, 15] width 51 height 15
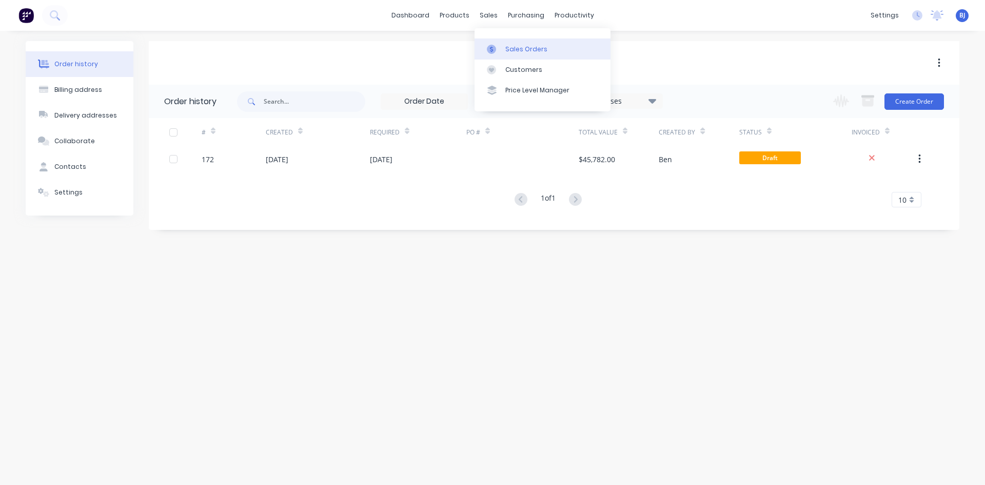
click at [499, 48] on div at bounding box center [494, 49] width 15 height 9
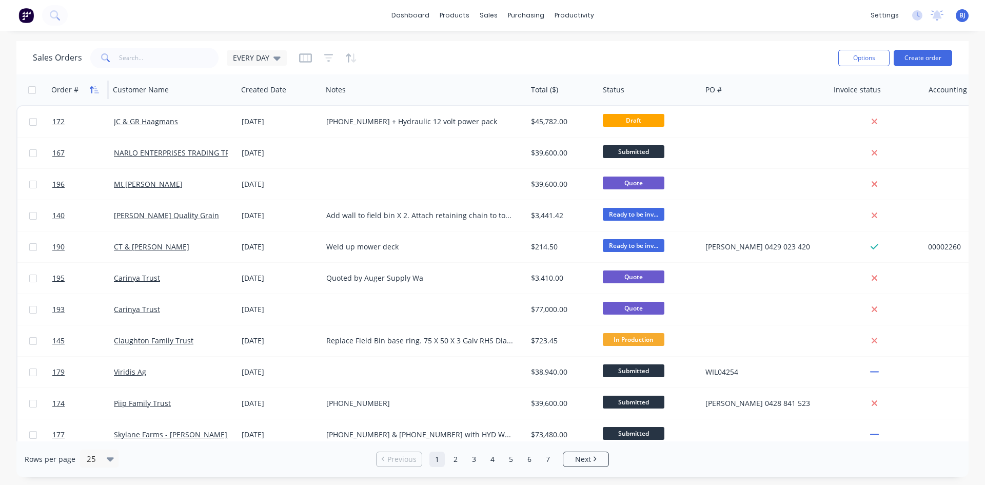
click at [95, 91] on icon "button" at bounding box center [96, 89] width 5 height 7
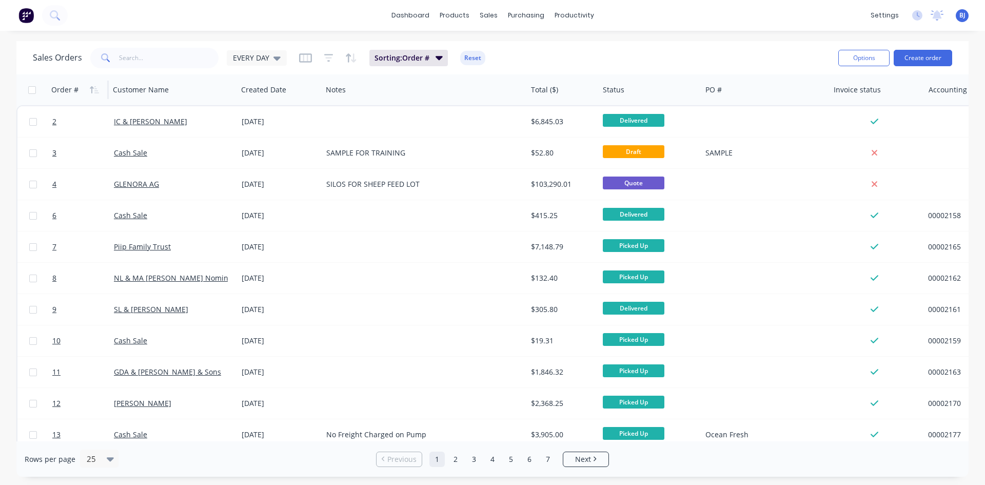
click at [95, 91] on icon "button" at bounding box center [96, 89] width 5 height 7
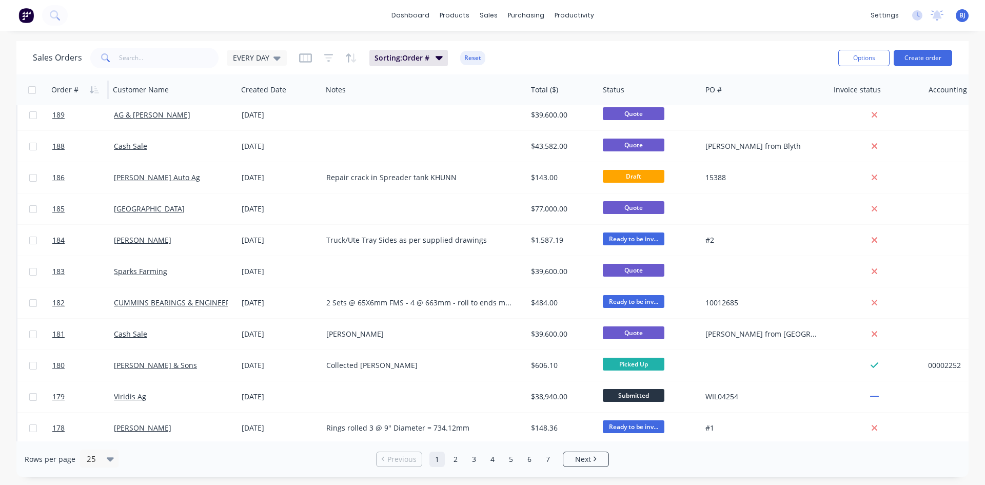
scroll to position [205, 0]
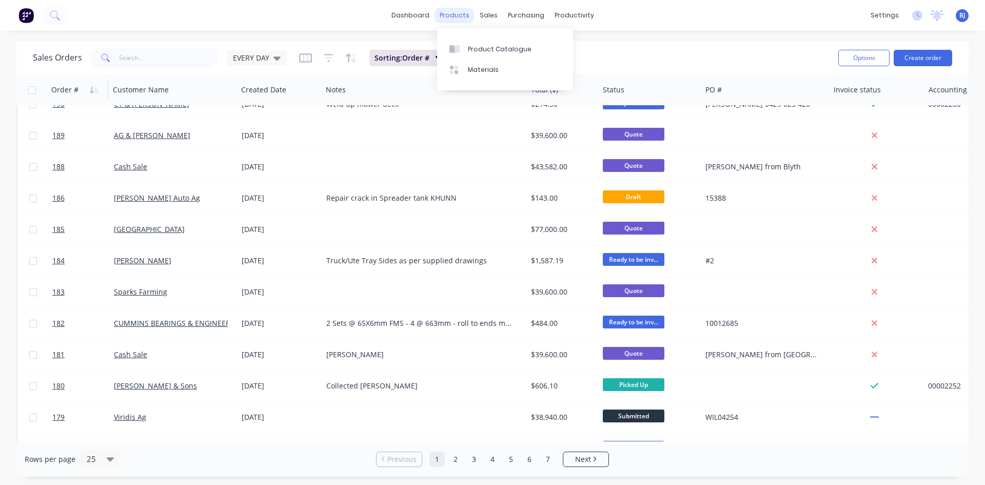
click at [465, 15] on div "products" at bounding box center [454, 15] width 40 height 15
click at [465, 47] on link "Product Catalogue" at bounding box center [505, 48] width 136 height 21
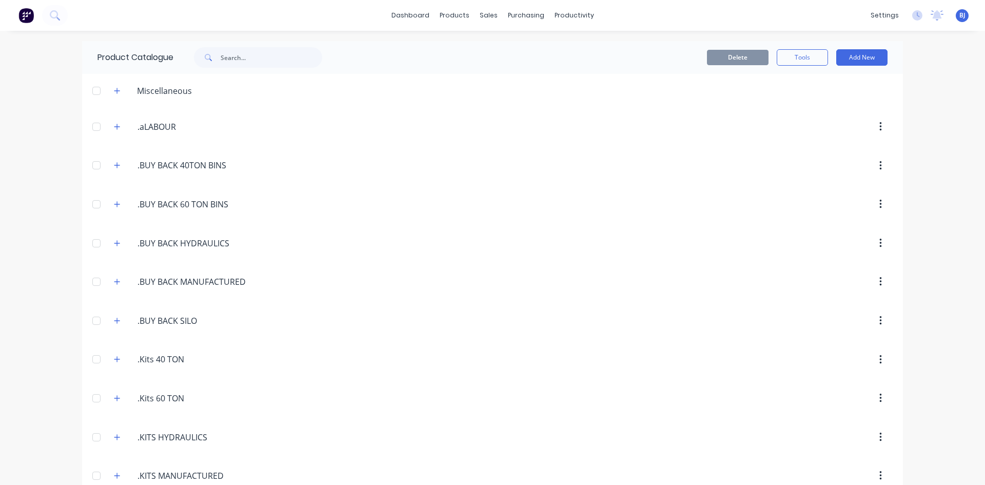
click at [218, 57] on div at bounding box center [258, 57] width 128 height 21
click at [236, 57] on input "text" at bounding box center [272, 57] width 102 height 21
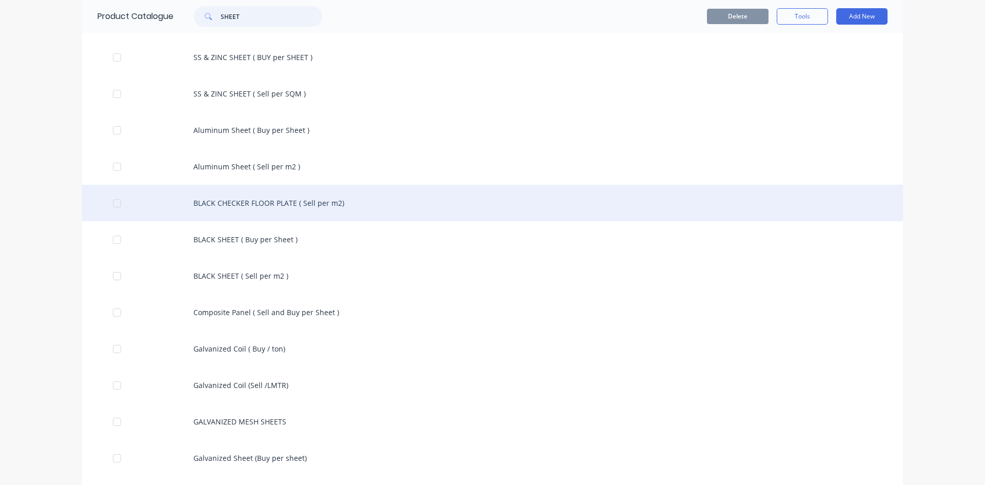
scroll to position [223, 0]
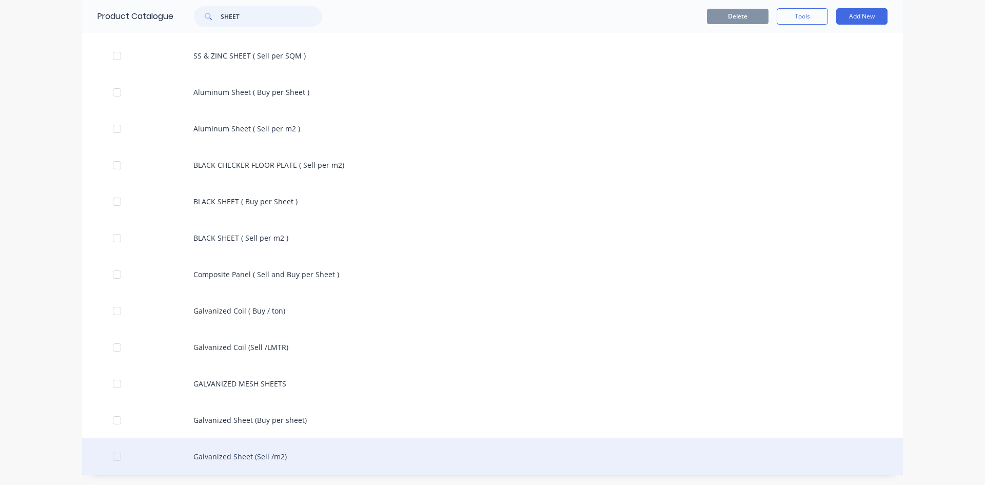
type input "SHEET"
click at [294, 458] on div "Galvanized Sheet (Sell /m2)" at bounding box center [492, 456] width 821 height 36
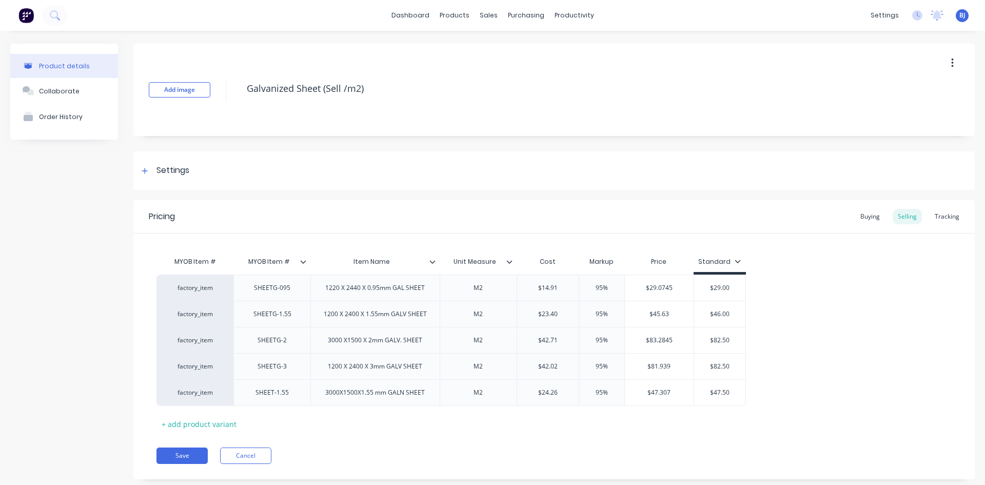
type textarea "x"
